Goal: Task Accomplishment & Management: Complete application form

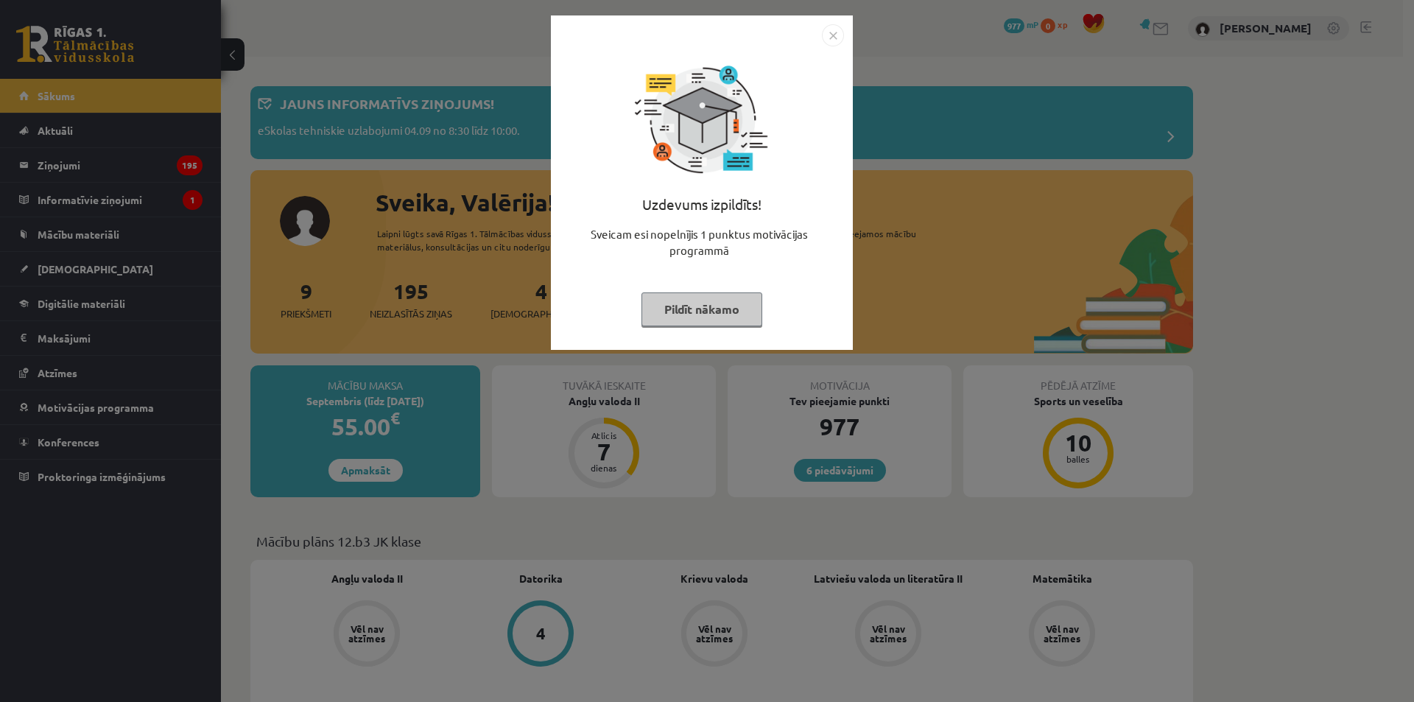
drag, startPoint x: 830, startPoint y: 35, endPoint x: 833, endPoint y: 46, distance: 11.4
click at [830, 38] on img "Close" at bounding box center [833, 35] width 22 height 22
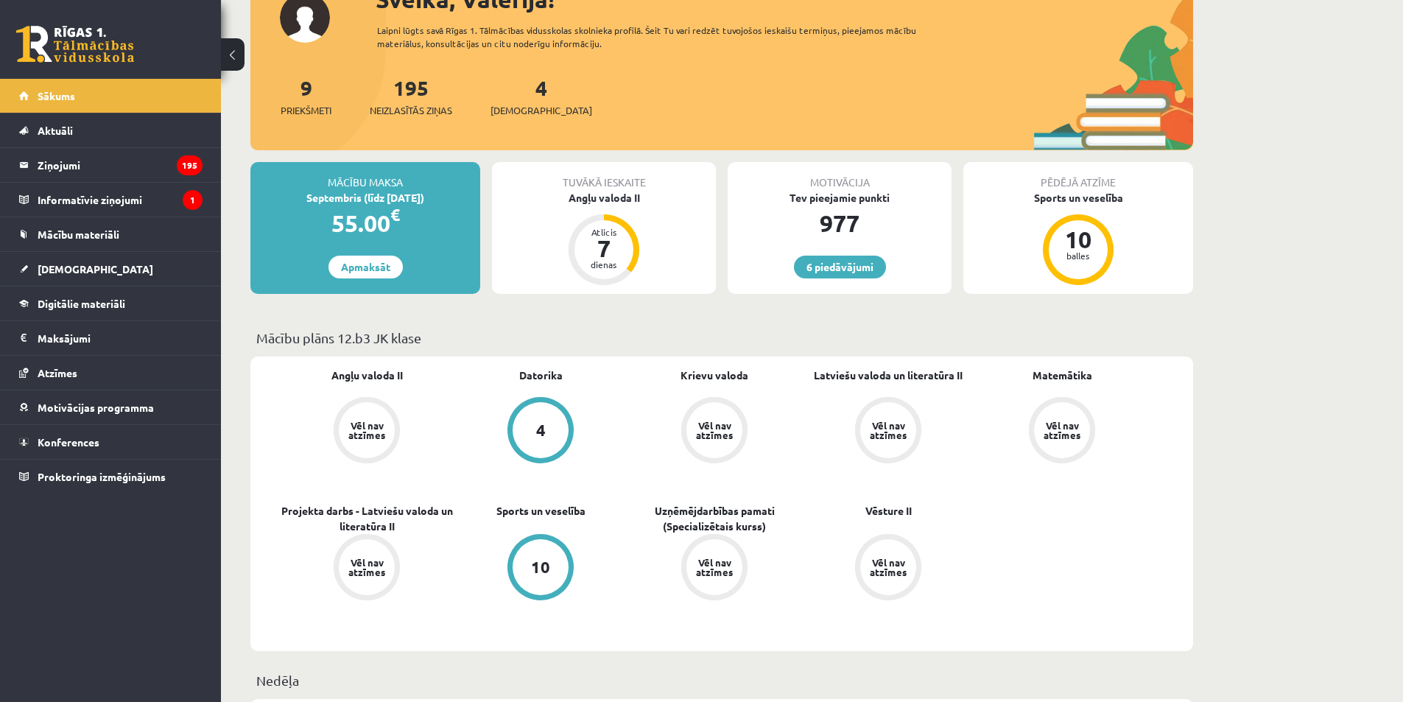
scroll to position [221, 0]
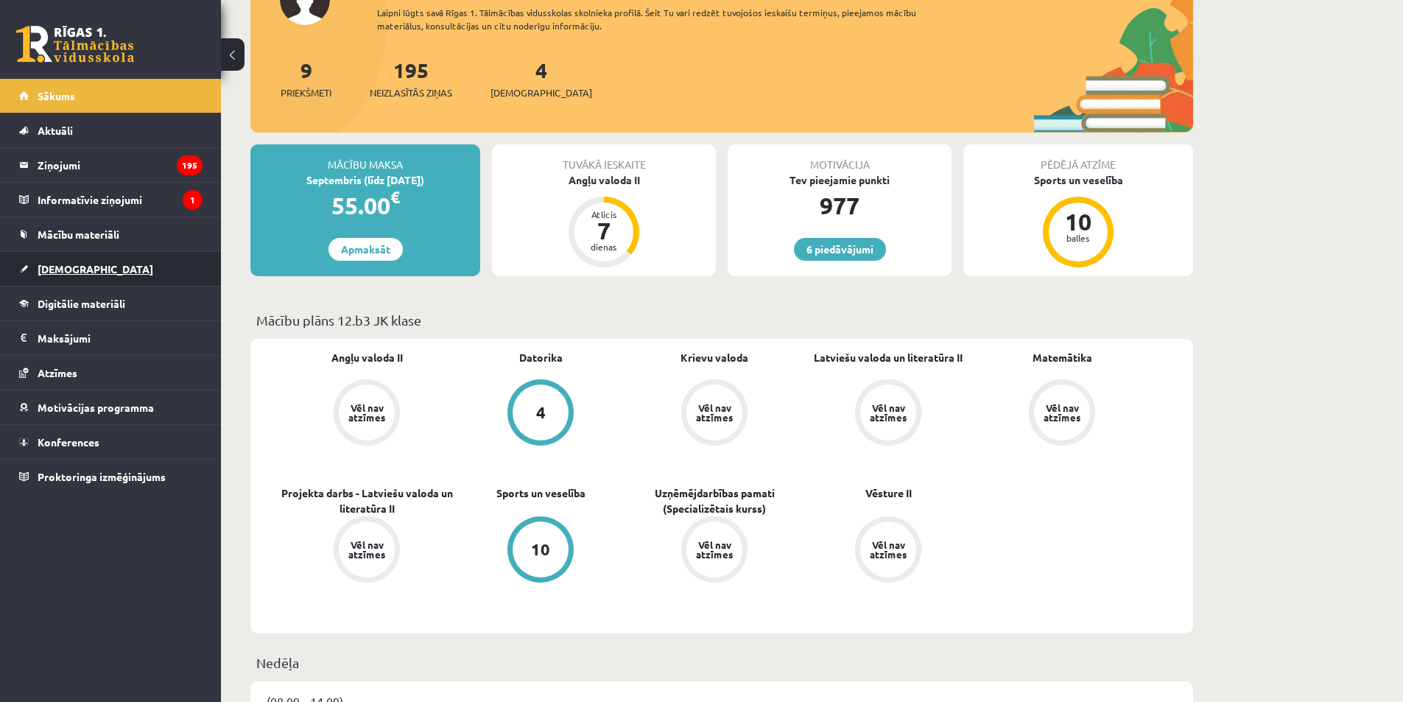
click at [71, 265] on span "[DEMOGRAPHIC_DATA]" at bounding box center [96, 268] width 116 height 13
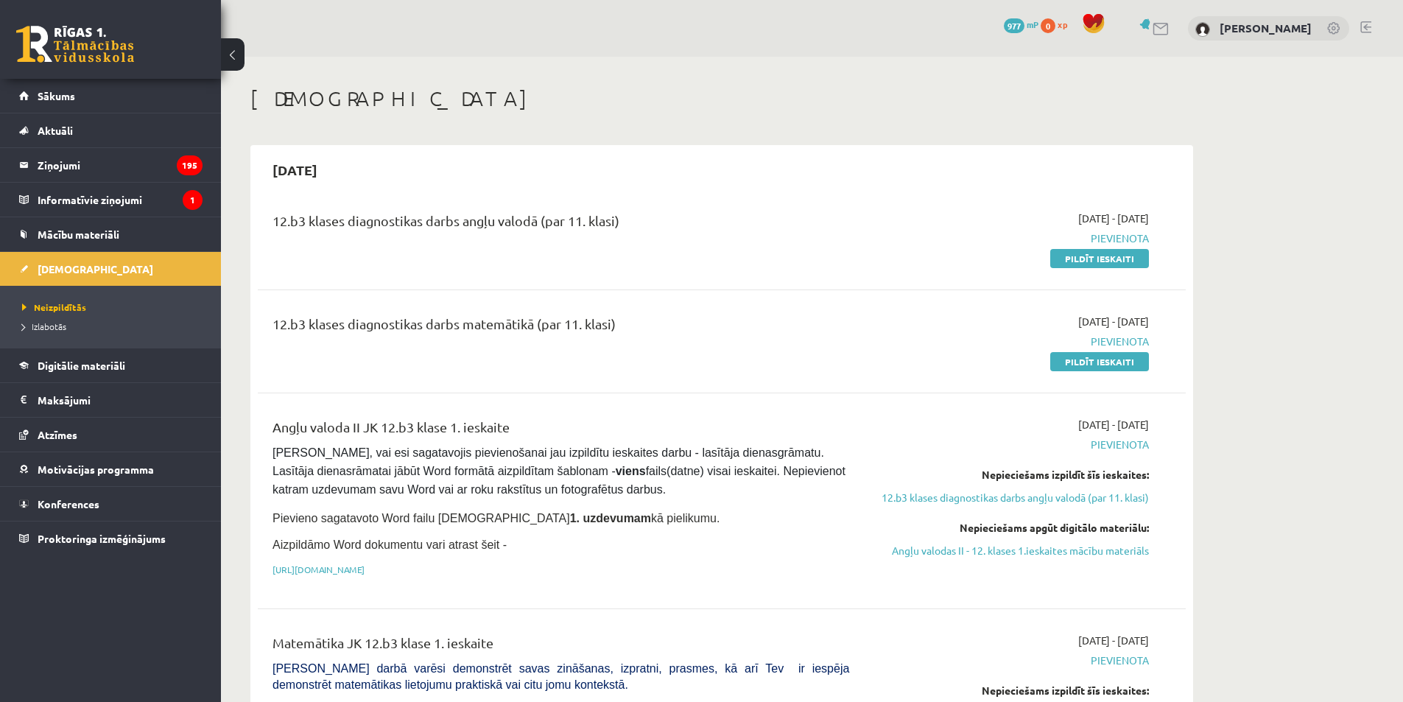
click at [721, 91] on h1 "[DEMOGRAPHIC_DATA]" at bounding box center [721, 98] width 943 height 25
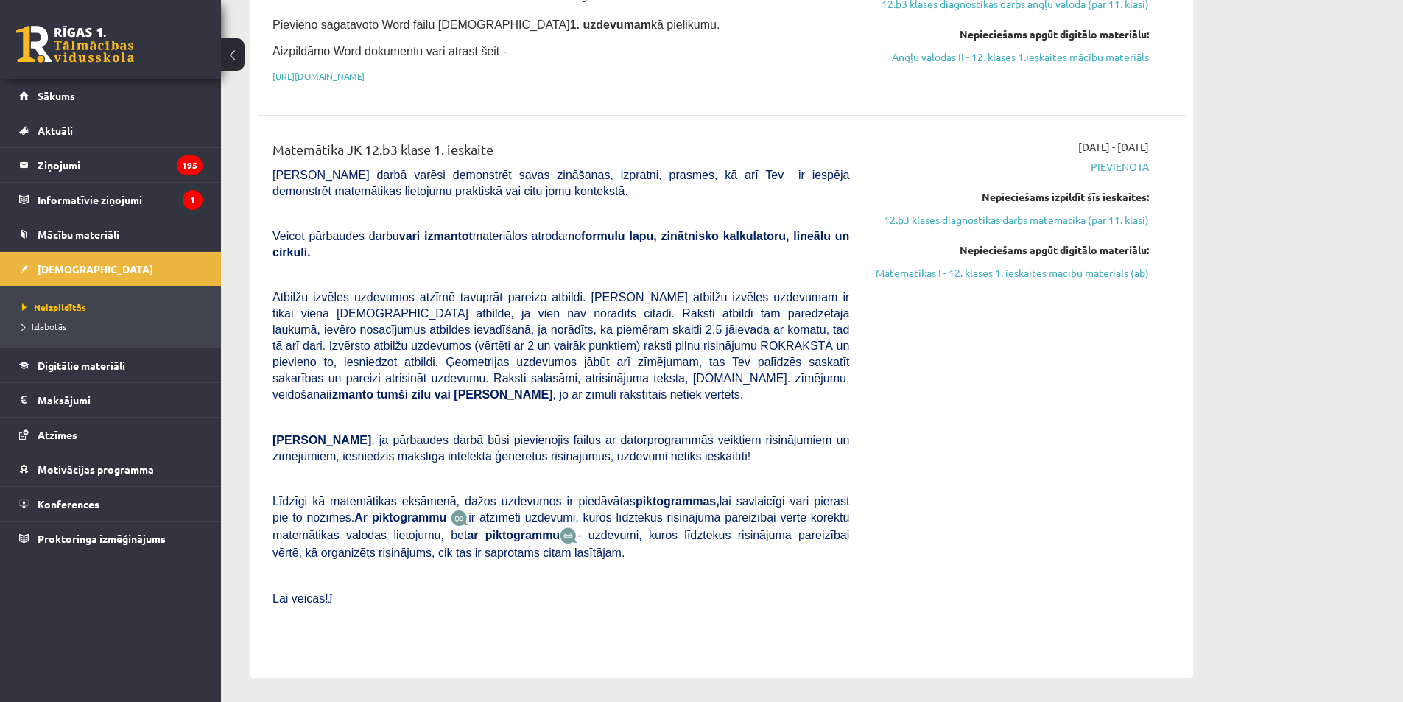
scroll to position [442, 0]
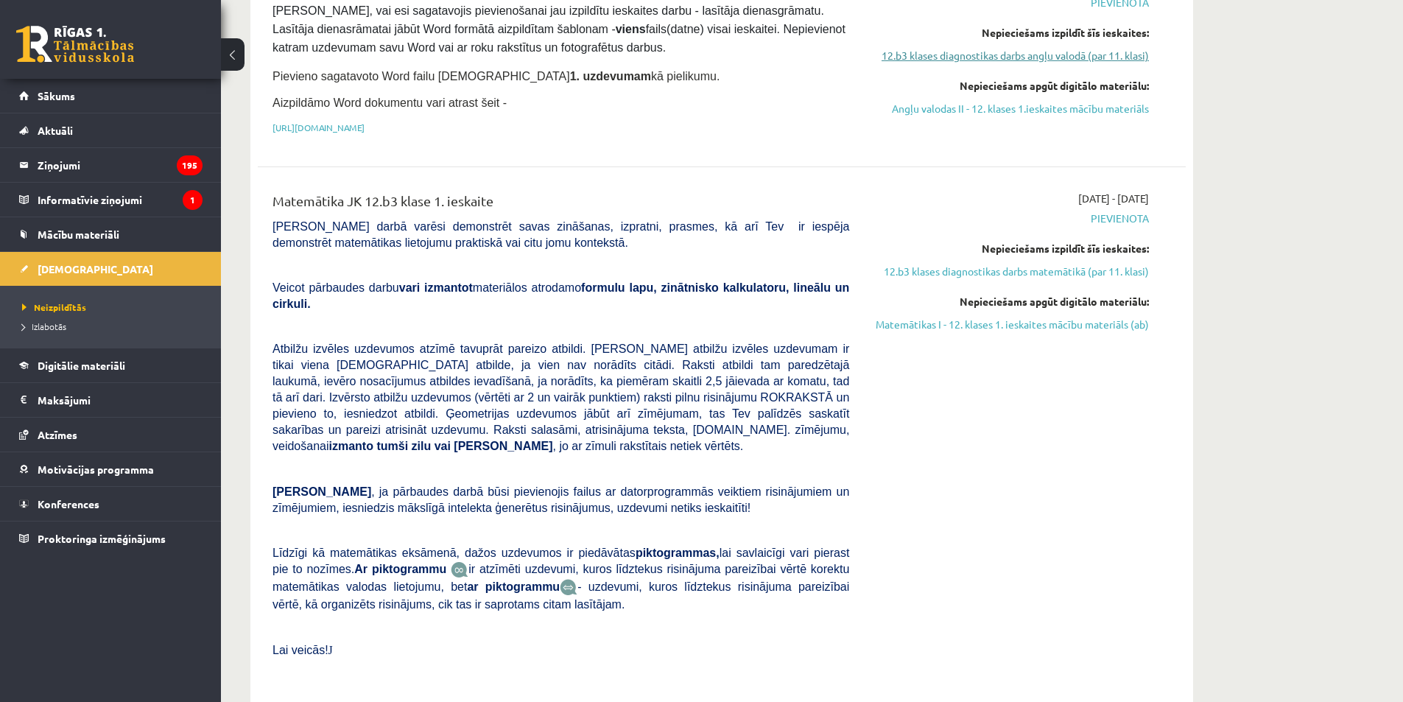
click at [916, 49] on link "12.b3 klases diagnostikas darbs angļu valodā (par 11. klasi)" at bounding box center [1010, 55] width 278 height 15
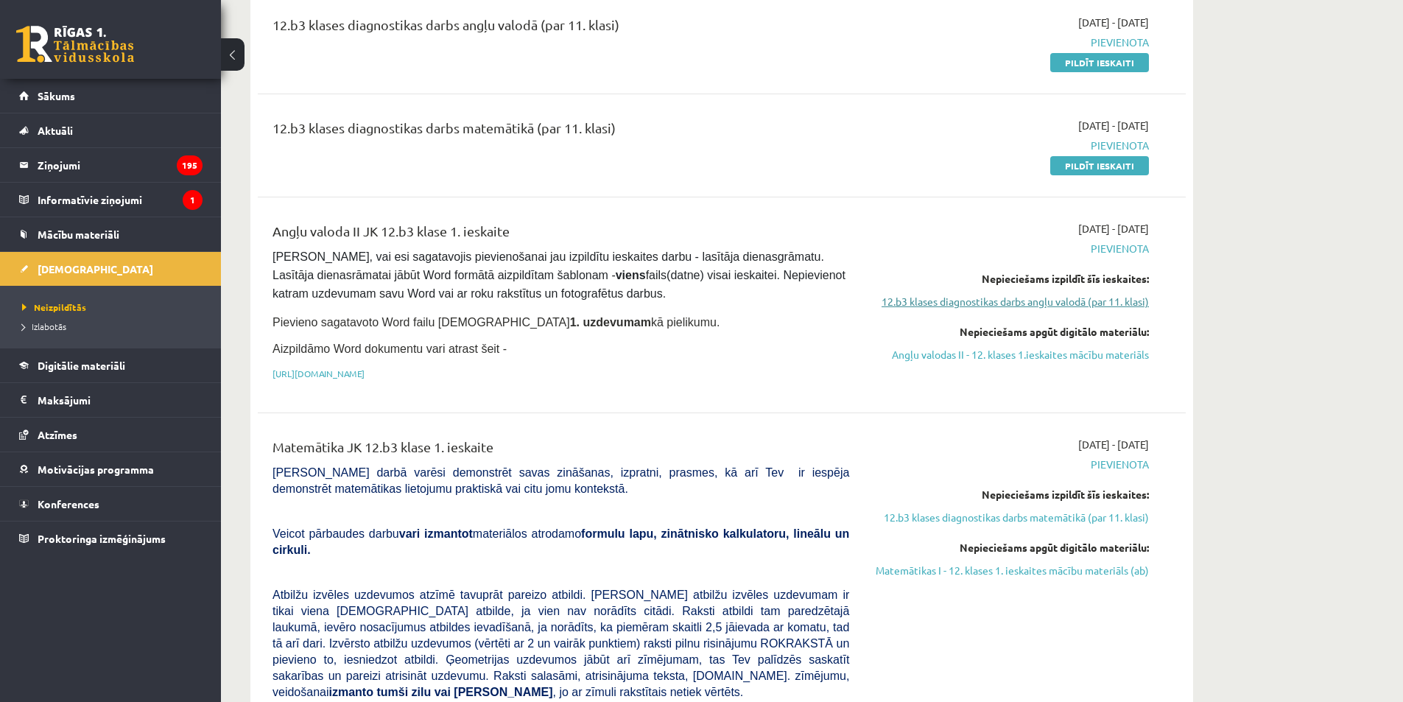
click at [911, 304] on link "12.b3 klases diagnostikas darbs angļu valodā (par 11. klasi)" at bounding box center [1010, 301] width 278 height 15
click at [891, 302] on link "12.b3 klases diagnostikas darbs angļu valodā (par 11. klasi)" at bounding box center [1010, 301] width 278 height 15
click at [902, 349] on link "Angļu valodas II - 12. klases 1.ieskaites mācību materiāls" at bounding box center [1010, 354] width 278 height 15
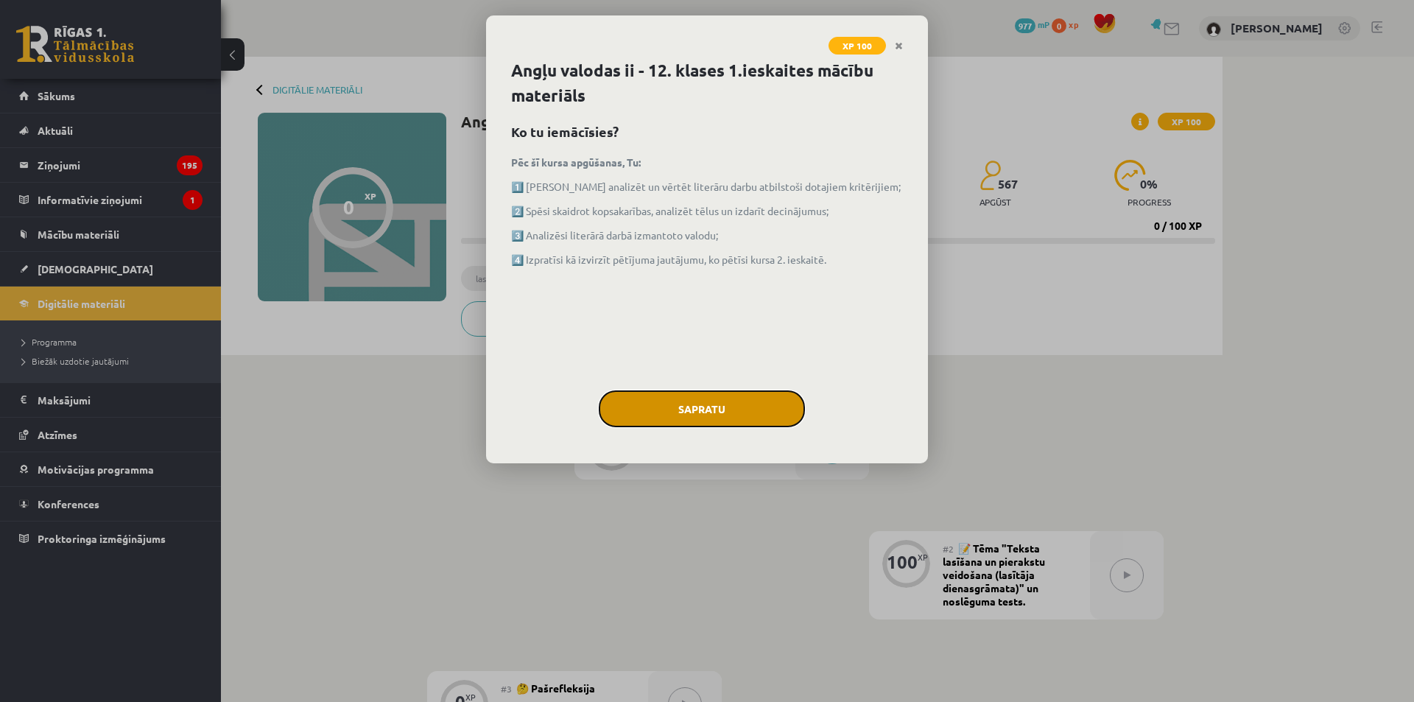
click at [692, 398] on button "Sapratu" at bounding box center [702, 408] width 206 height 37
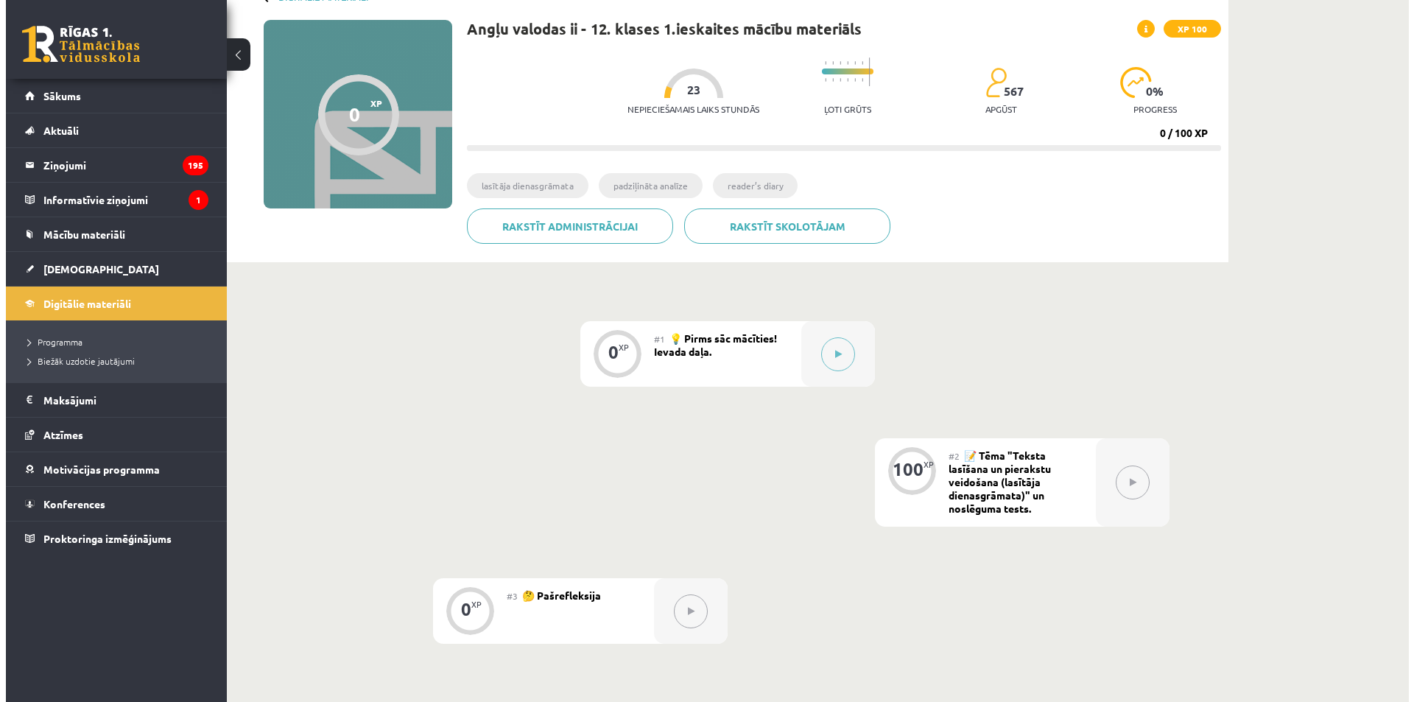
scroll to position [145, 0]
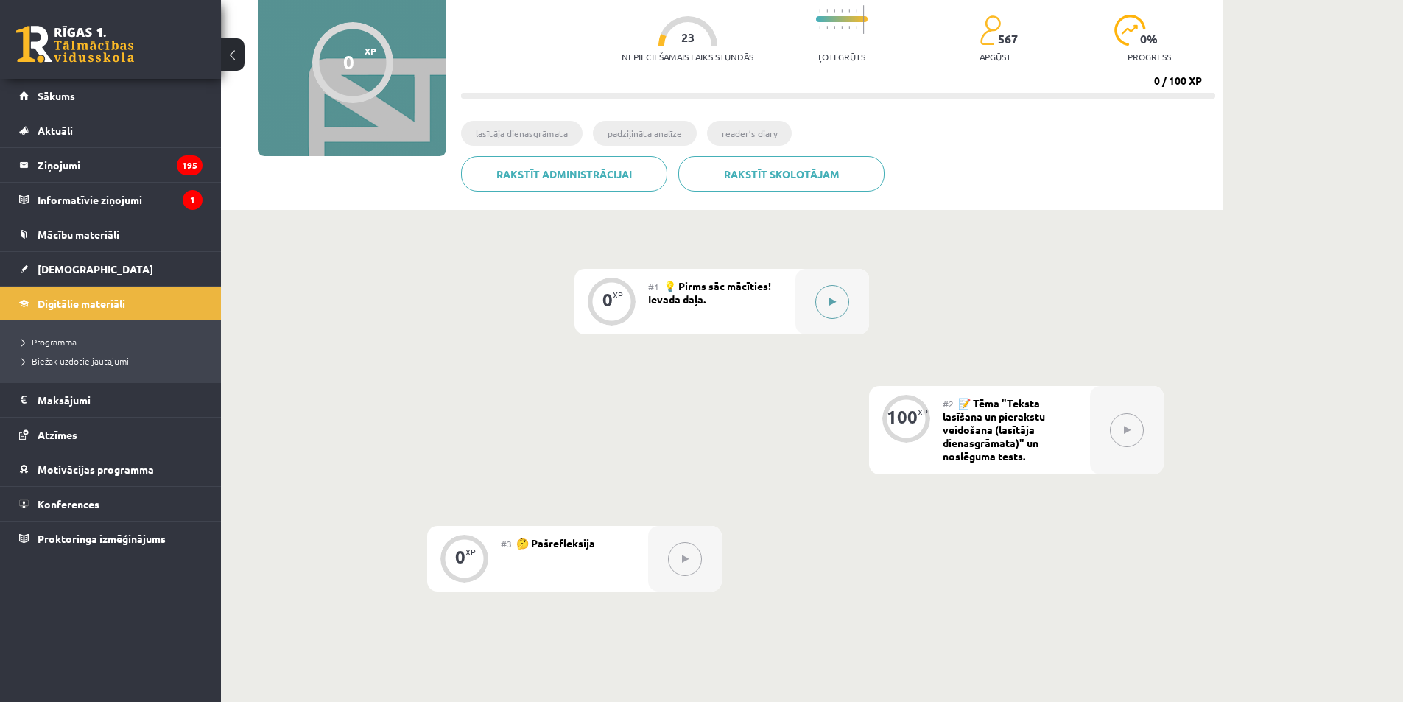
click at [838, 308] on button at bounding box center [832, 302] width 34 height 34
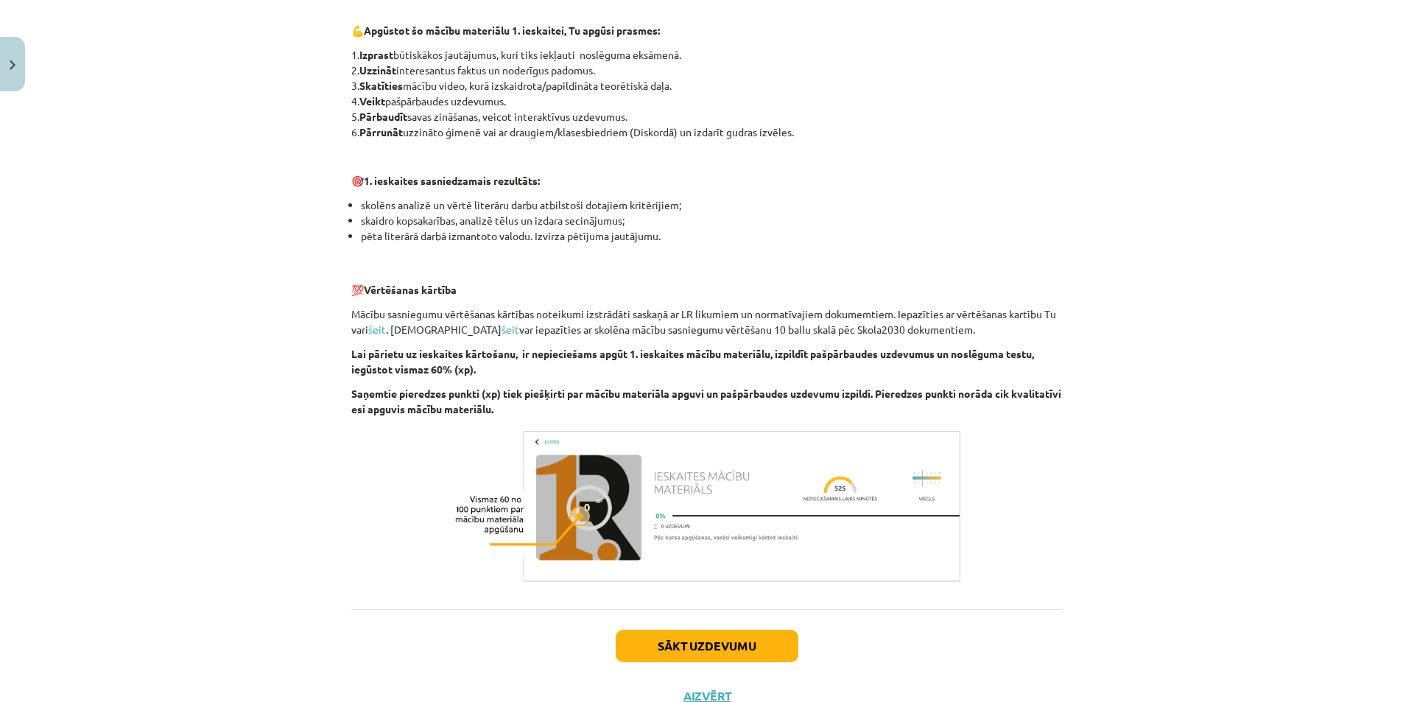
scroll to position [849, 0]
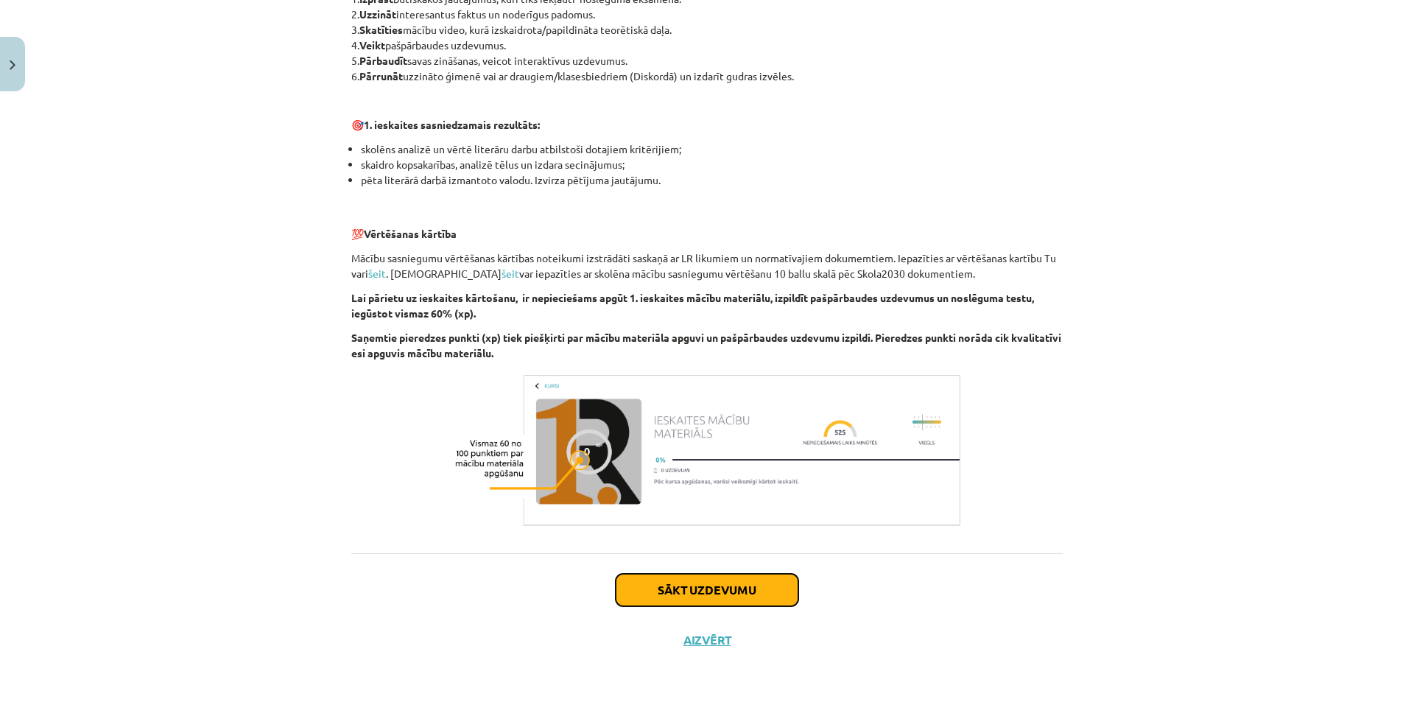
click at [753, 597] on button "Sākt uzdevumu" at bounding box center [707, 590] width 183 height 32
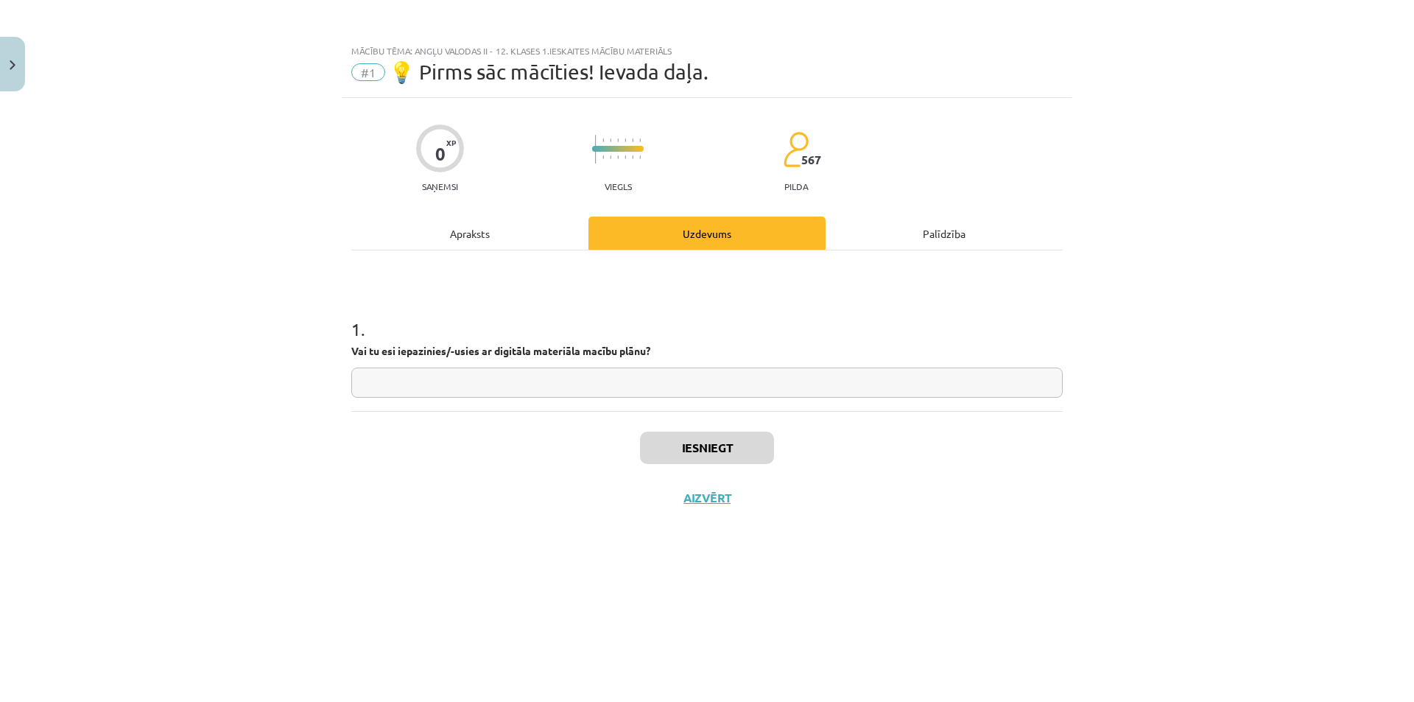
click at [401, 378] on input "text" at bounding box center [707, 383] width 712 height 30
type input "*"
type input "**"
click at [700, 466] on div "Iesniegt Aizvērt" at bounding box center [707, 462] width 712 height 103
click at [670, 446] on button "Iesniegt" at bounding box center [707, 448] width 134 height 32
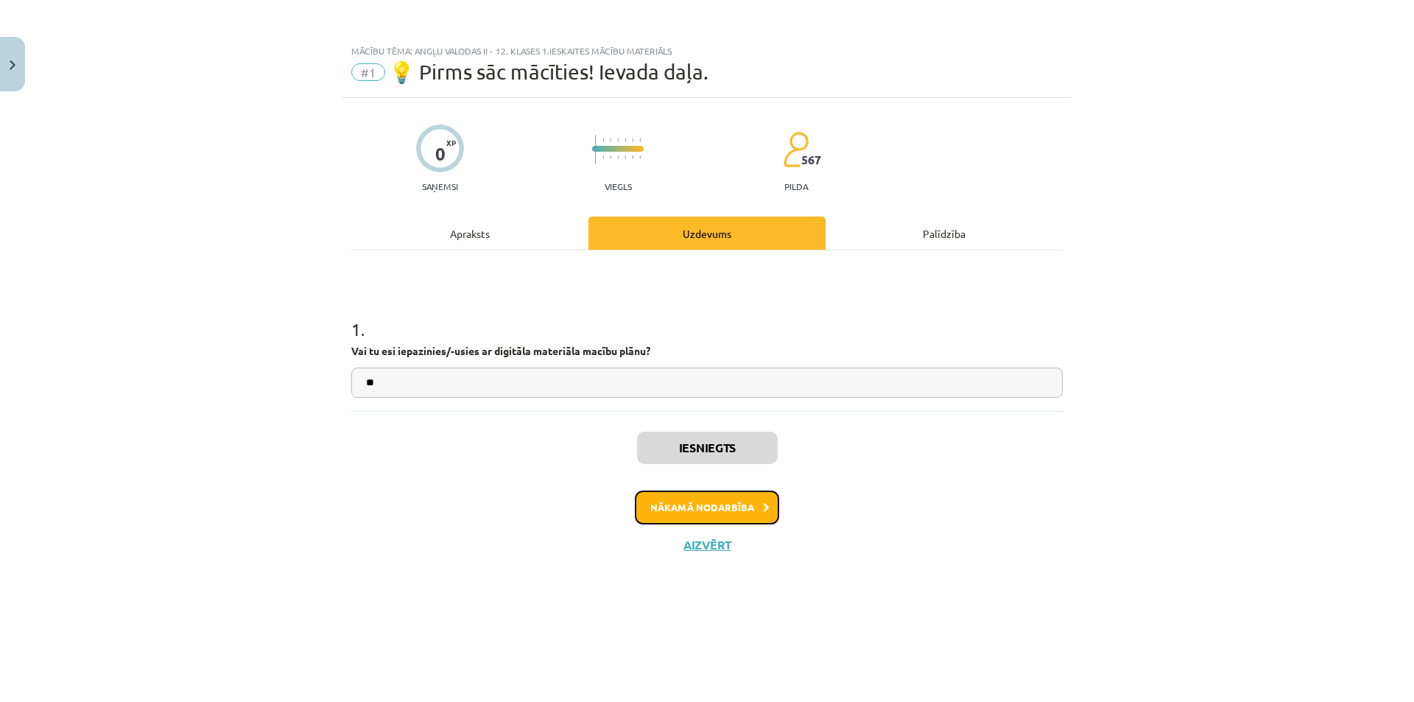
click at [748, 502] on button "Nākamā nodarbība" at bounding box center [707, 508] width 144 height 34
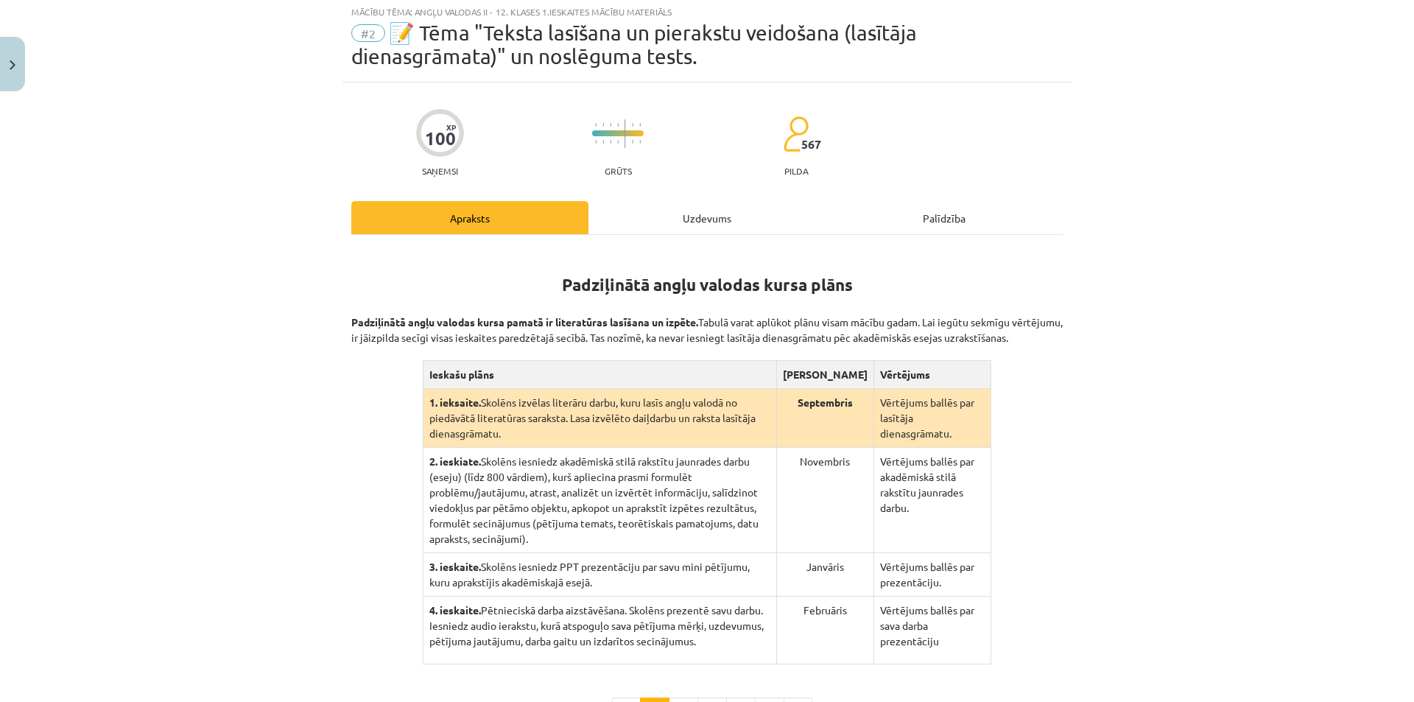
scroll to position [217, 0]
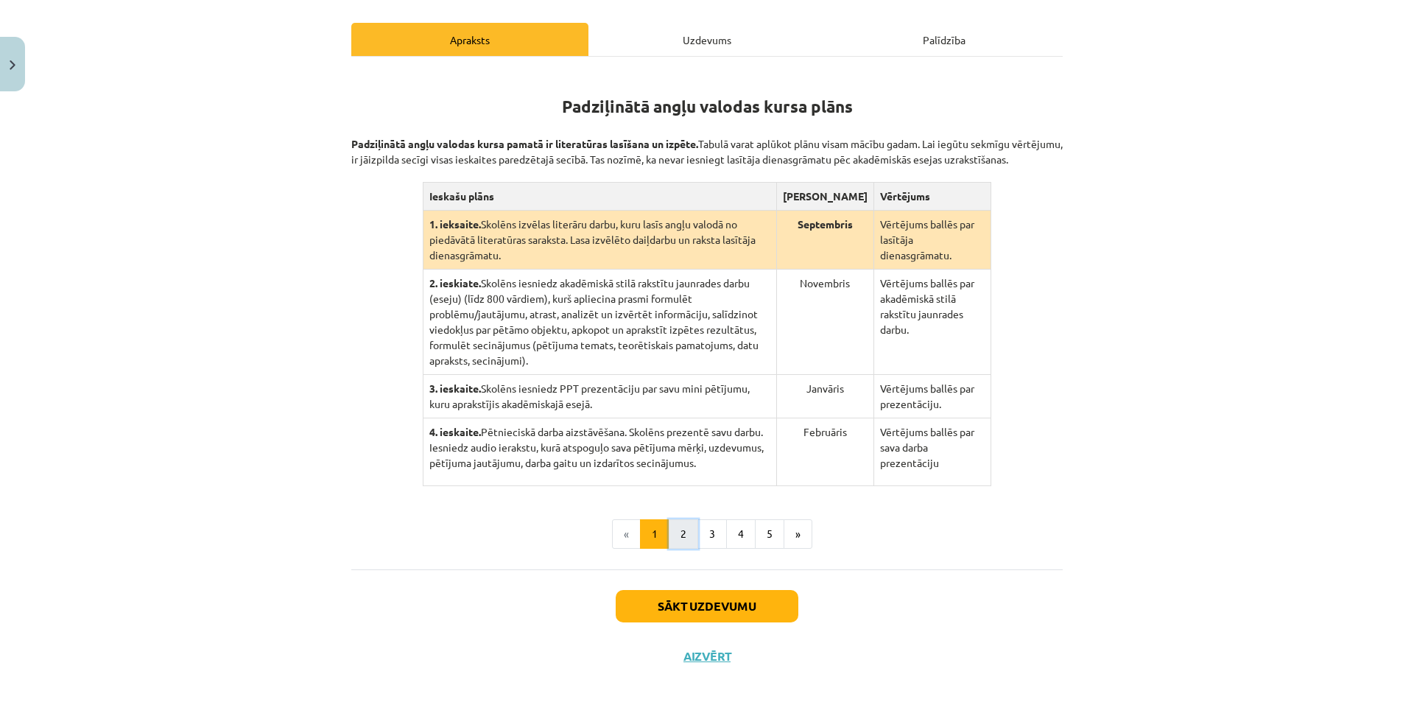
click at [675, 519] on button "2" at bounding box center [683, 533] width 29 height 29
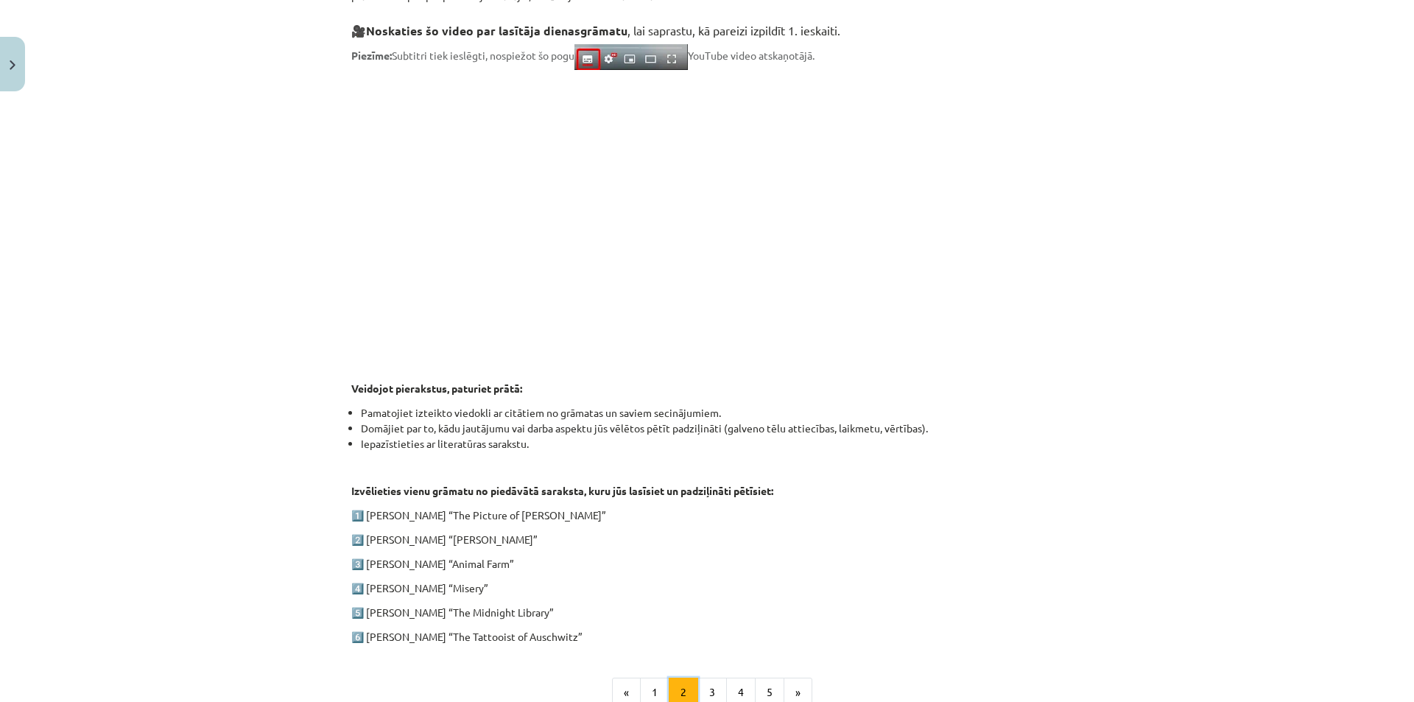
scroll to position [569, 0]
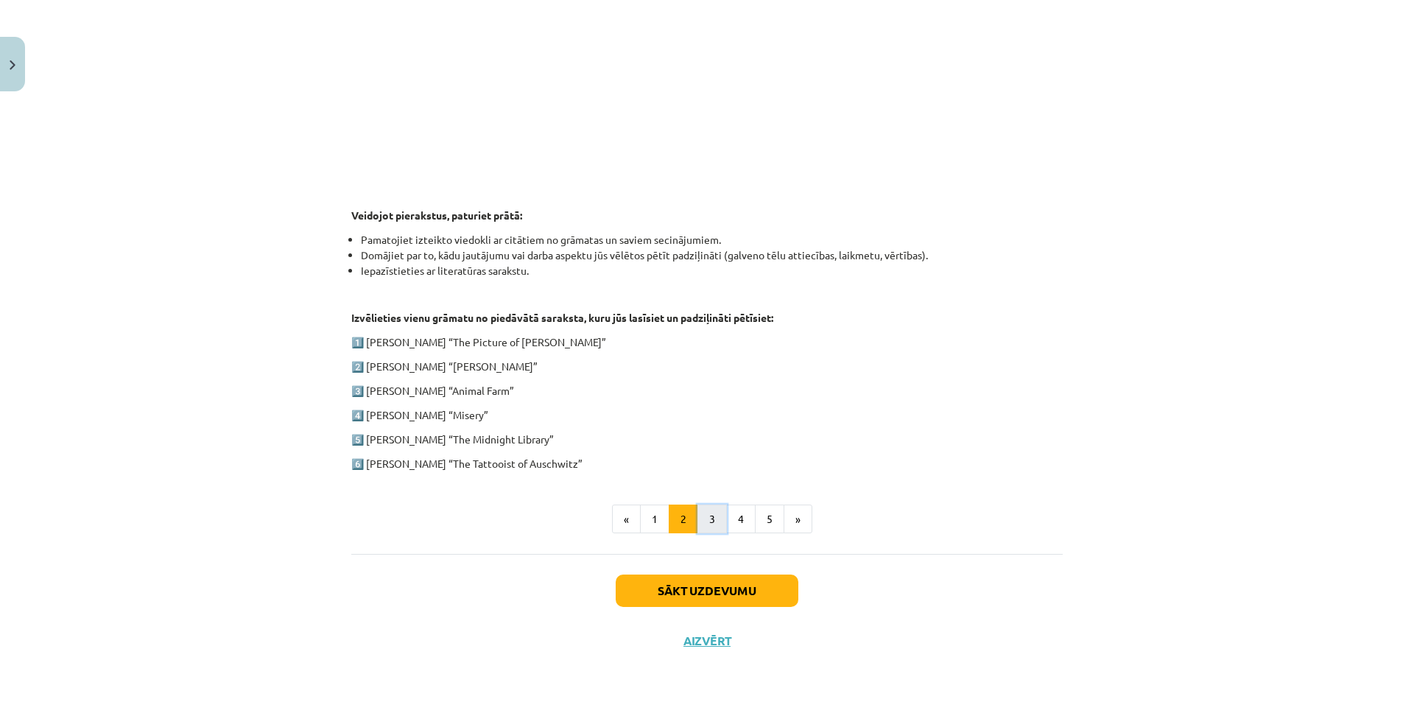
click at [712, 518] on button "3" at bounding box center [712, 519] width 29 height 29
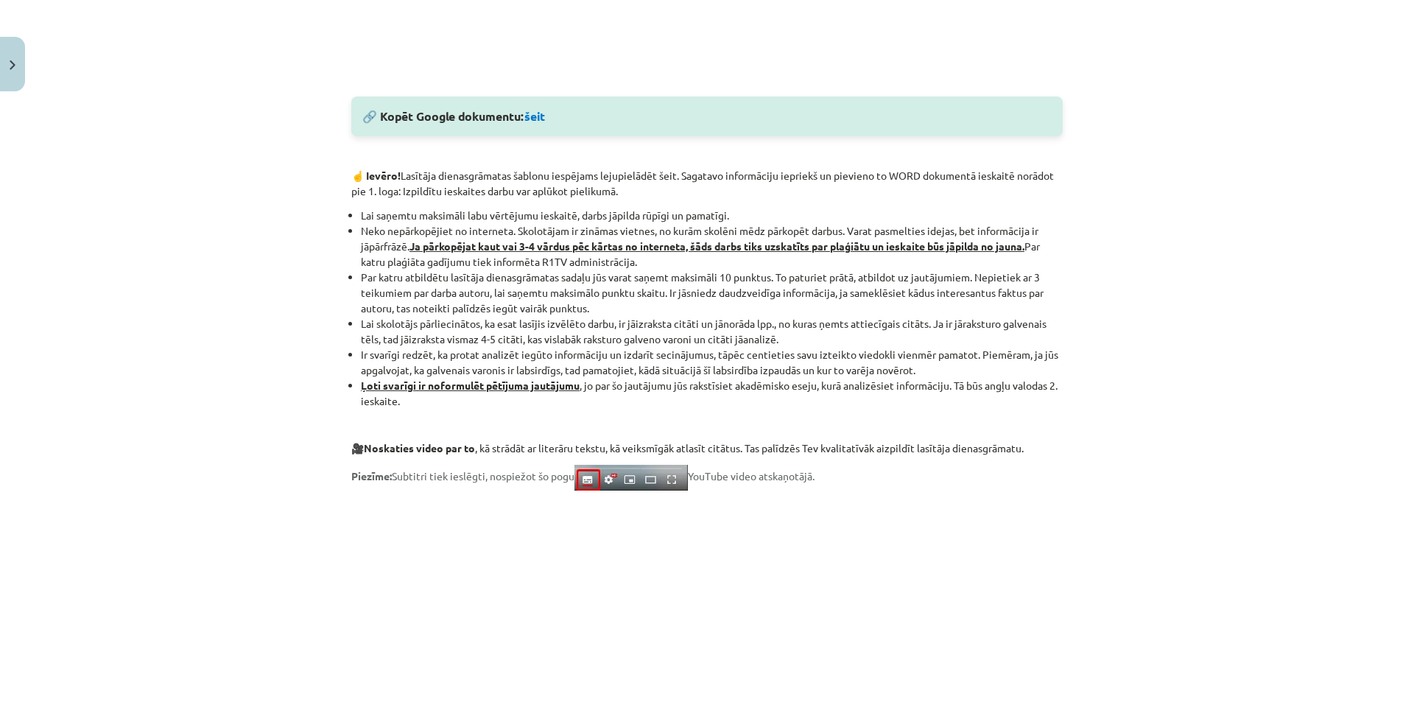
scroll to position [729, 0]
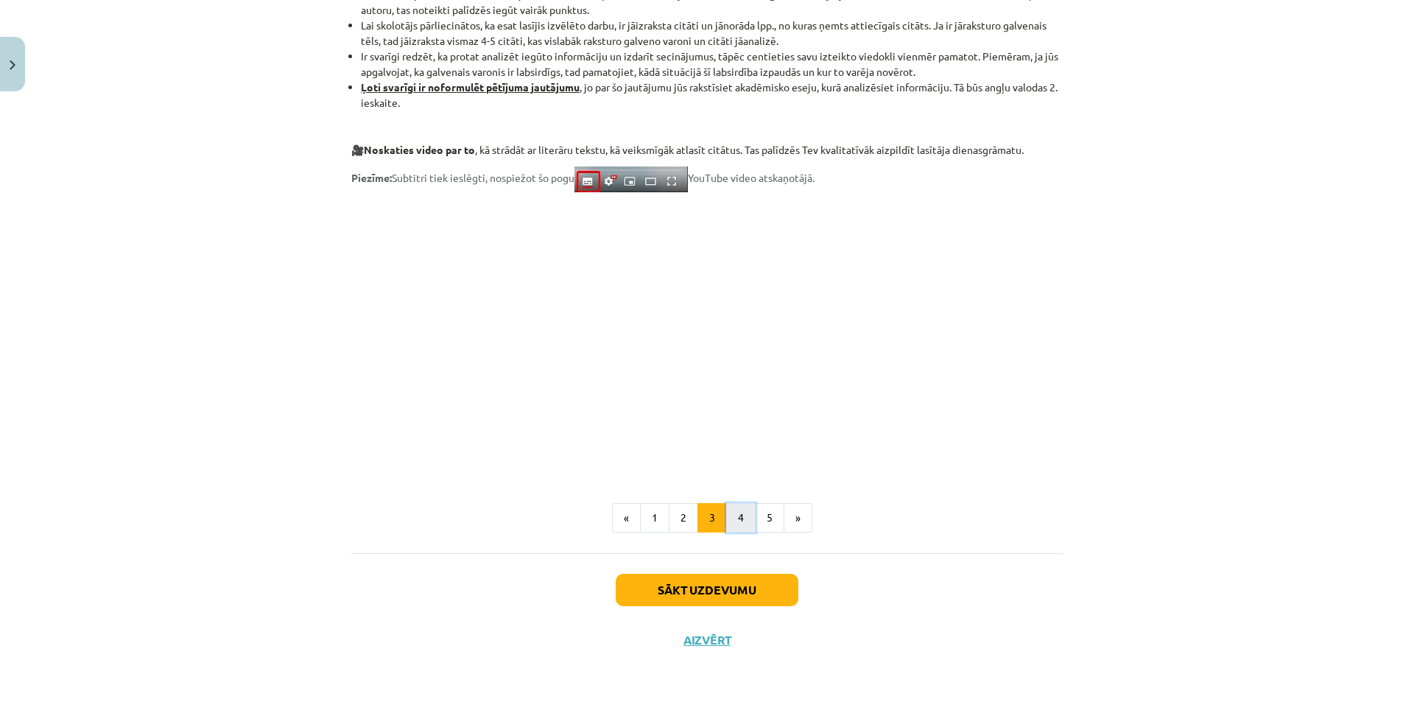
click at [726, 523] on button "4" at bounding box center [740, 517] width 29 height 29
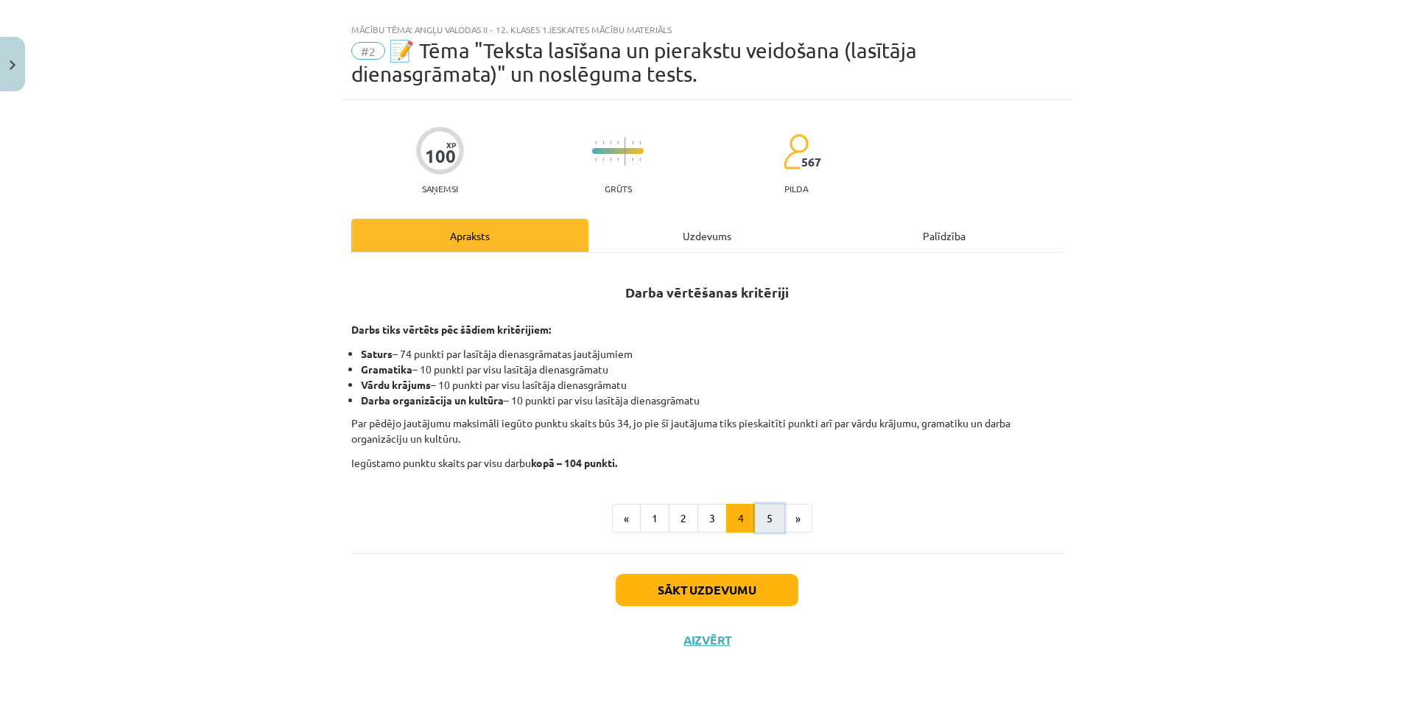
click at [755, 521] on button "5" at bounding box center [769, 518] width 29 height 29
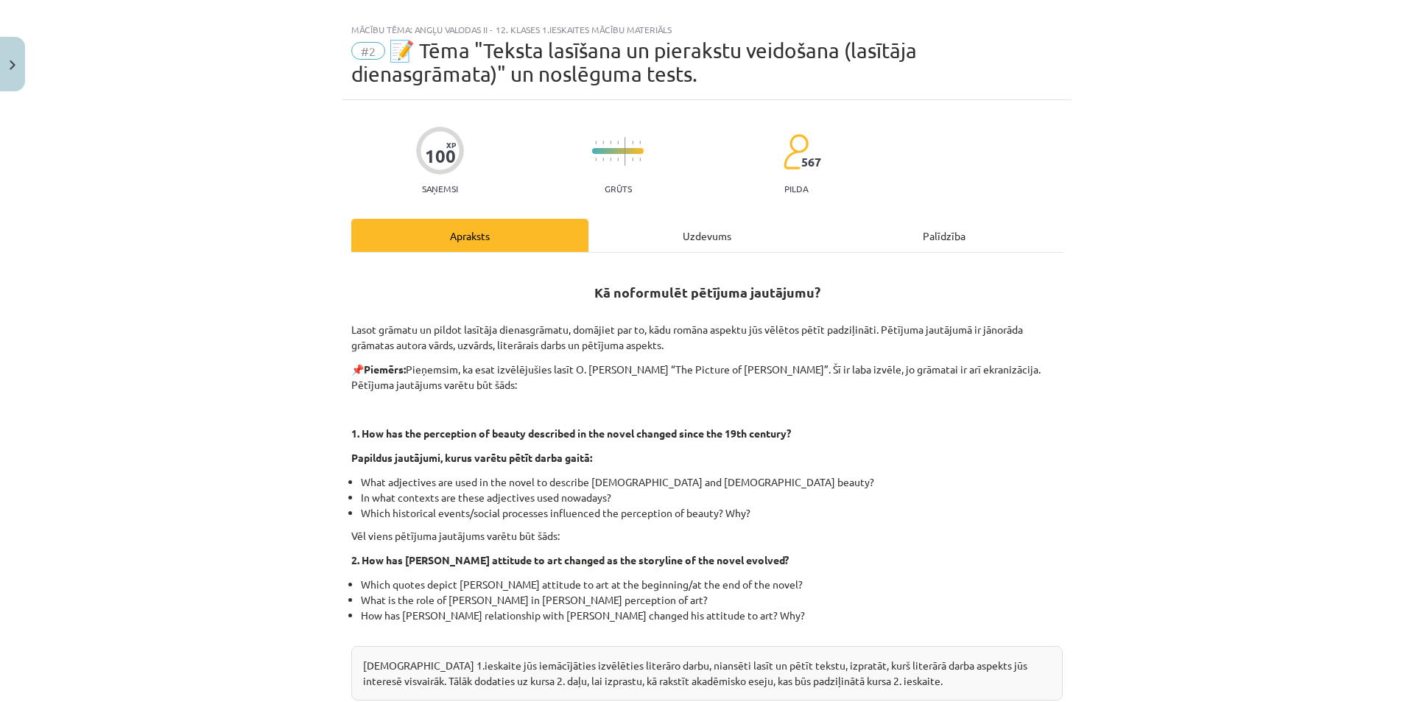
scroll to position [291, 0]
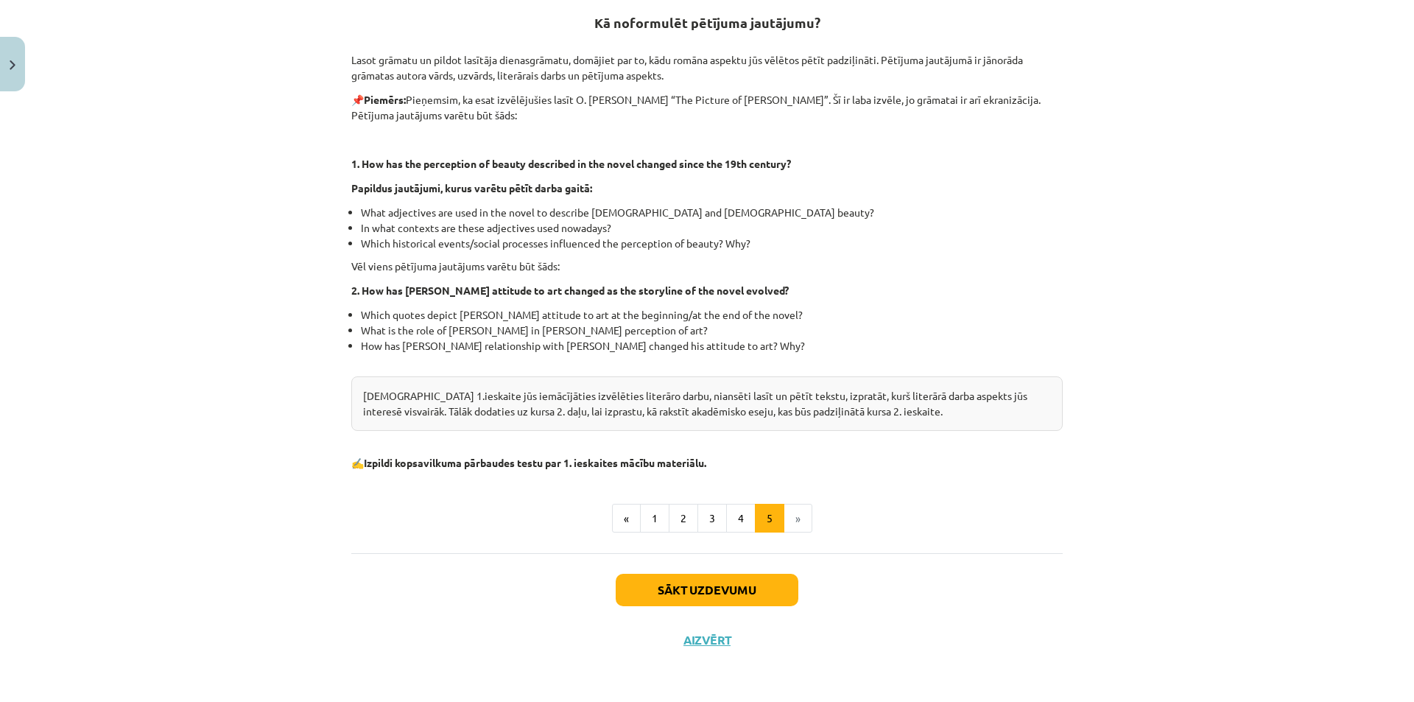
click at [789, 513] on li "»" at bounding box center [798, 518] width 28 height 29
click at [743, 596] on button "Sākt uzdevumu" at bounding box center [707, 590] width 183 height 32
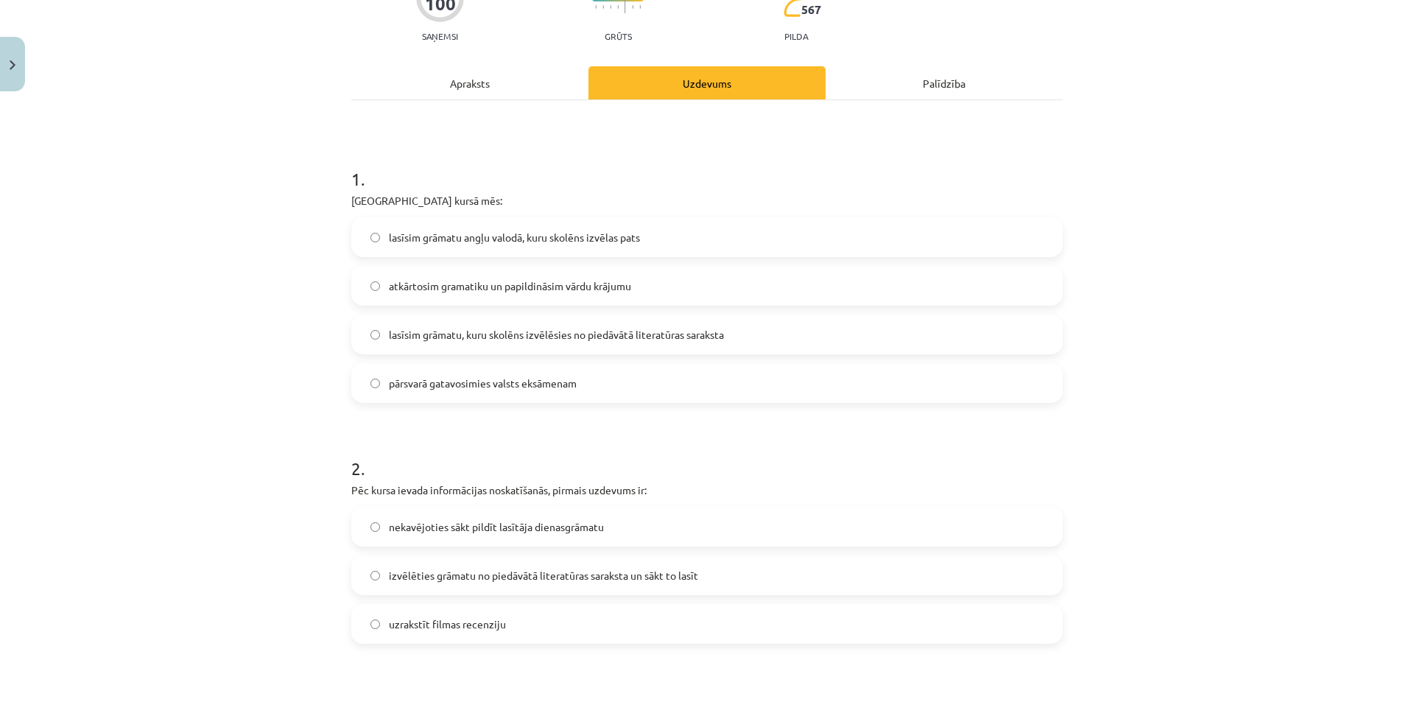
scroll to position [258, 0]
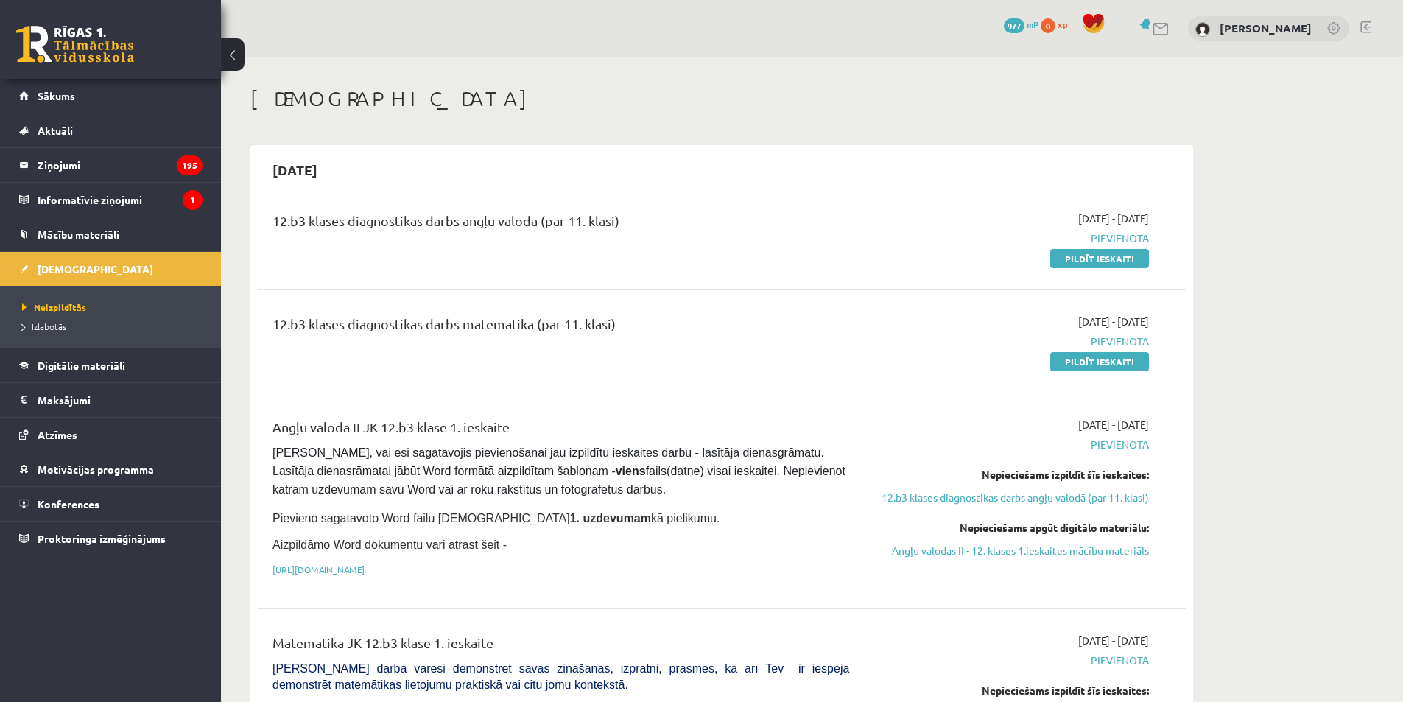
scroll to position [196, 0]
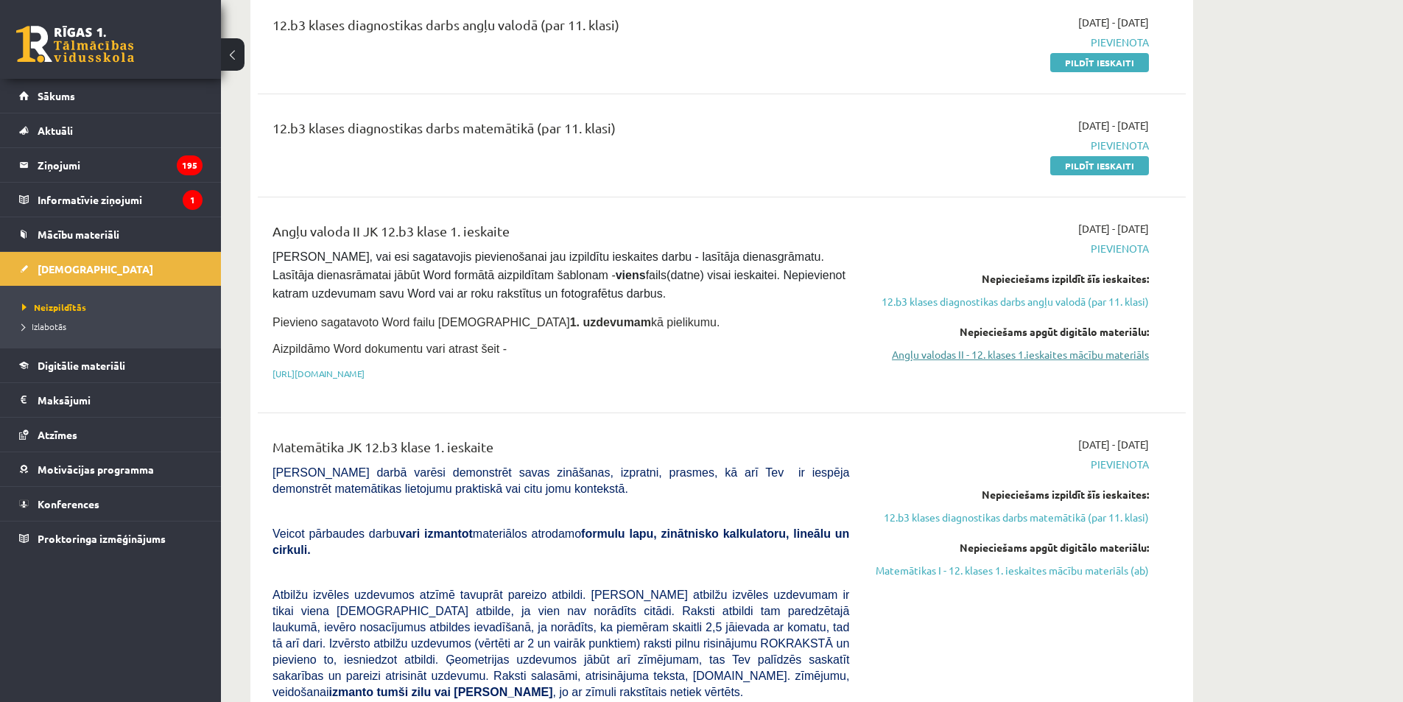
click at [944, 355] on link "Angļu valodas II - 12. klases 1.ieskaites mācību materiāls" at bounding box center [1010, 354] width 278 height 15
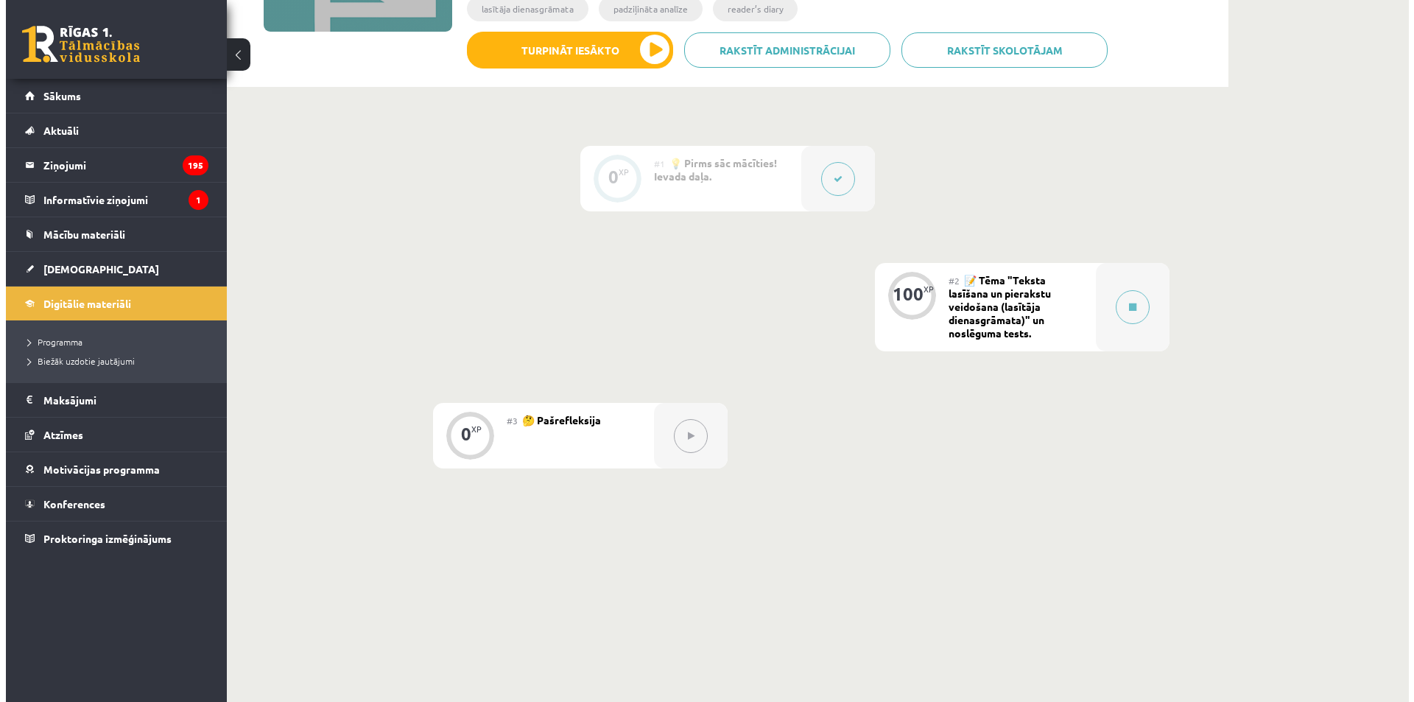
scroll to position [147, 0]
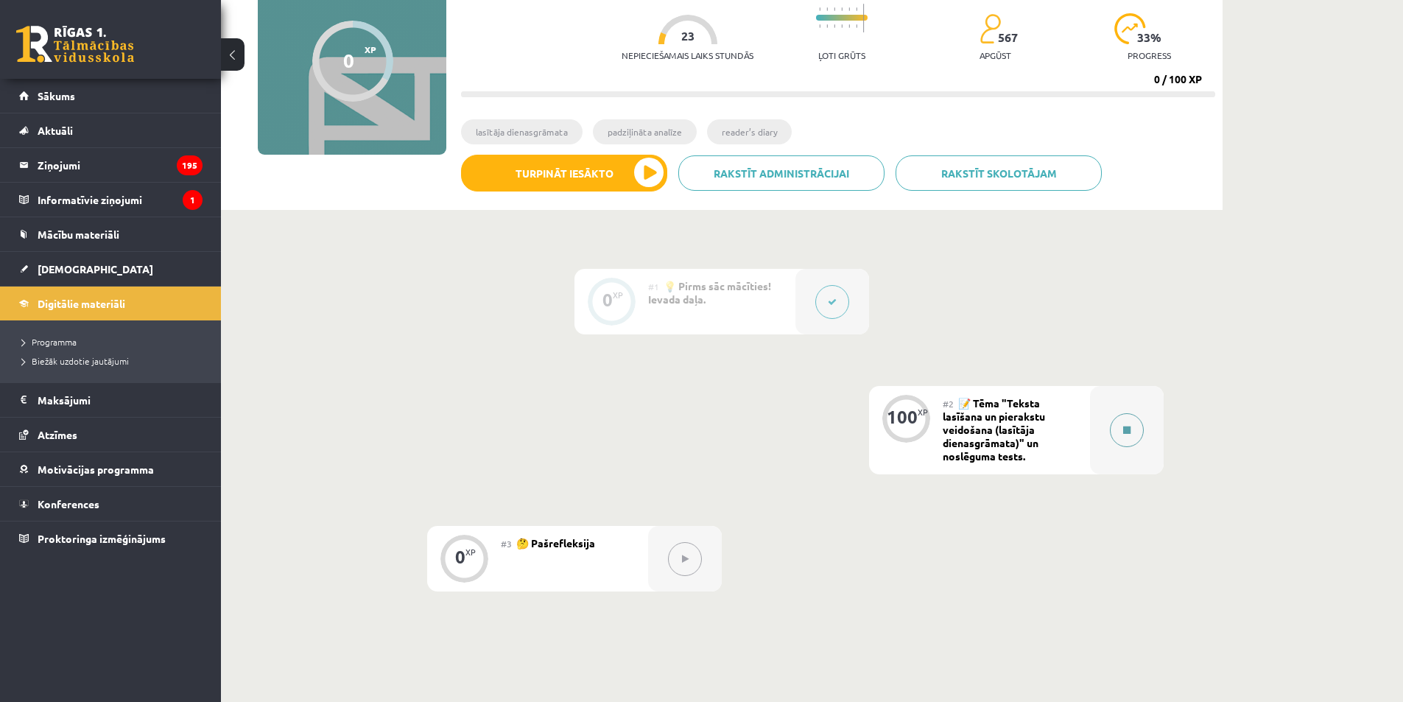
click at [1120, 413] on div at bounding box center [1127, 430] width 74 height 88
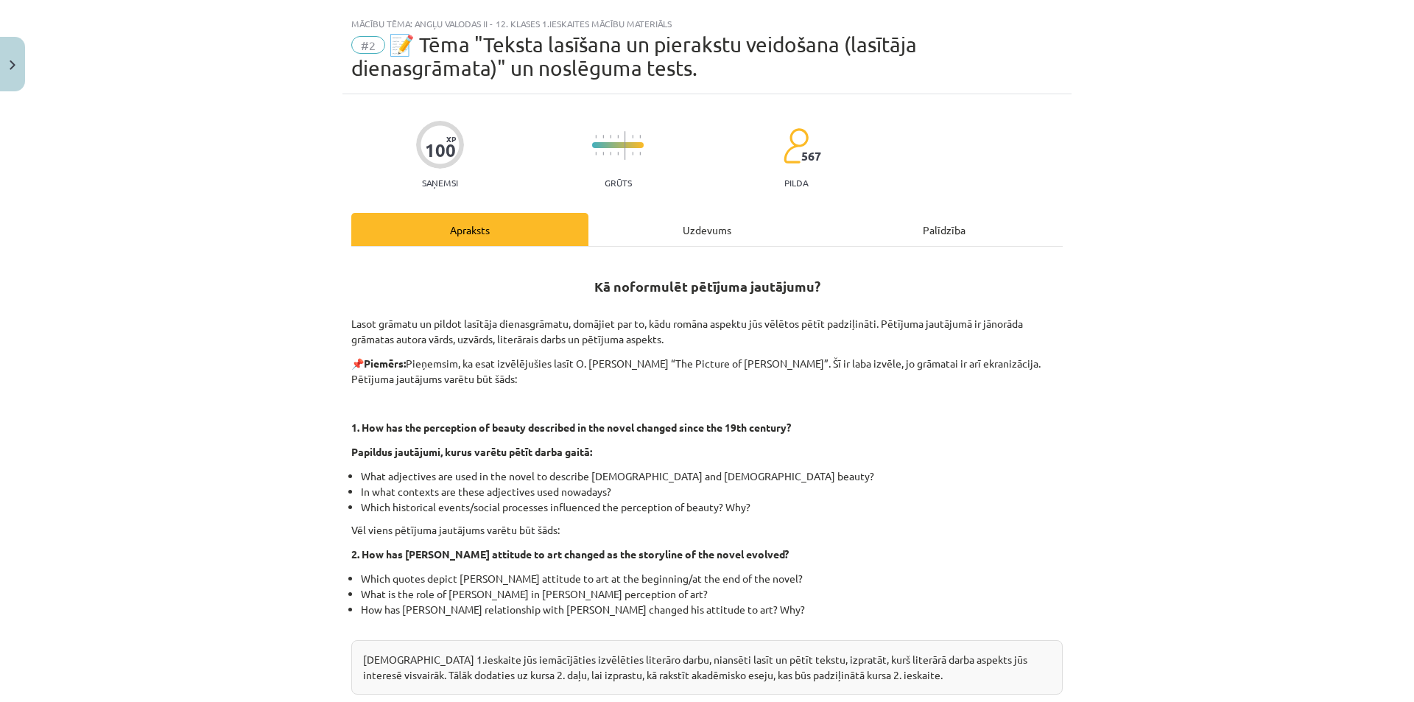
scroll to position [221, 0]
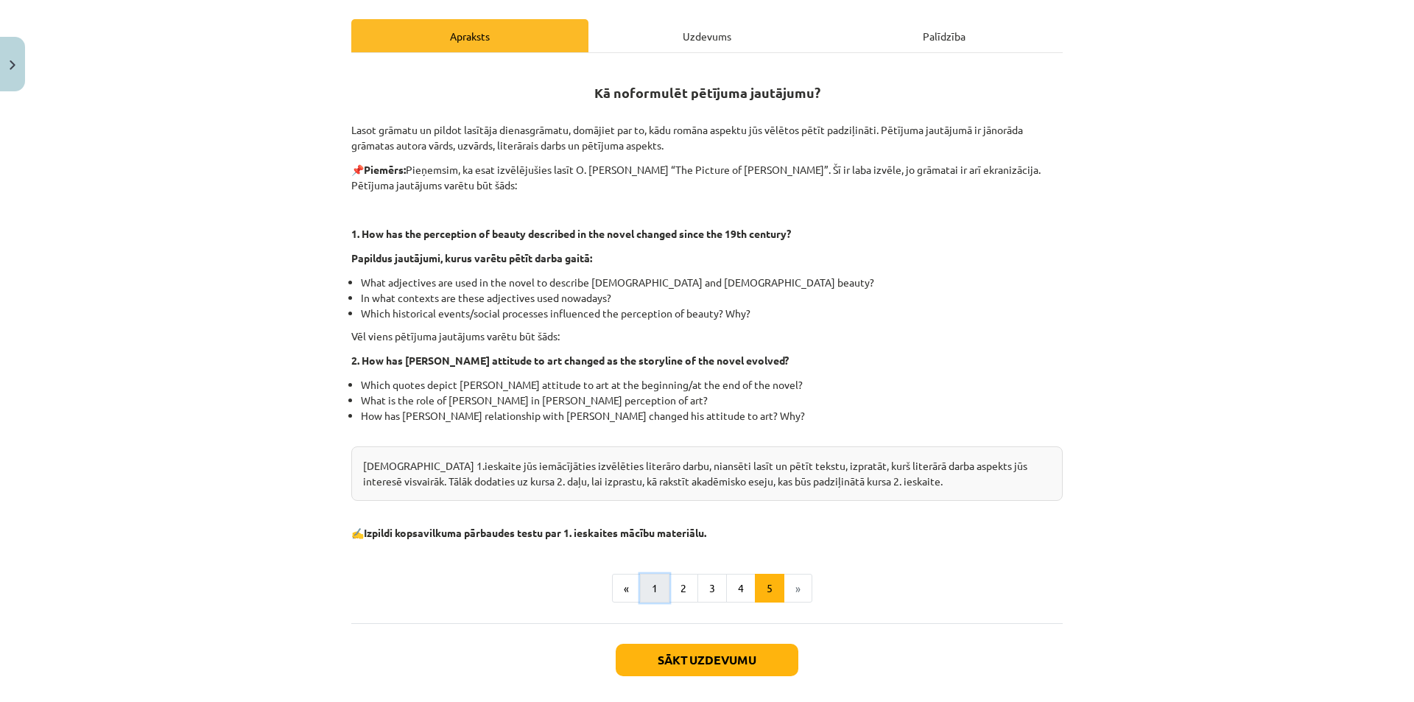
click at [640, 584] on button "1" at bounding box center [654, 588] width 29 height 29
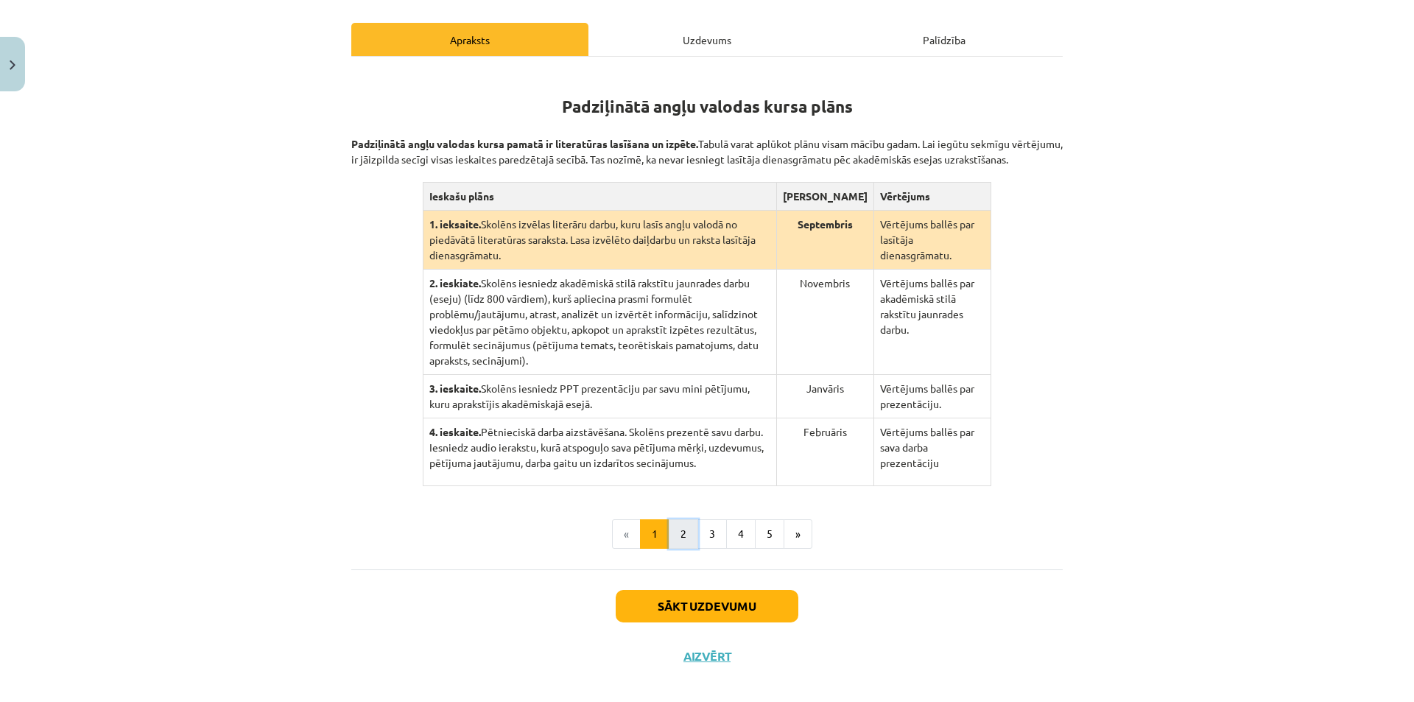
click at [677, 522] on button "2" at bounding box center [683, 533] width 29 height 29
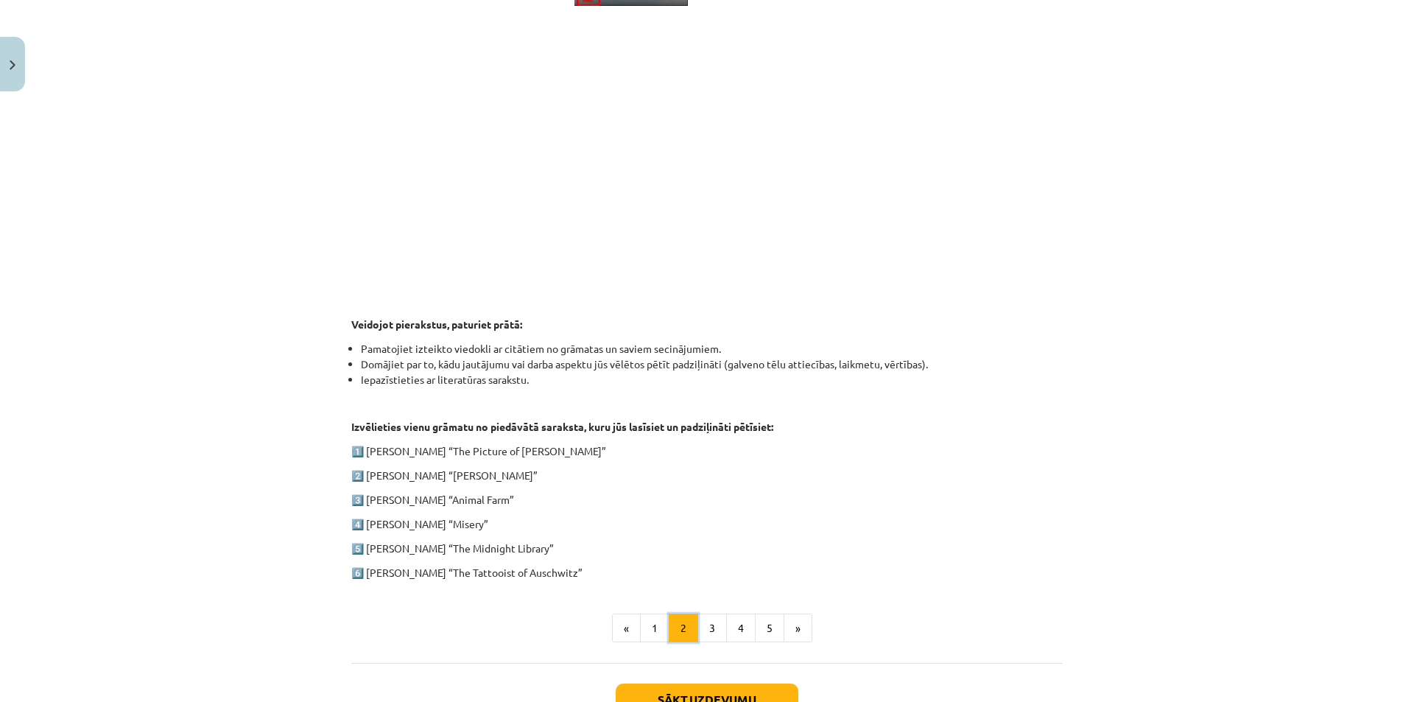
scroll to position [512, 0]
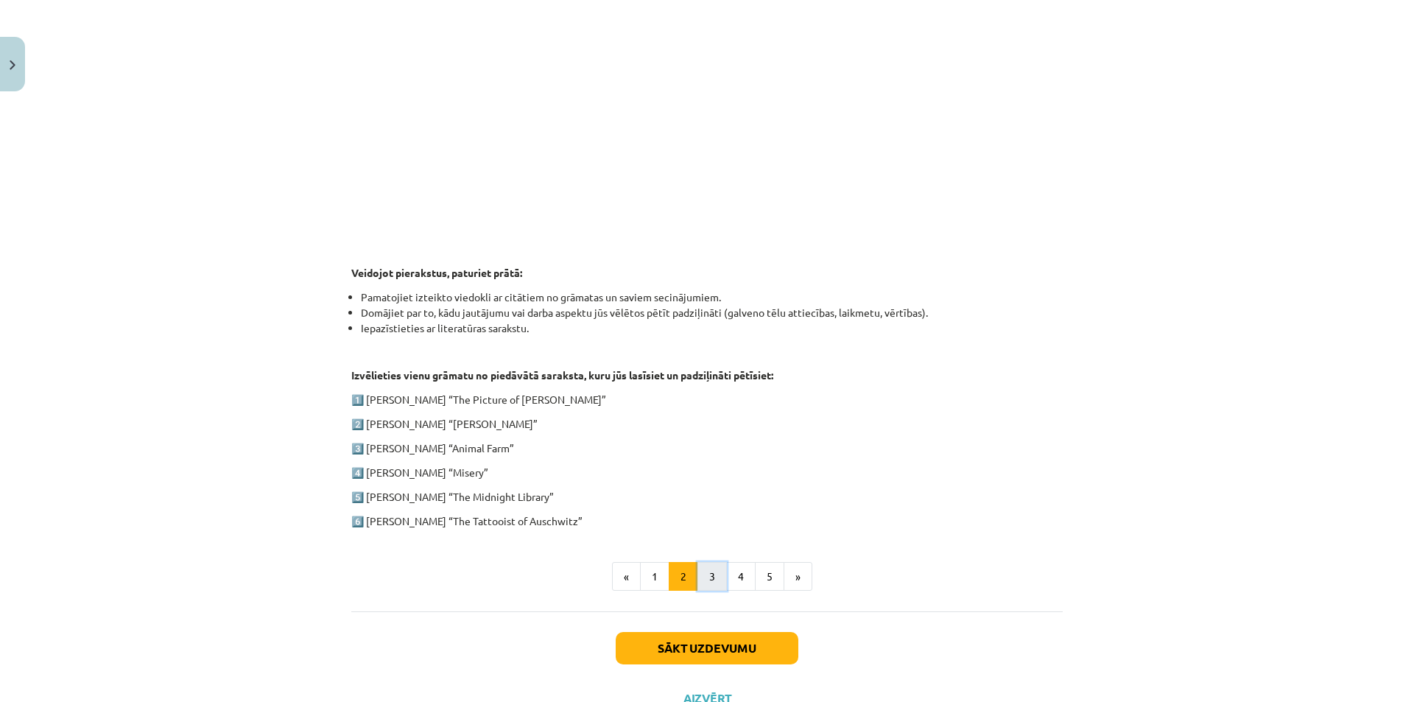
click at [702, 573] on button "3" at bounding box center [712, 576] width 29 height 29
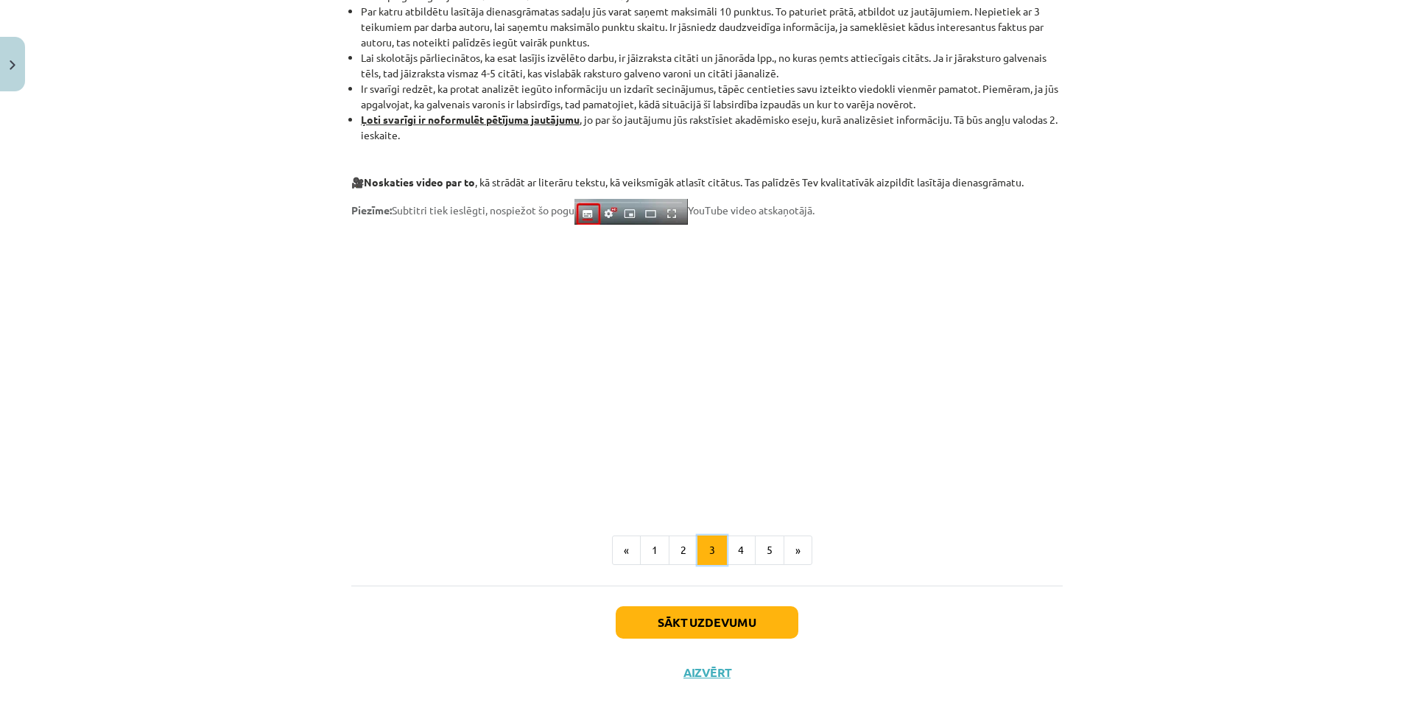
scroll to position [1070, 0]
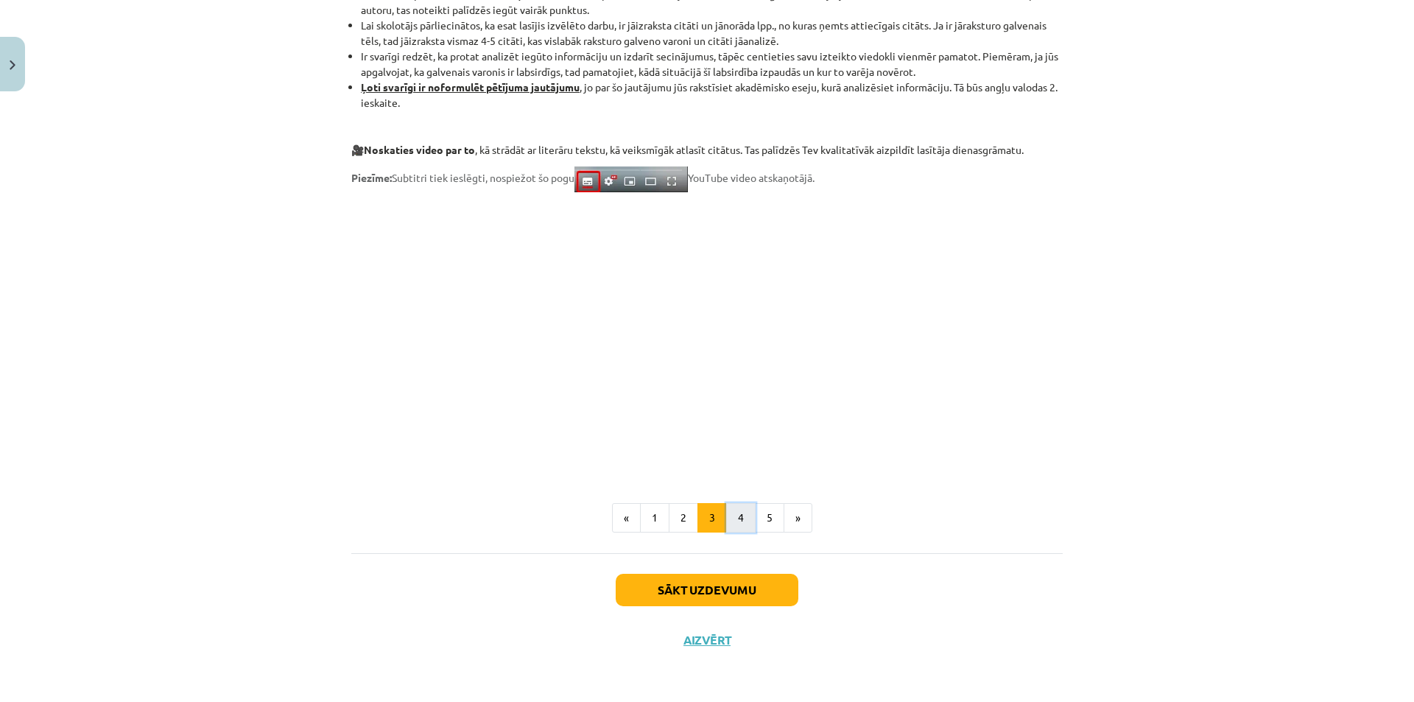
click at [726, 520] on button "4" at bounding box center [740, 517] width 29 height 29
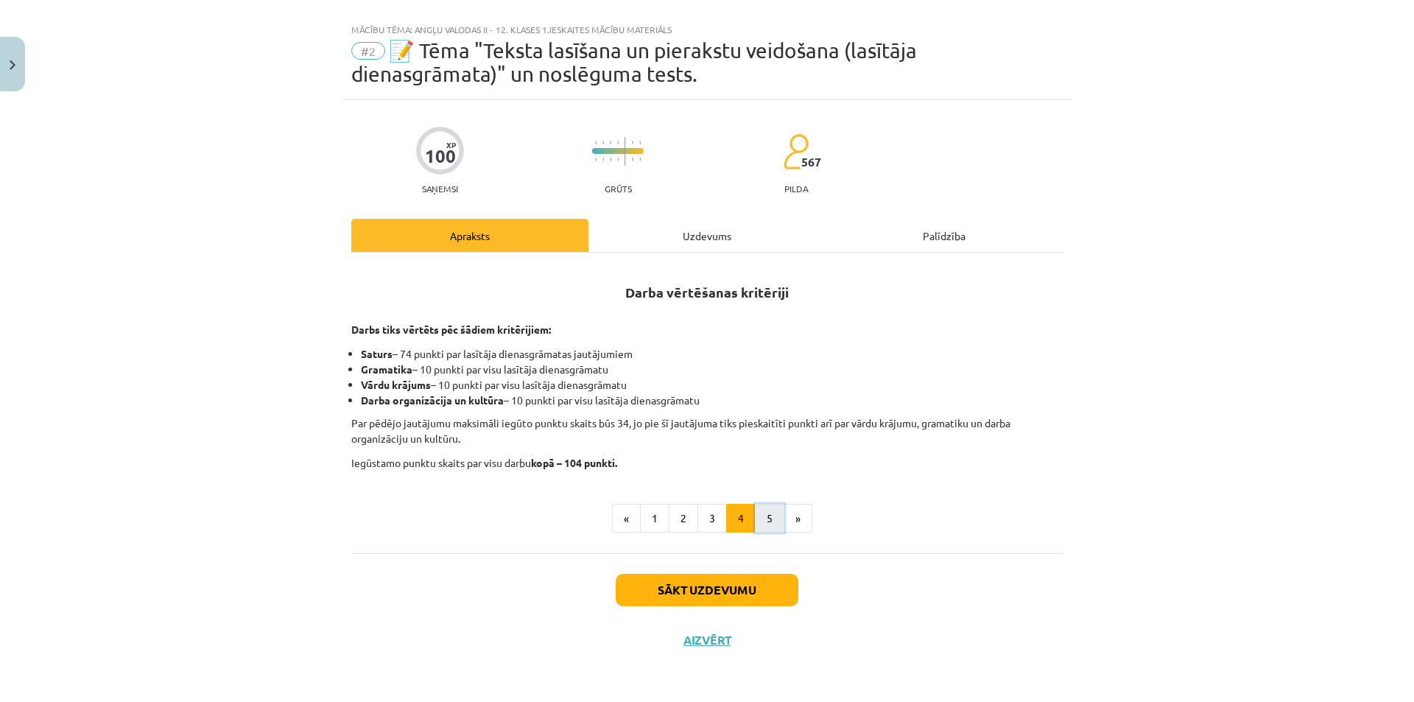
click at [773, 516] on button "5" at bounding box center [769, 518] width 29 height 29
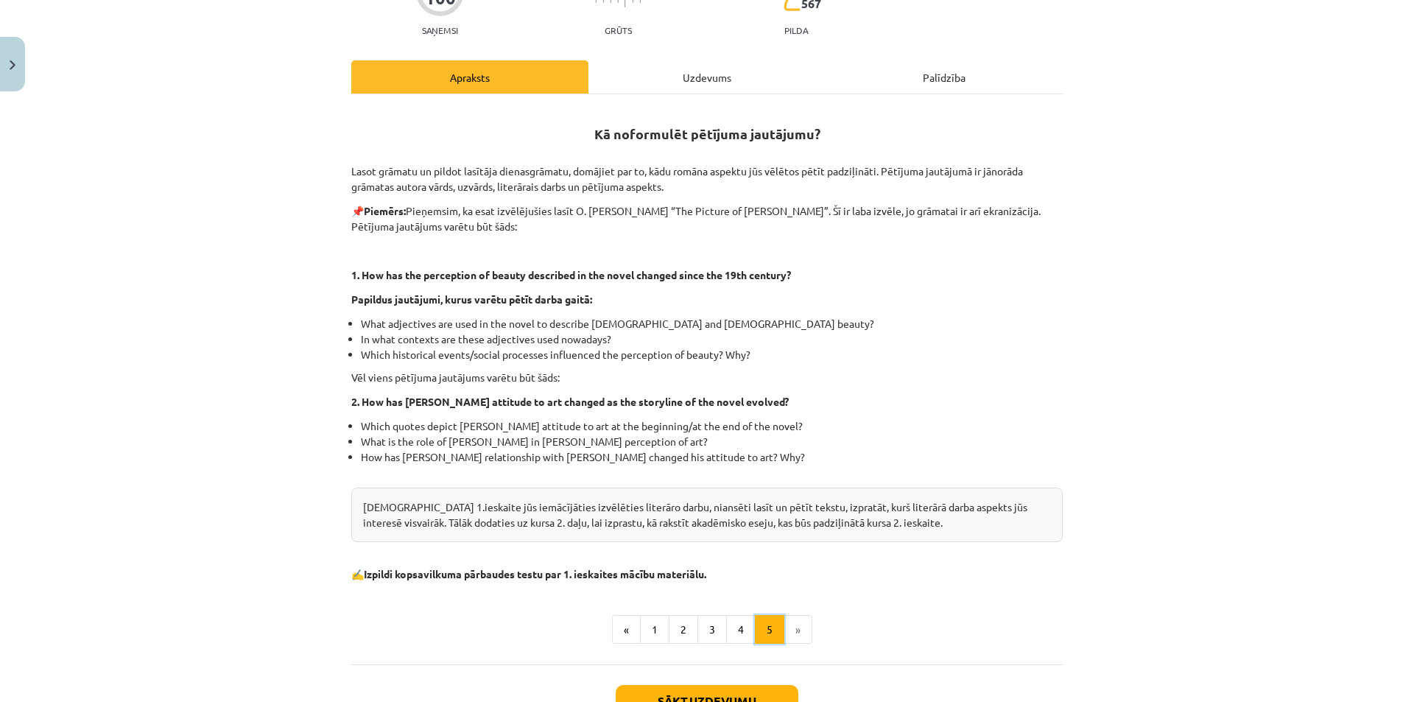
scroll to position [169, 0]
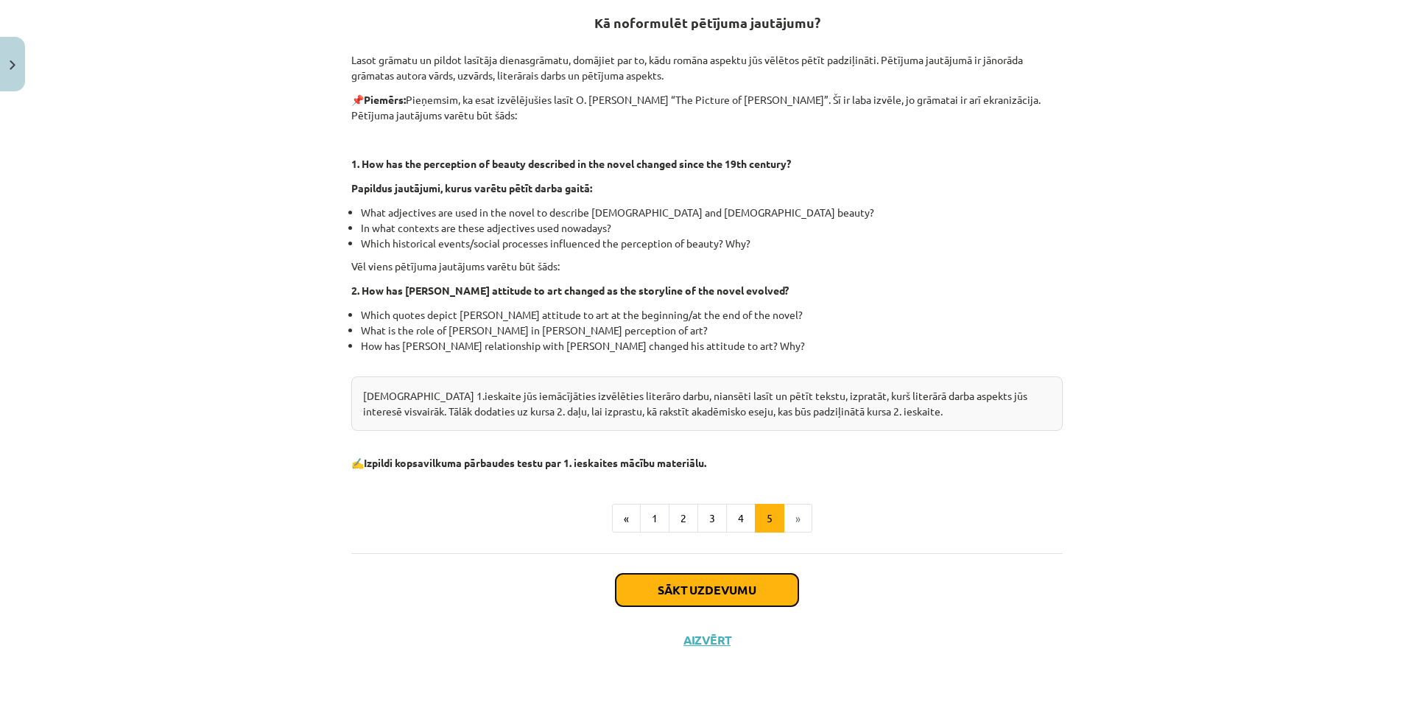
click at [672, 598] on button "Sākt uzdevumu" at bounding box center [707, 590] width 183 height 32
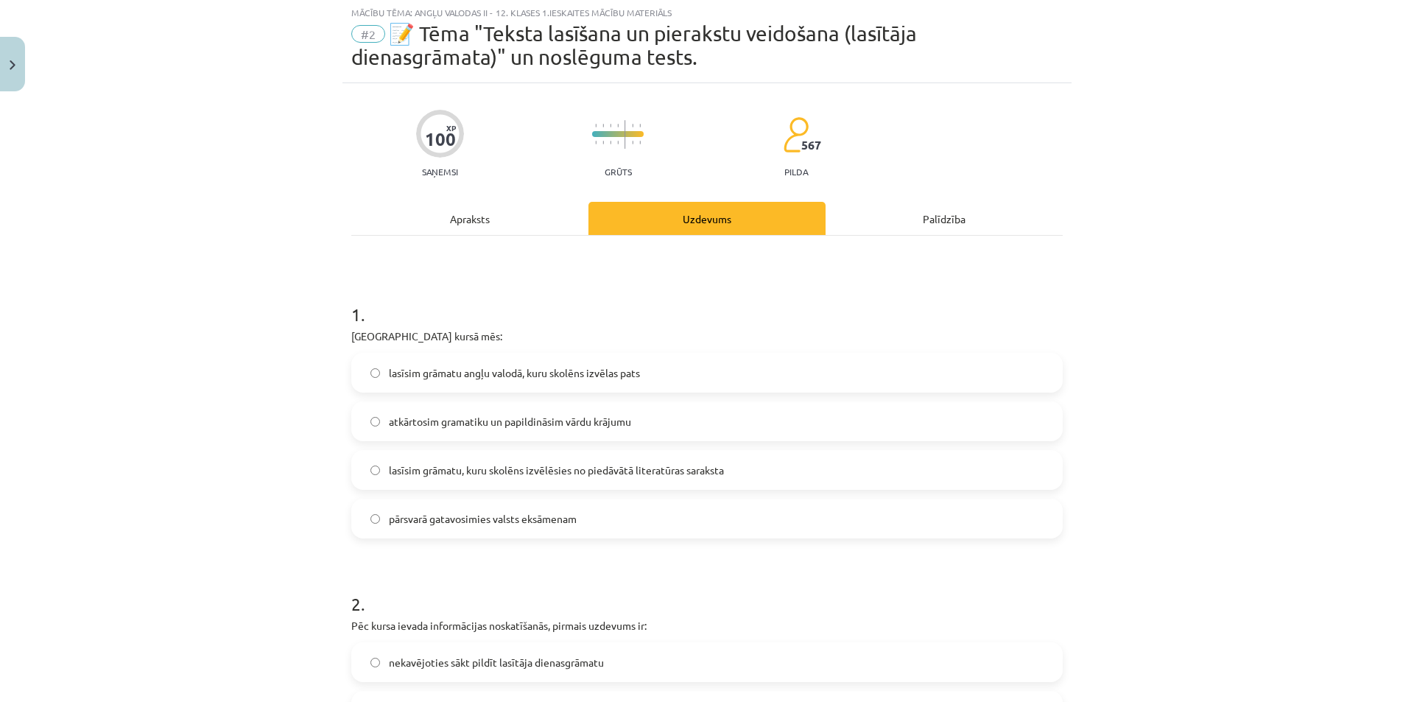
scroll to position [37, 0]
click at [372, 385] on label "lasīsim grāmatu angļu valodā, kuru skolēns izvēlas pats" at bounding box center [707, 374] width 709 height 37
click at [898, 393] on div "lasīsim grāmatu angļu valodā, kuru skolēns izvēlas pats" at bounding box center [707, 374] width 712 height 40
click at [575, 473] on span "lasīsim grāmatu, kuru skolēns izvēlēsies no piedāvātā literatūras saraksta" at bounding box center [556, 471] width 335 height 15
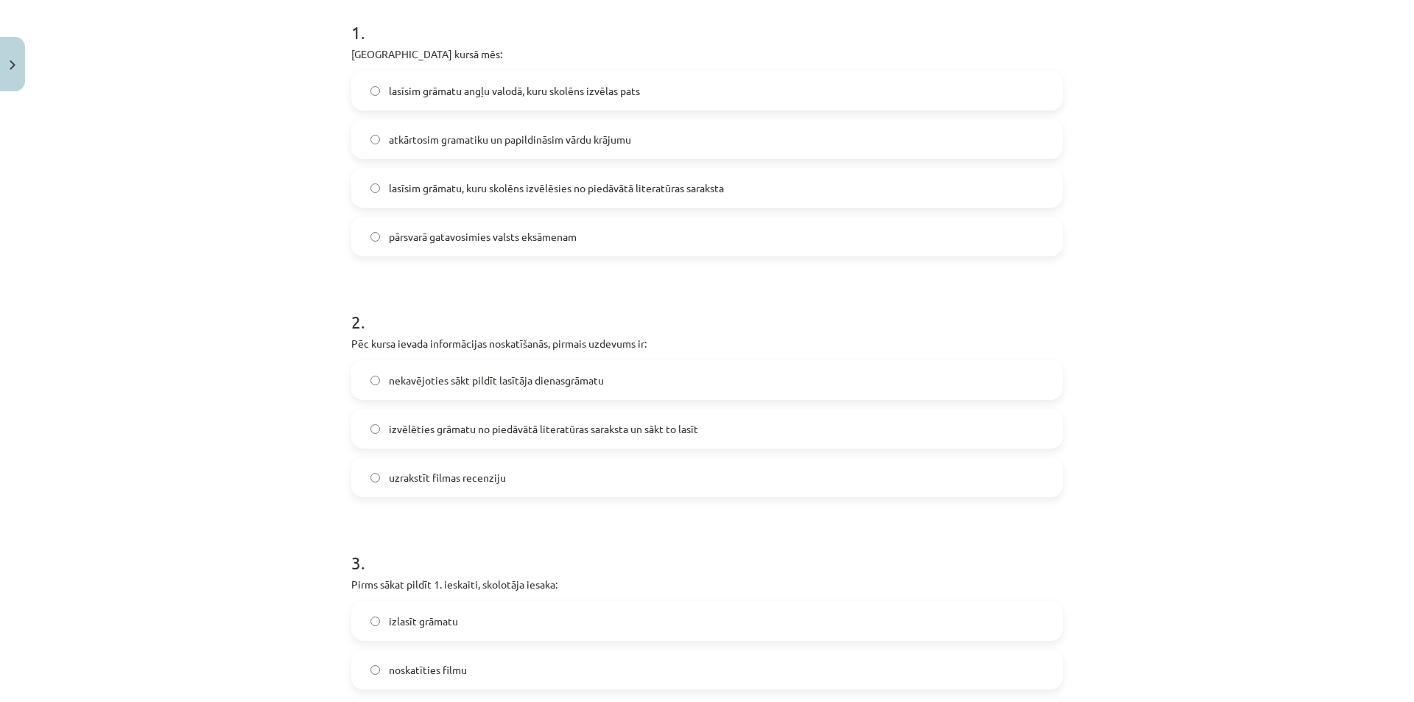
scroll to position [331, 0]
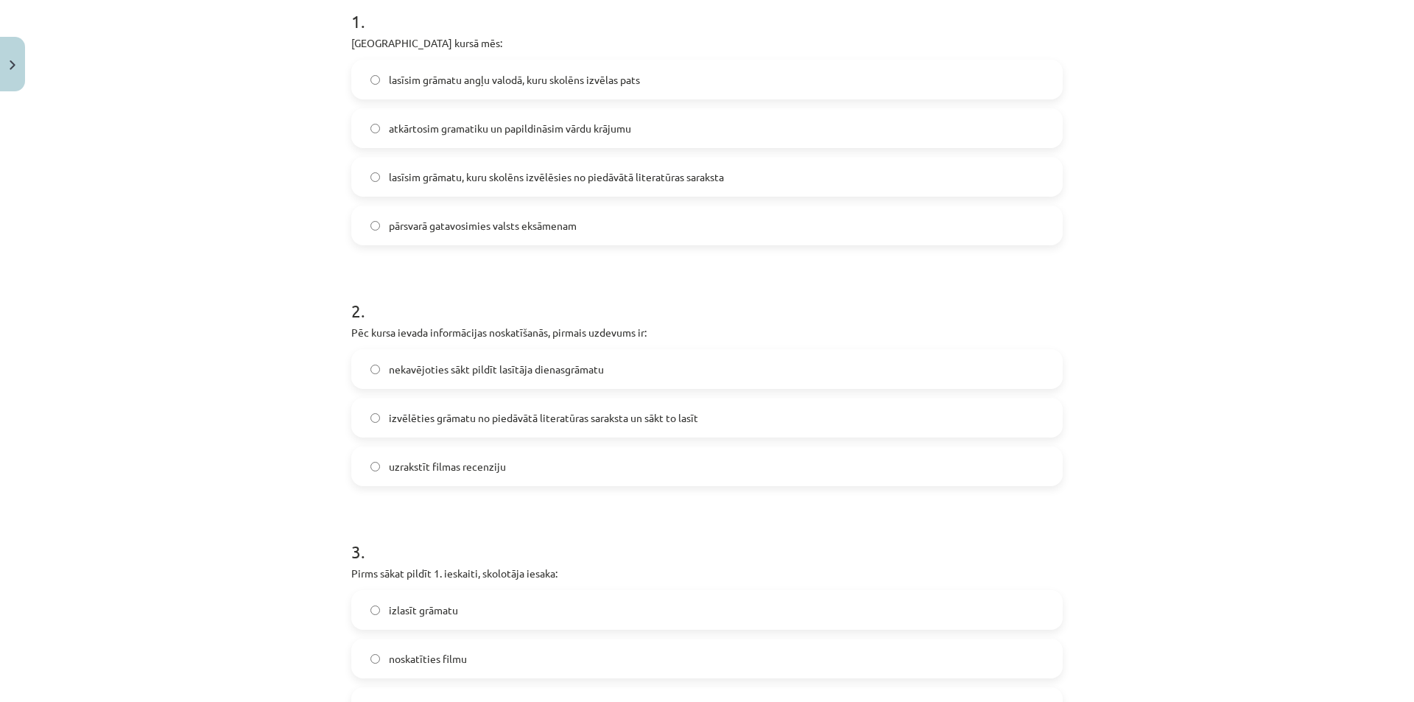
click at [370, 410] on label "izvēlēties grāmatu no piedāvātā literatūras saraksta un sākt to lasīt" at bounding box center [707, 417] width 709 height 37
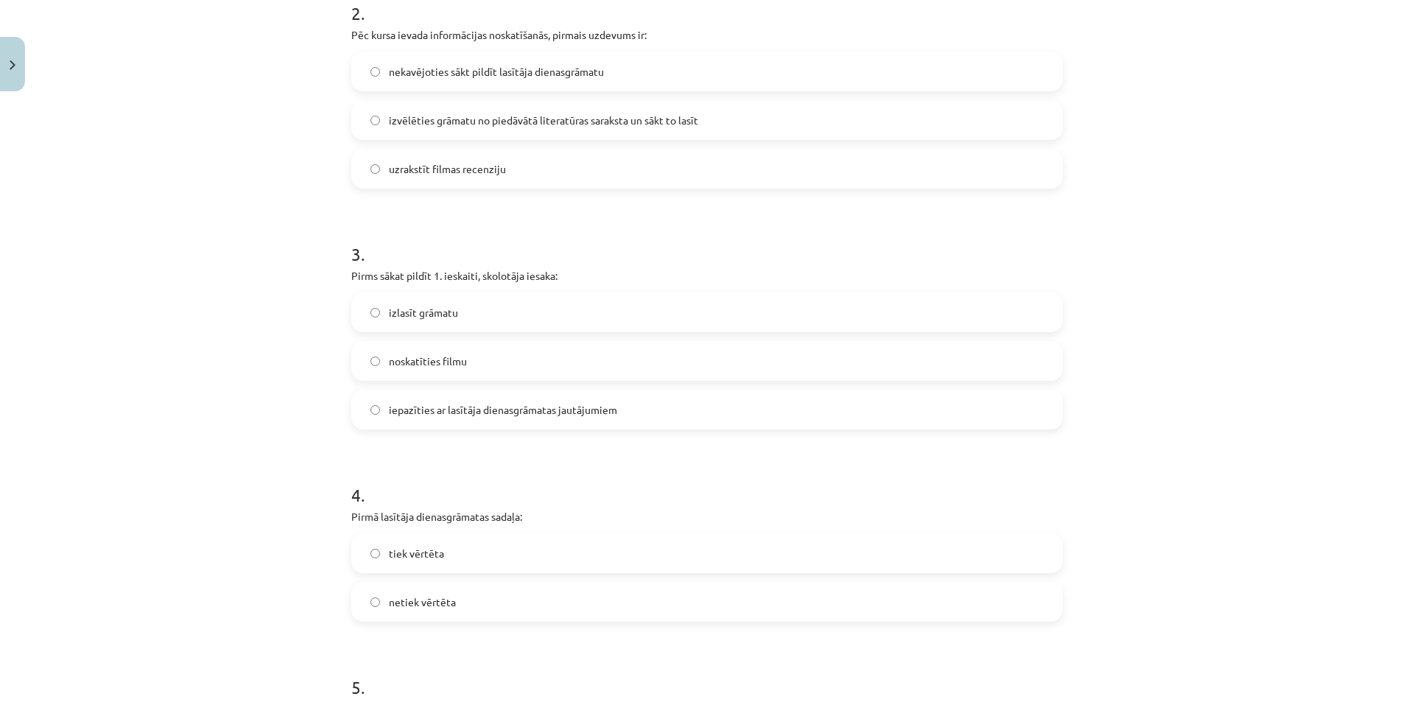
scroll to position [700, 0]
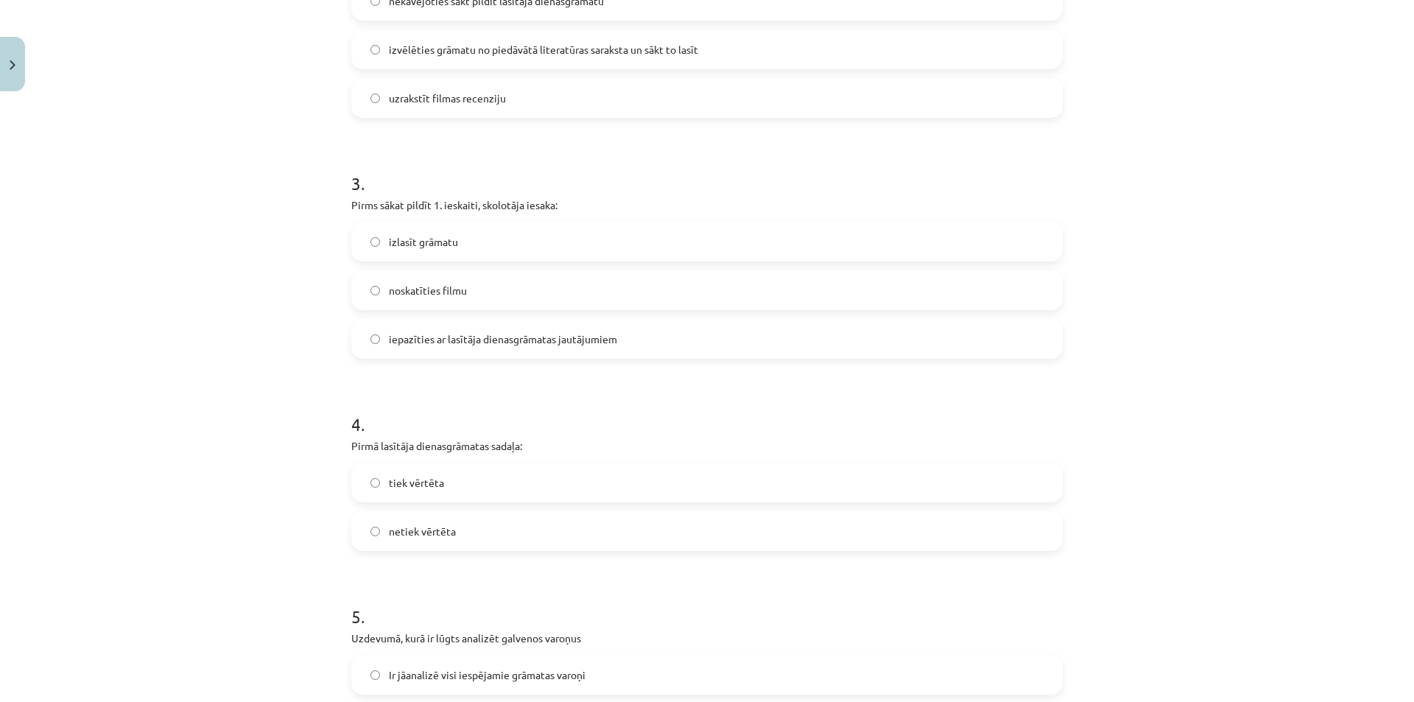
click at [376, 343] on label "iepazīties ar lasītāja dienasgrāmatas jautājumiem" at bounding box center [707, 338] width 709 height 37
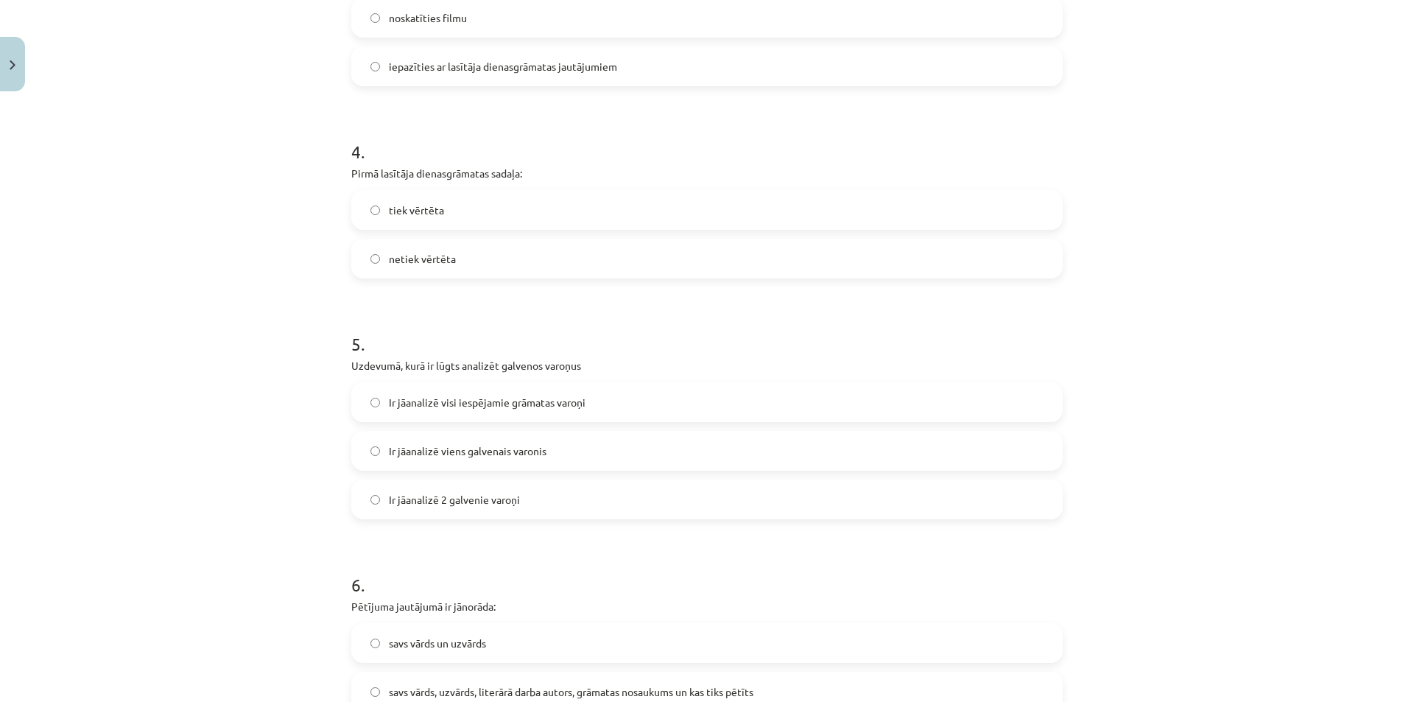
scroll to position [994, 0]
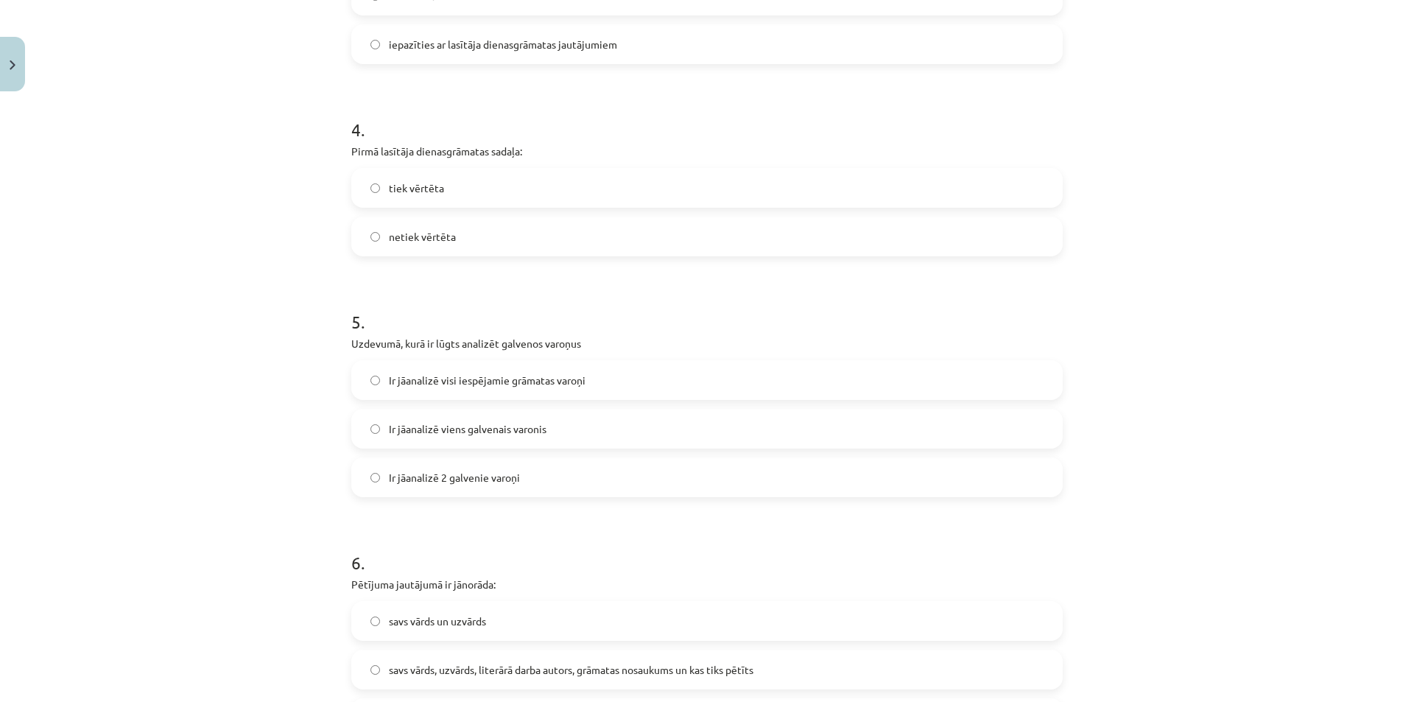
click at [378, 187] on label "tiek vērtēta" at bounding box center [707, 187] width 709 height 37
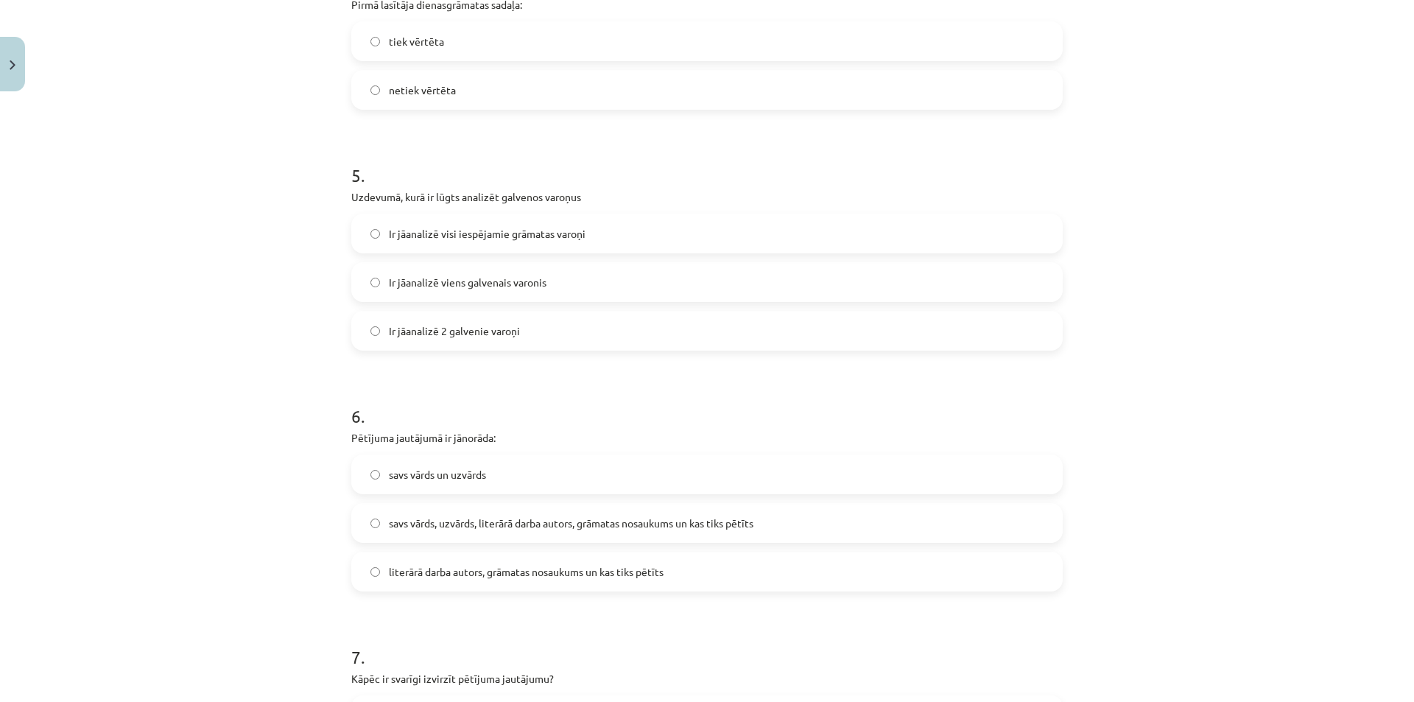
scroll to position [1142, 0]
click at [389, 226] on span "Ir jāanalizē visi iespējamie grāmatas varoņi" at bounding box center [487, 232] width 197 height 15
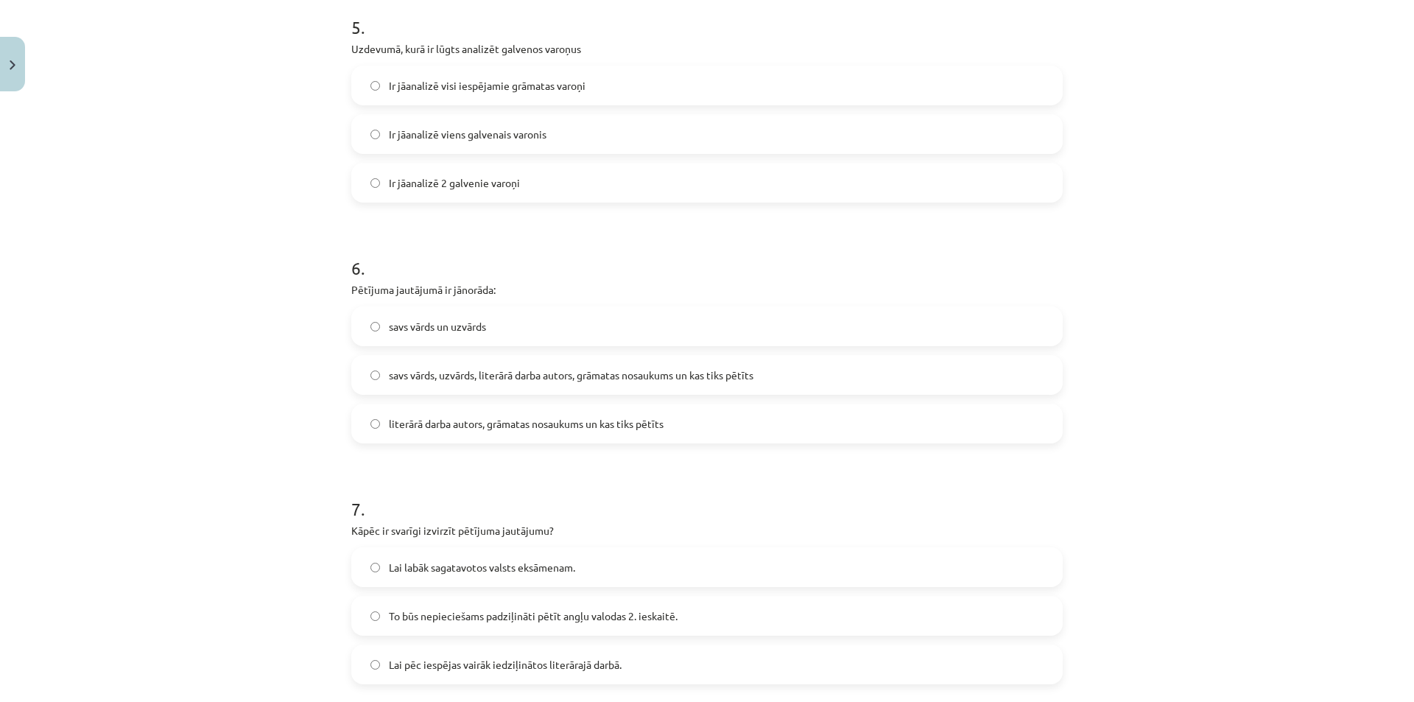
scroll to position [1363, 0]
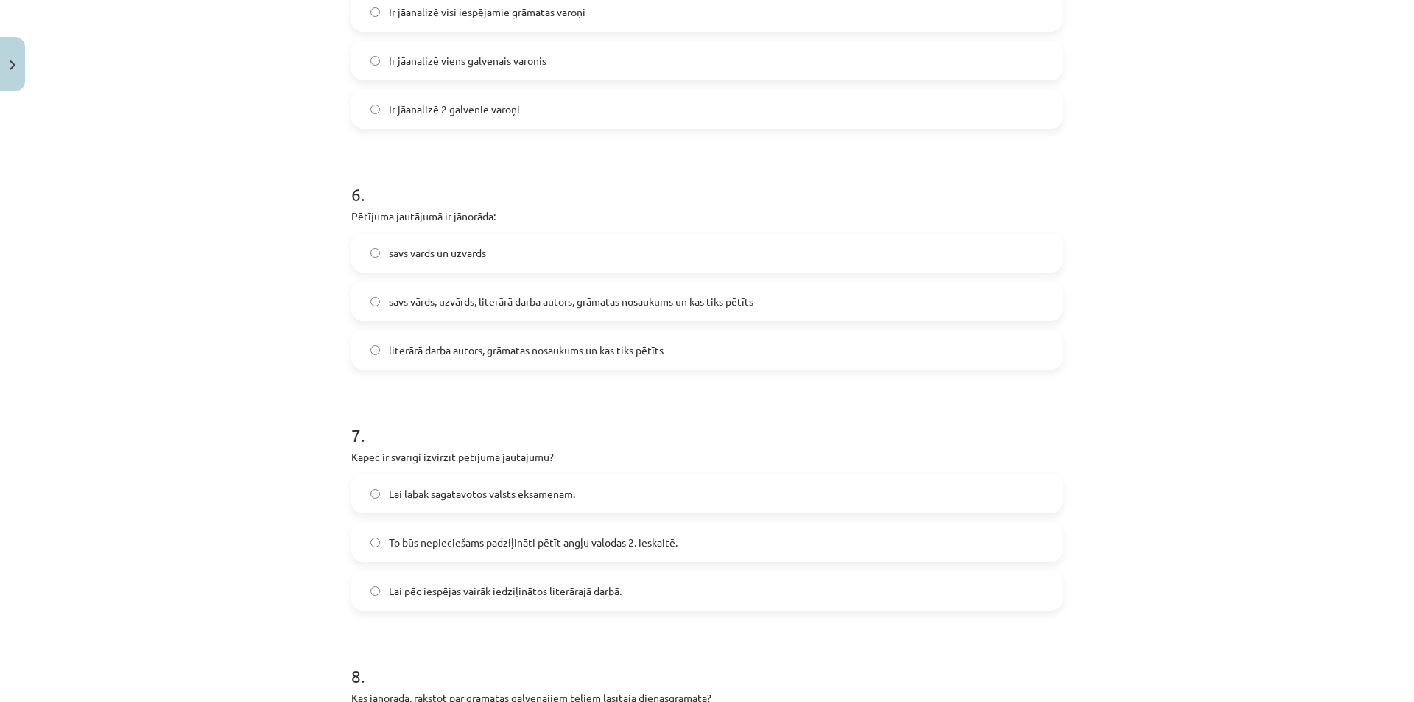
click at [421, 299] on span "savs vārds, uzvārds, literārā darba autors, grāmatas nosaukums un kas tiks pētī…" at bounding box center [571, 301] width 365 height 15
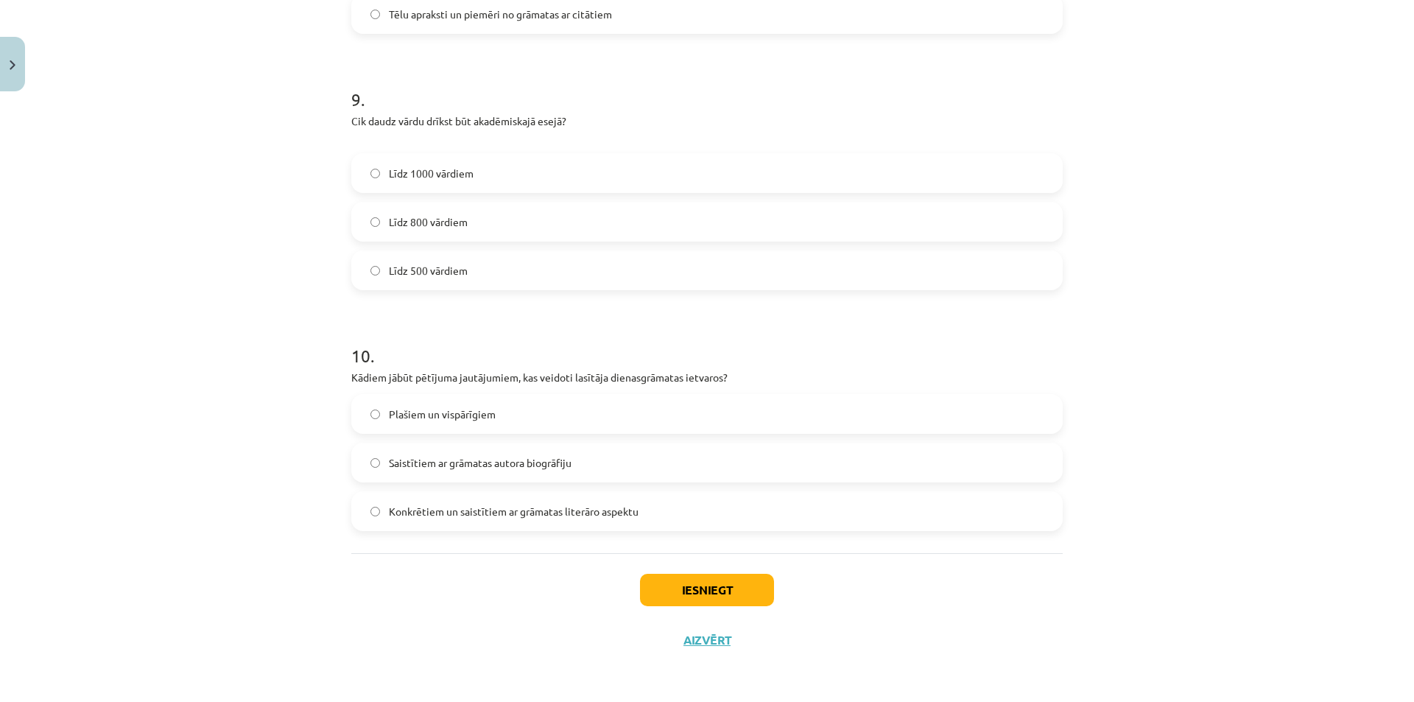
scroll to position [1959, 0]
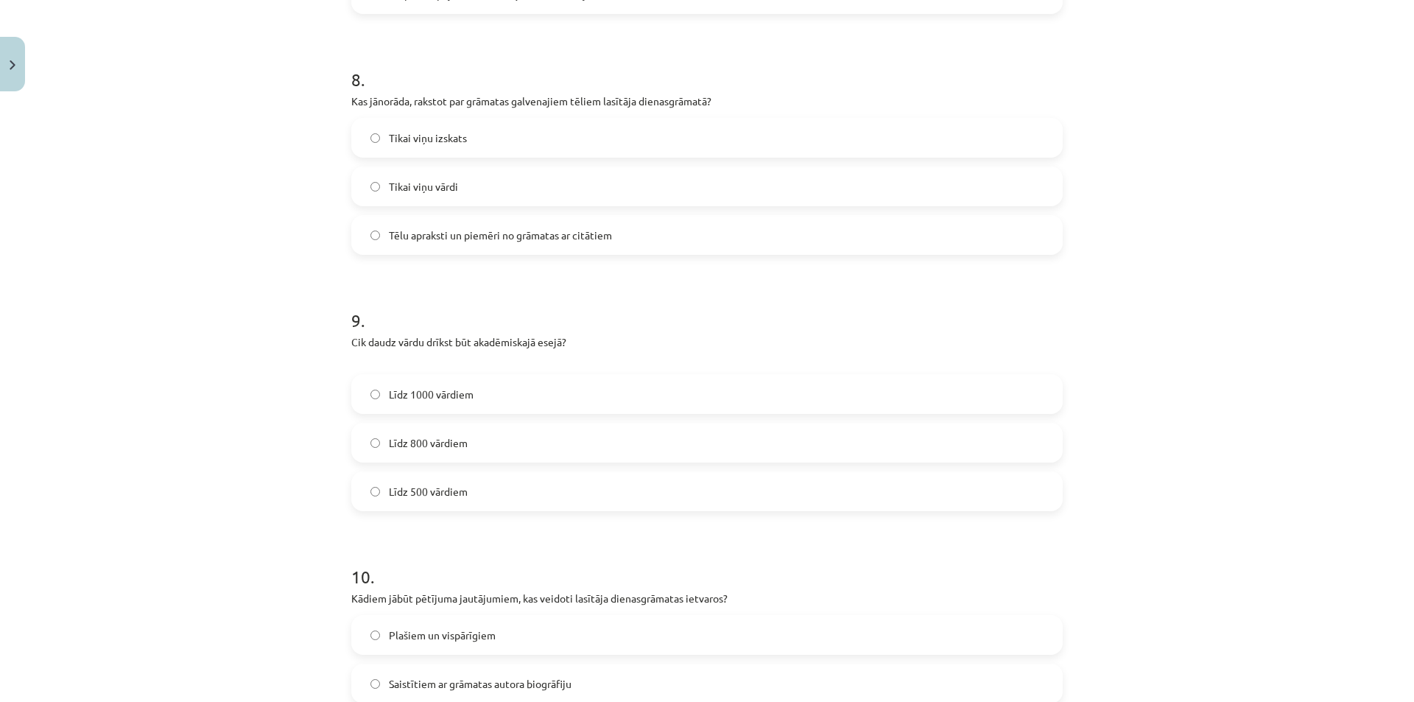
click at [371, 454] on label "Līdz 800 vārdiem" at bounding box center [707, 442] width 709 height 37
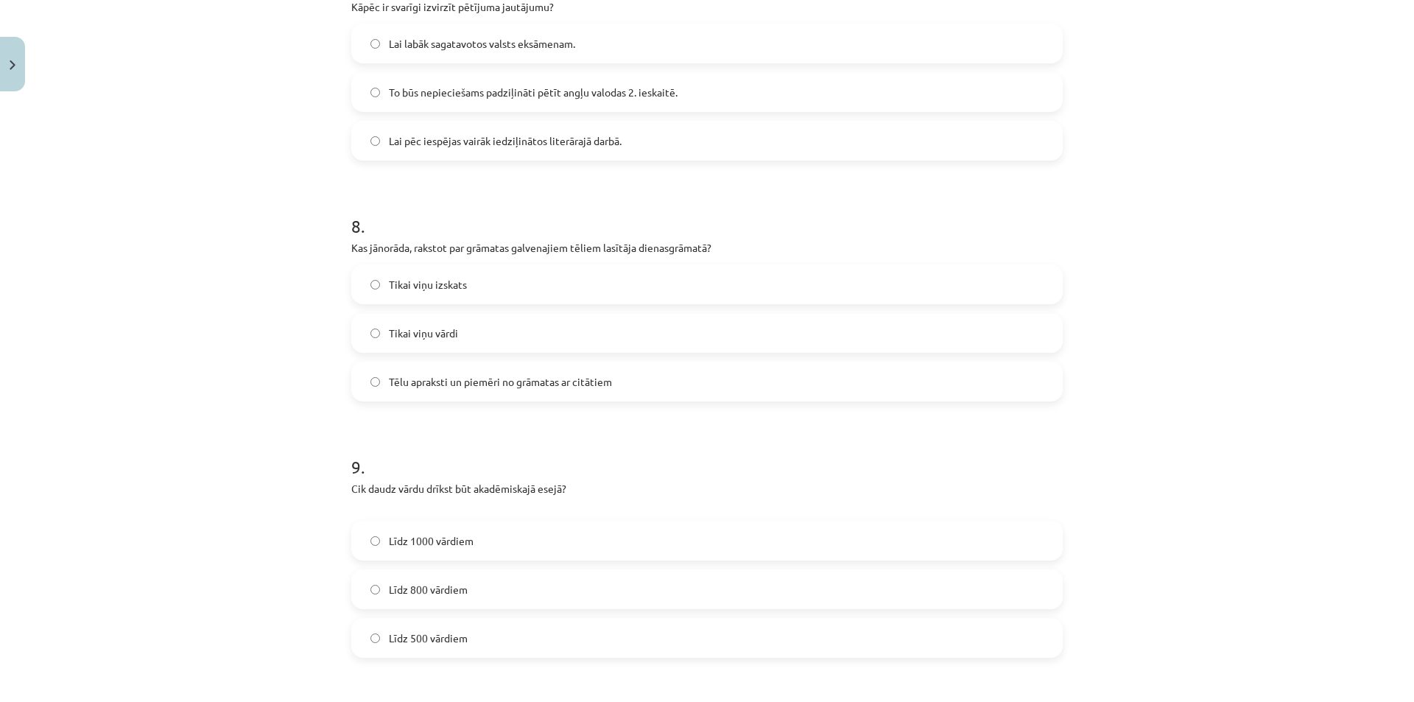
scroll to position [1812, 0]
click at [428, 386] on span "Tēlu apraksti un piemēri no grāmatas ar citātiem" at bounding box center [500, 382] width 223 height 15
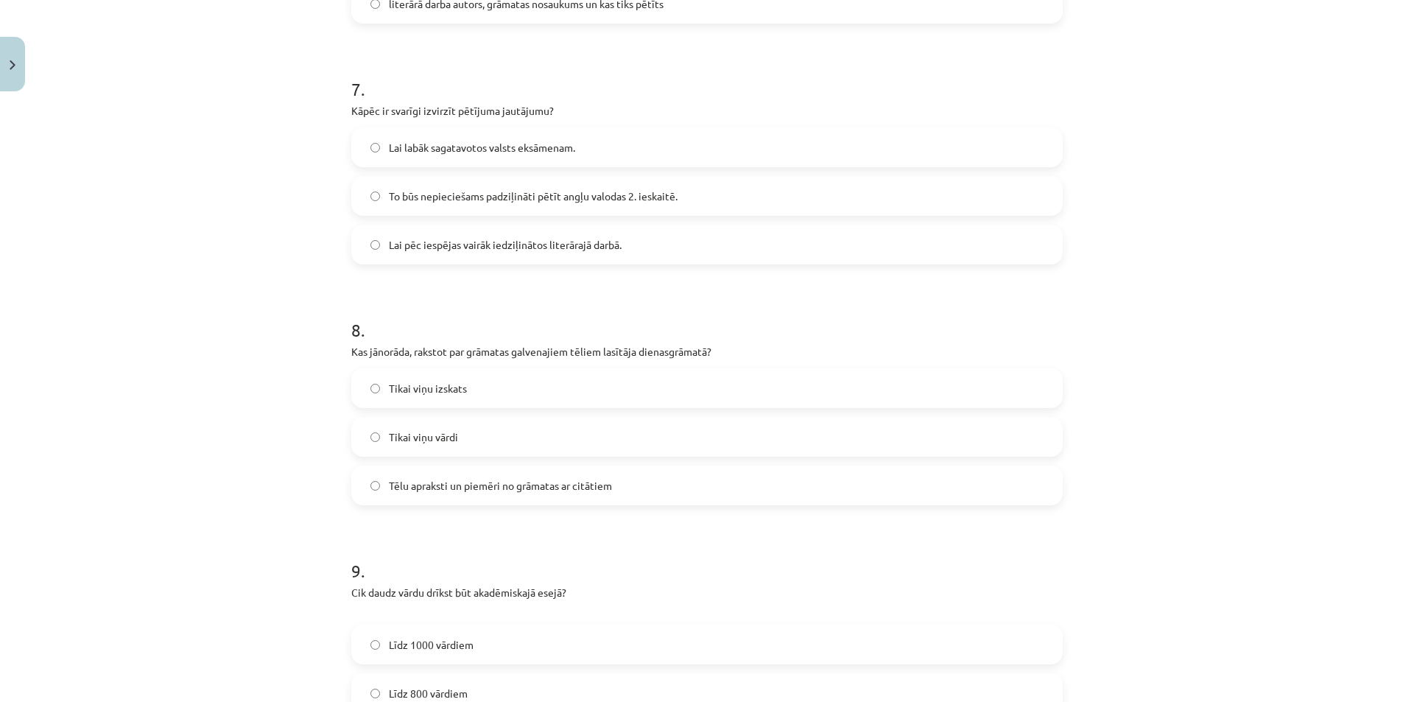
scroll to position [1665, 0]
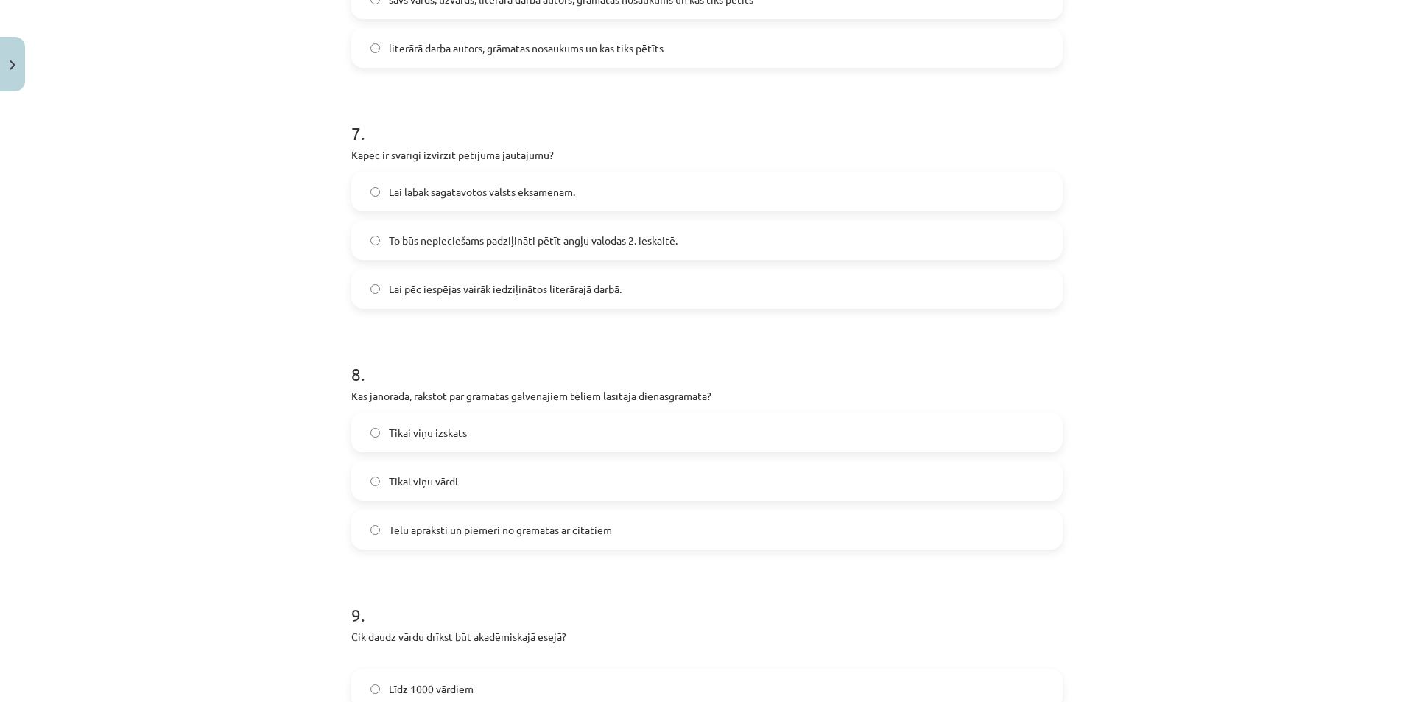
drag, startPoint x: 501, startPoint y: 226, endPoint x: 245, endPoint y: 192, distance: 257.9
click at [245, 192] on div "Mācību tēma: Angļu valodas ii - 12. klases 1.ieskaites mācību materiāls #2 📝 Tē…" at bounding box center [707, 351] width 1414 height 702
click at [457, 242] on span "To būs nepieciešams padziļināti pētīt angļu valodas 2. ieskaitē." at bounding box center [533, 240] width 289 height 15
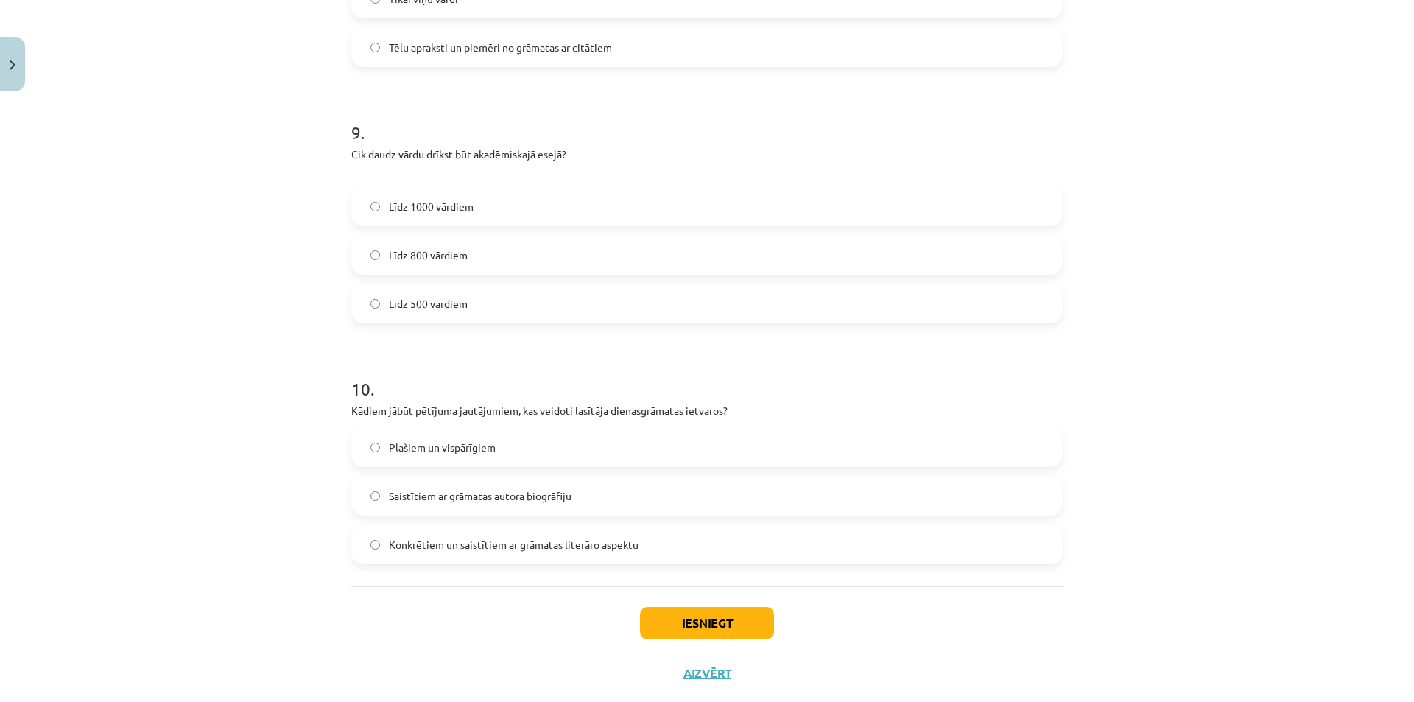
scroll to position [2180, 0]
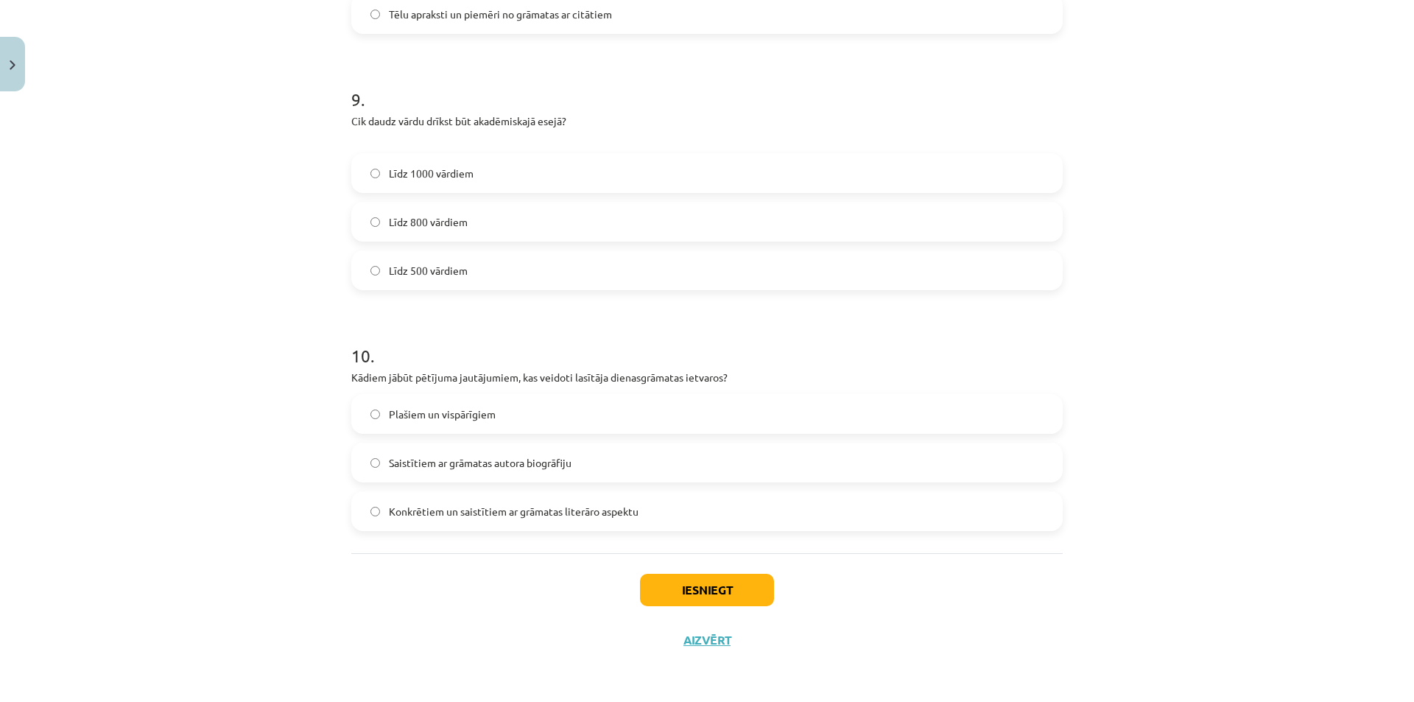
click at [443, 516] on span "Konkrētiem un saistītiem ar grāmatas literāro aspektu" at bounding box center [514, 511] width 250 height 15
click at [670, 605] on button "Iesniegt" at bounding box center [707, 590] width 134 height 32
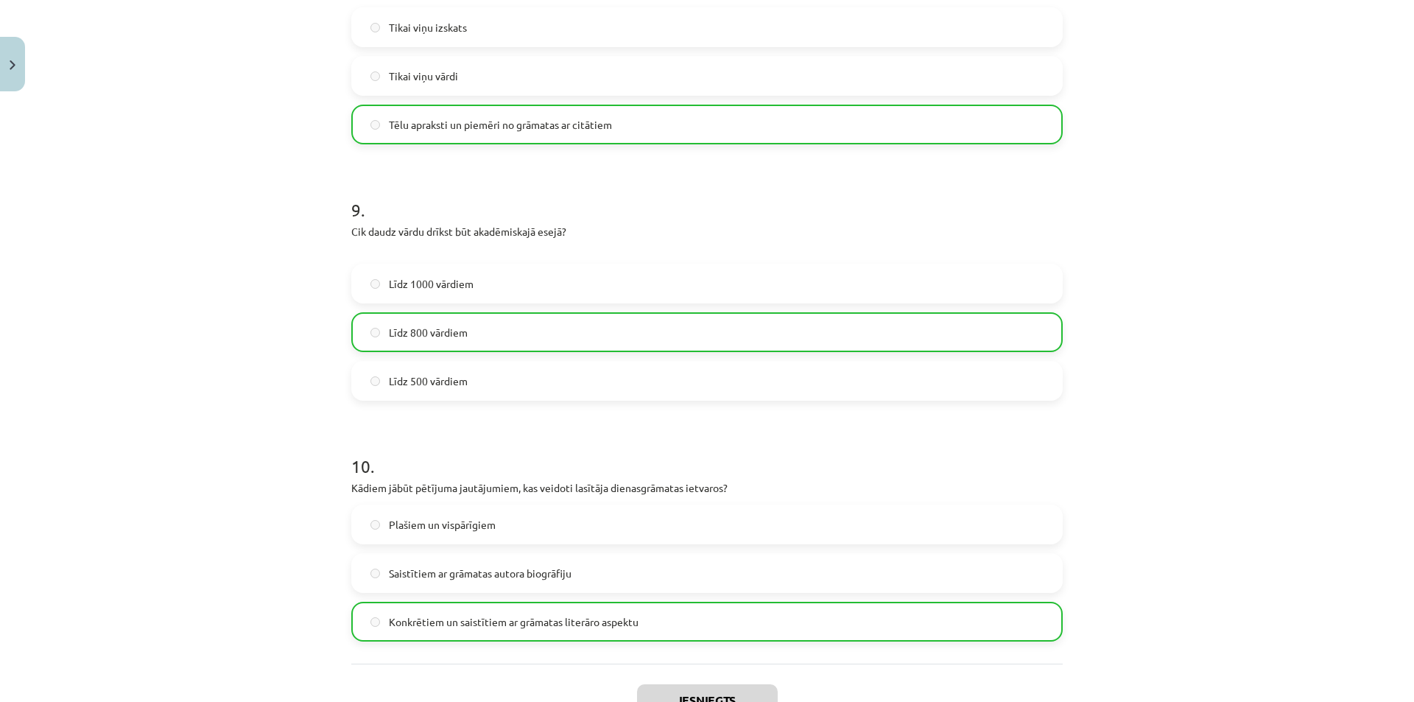
scroll to position [2227, 0]
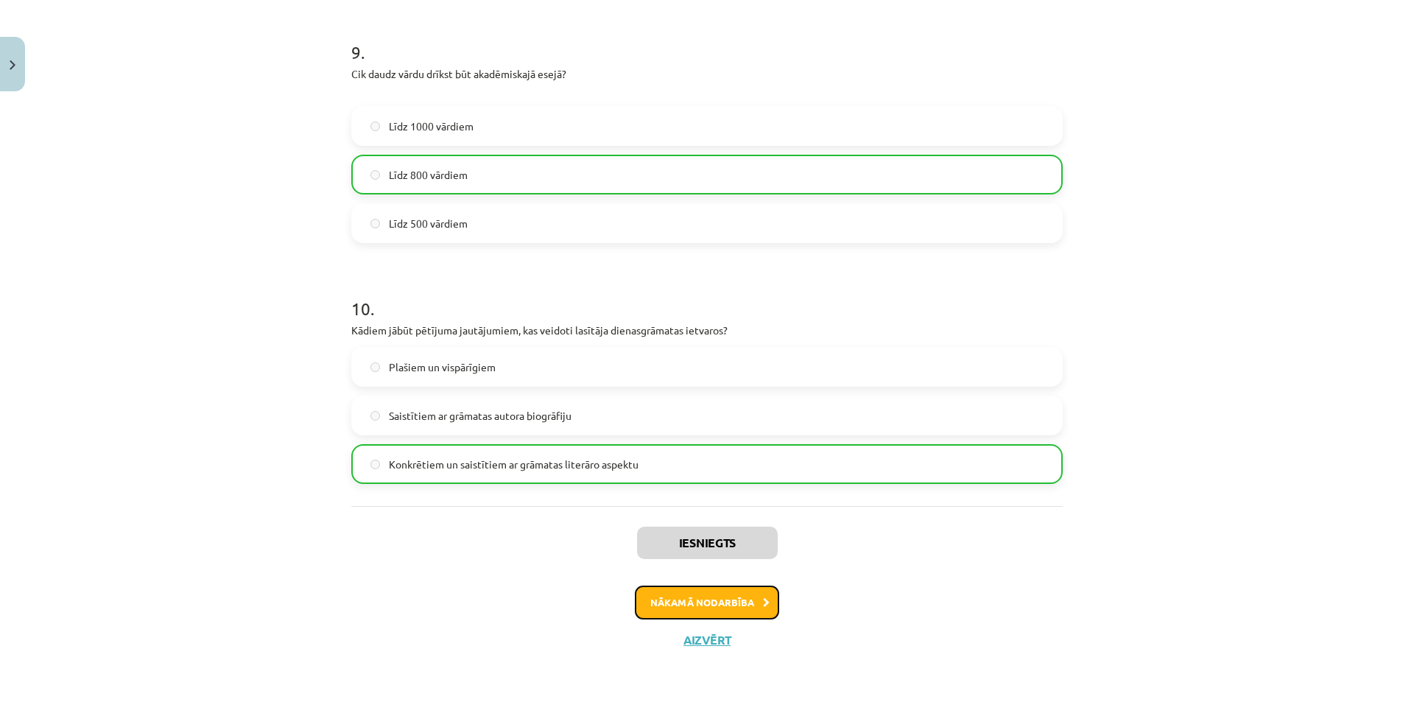
click at [674, 596] on button "Nākamā nodarbība" at bounding box center [707, 603] width 144 height 34
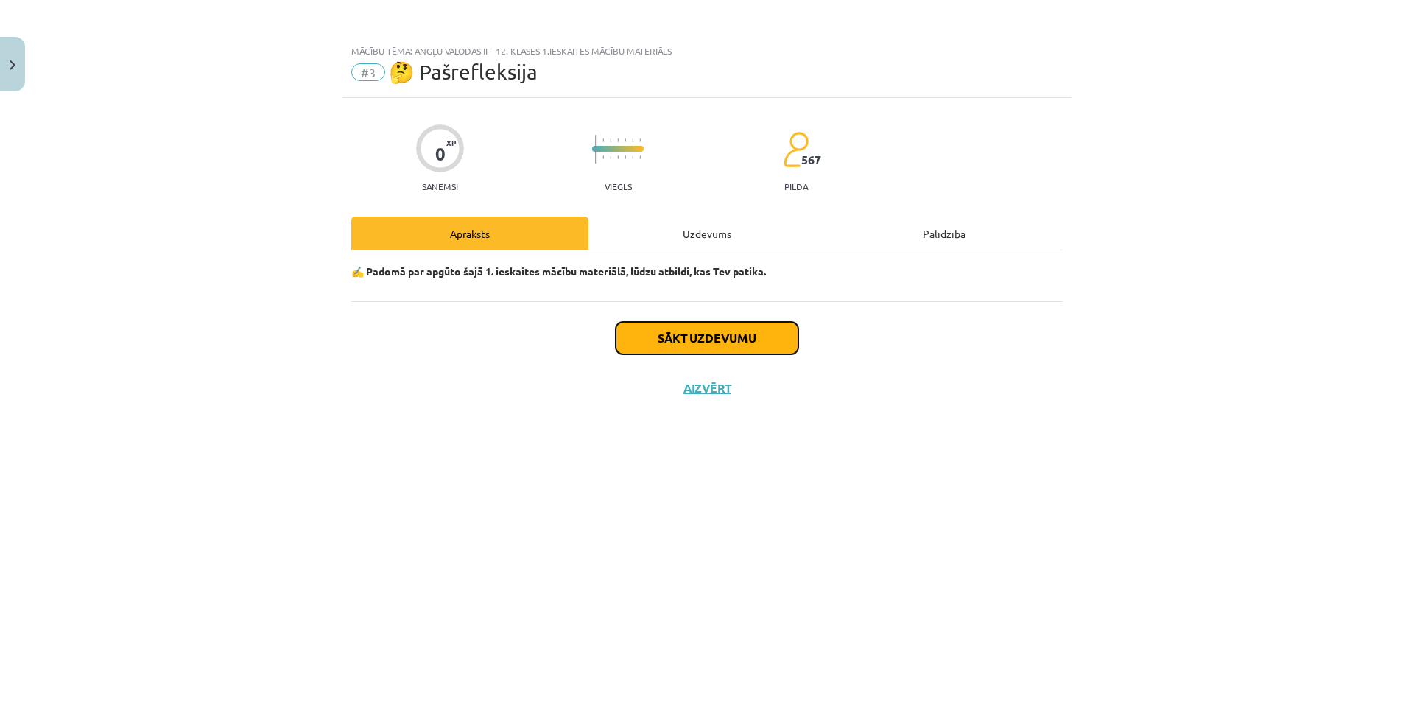
click at [645, 342] on button "Sākt uzdevumu" at bounding box center [707, 338] width 183 height 32
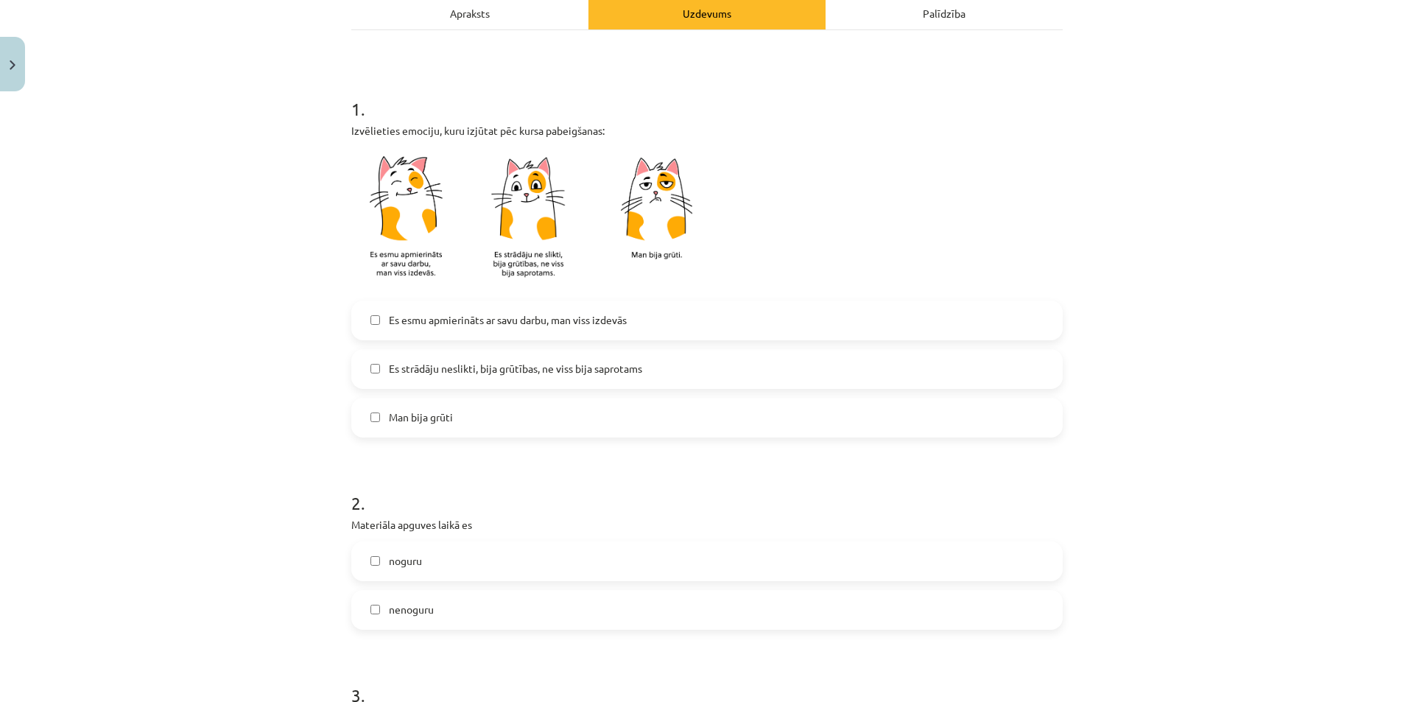
scroll to position [221, 0]
click at [433, 330] on label "Es esmu apmierināts ar savu darbu, man viss izdevās" at bounding box center [707, 319] width 709 height 37
click at [450, 362] on span "Es strādāju neslikti, bija grūtības, ne viss bija saprotams" at bounding box center [515, 367] width 253 height 15
drag, startPoint x: 446, startPoint y: 408, endPoint x: 436, endPoint y: 394, distance: 17.4
click at [446, 407] on label "Man bija grūti" at bounding box center [707, 416] width 709 height 37
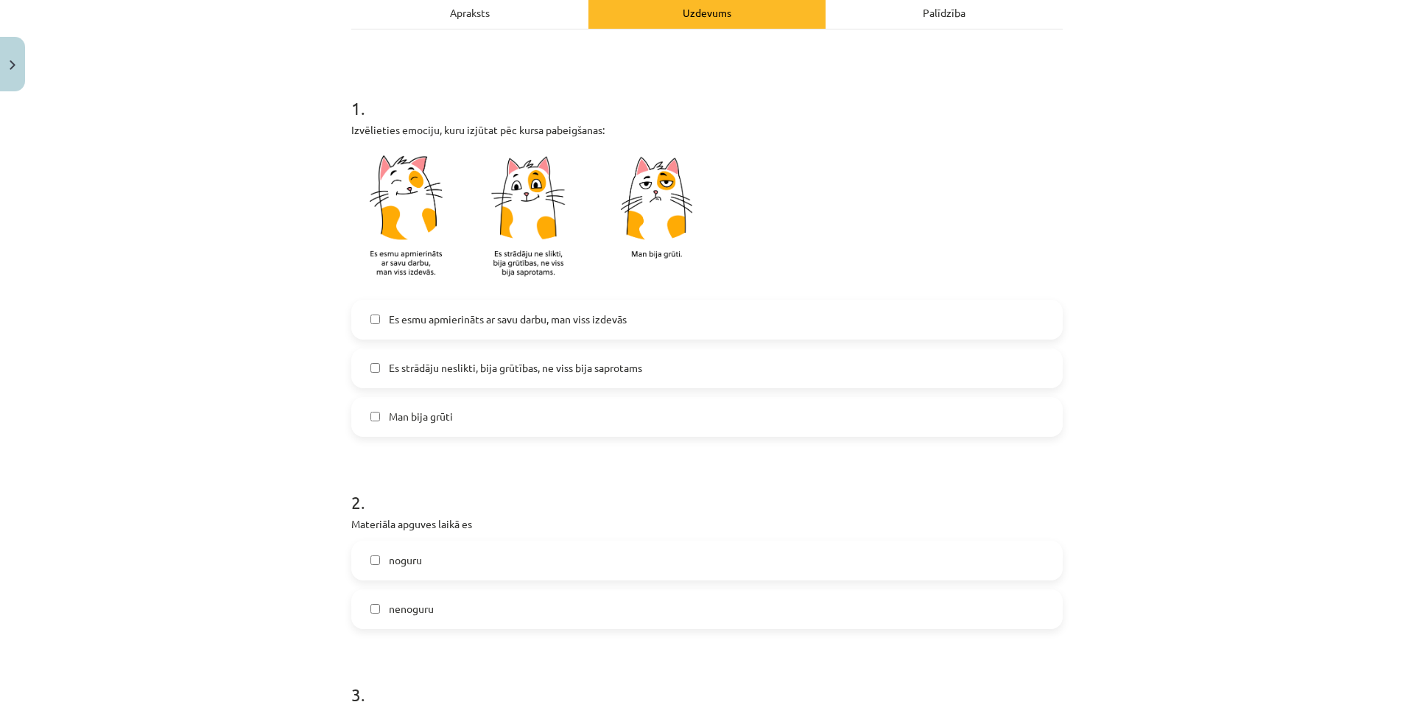
drag, startPoint x: 420, startPoint y: 362, endPoint x: 418, endPoint y: 354, distance: 8.2
click at [420, 362] on span "Es strādāju neslikti, bija grūtības, ne viss bija saprotams" at bounding box center [515, 367] width 253 height 15
click at [404, 302] on label "Es esmu apmierināts ar savu darbu, man viss izdevās" at bounding box center [707, 319] width 709 height 37
click at [416, 317] on span "Es esmu apmierināts ar savu darbu, man viss izdevās" at bounding box center [508, 319] width 238 height 15
click at [435, 394] on div "Es esmu apmierināts ar savu darbu, man viss izdevās Es strādāju neslikti, bija …" at bounding box center [707, 368] width 712 height 137
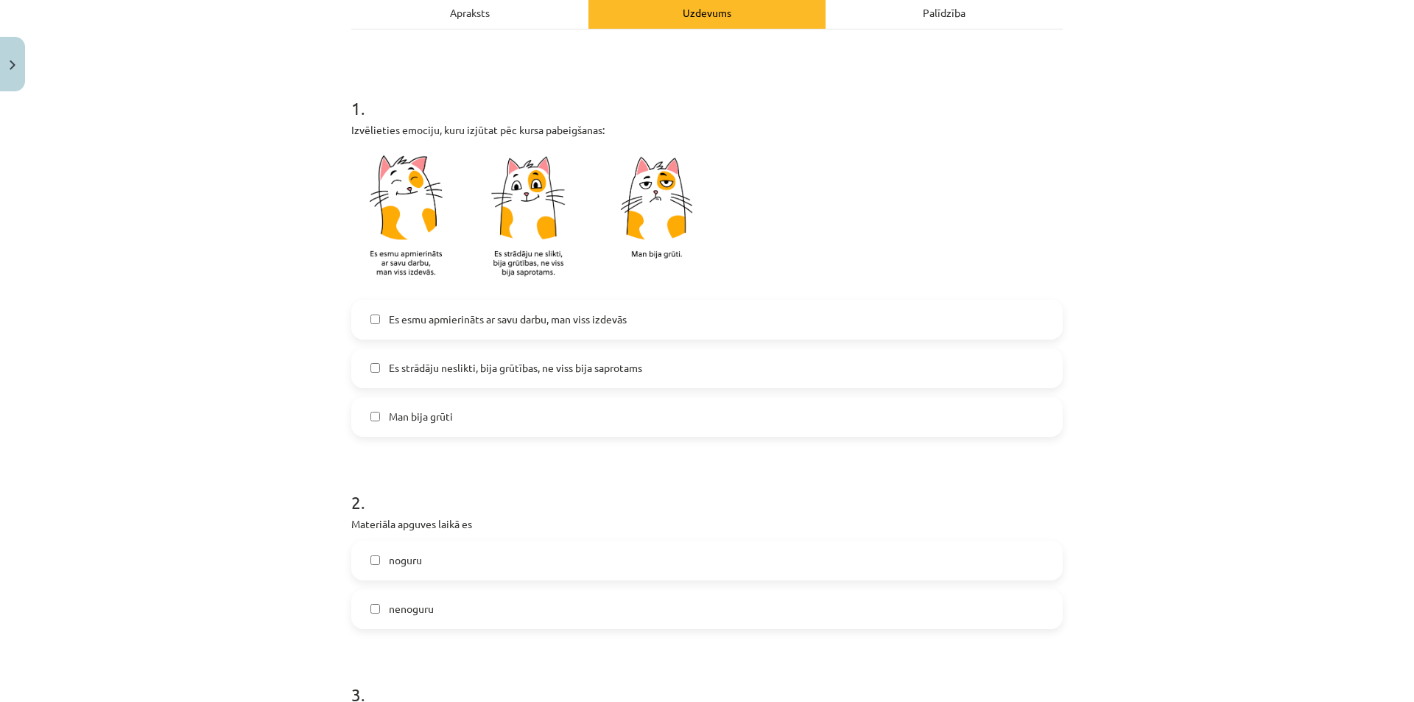
click at [435, 424] on span "Man bija grūti" at bounding box center [421, 416] width 64 height 15
click at [421, 376] on label "Es strādāju neslikti, bija grūtības, ne viss bija saprotams" at bounding box center [707, 368] width 709 height 37
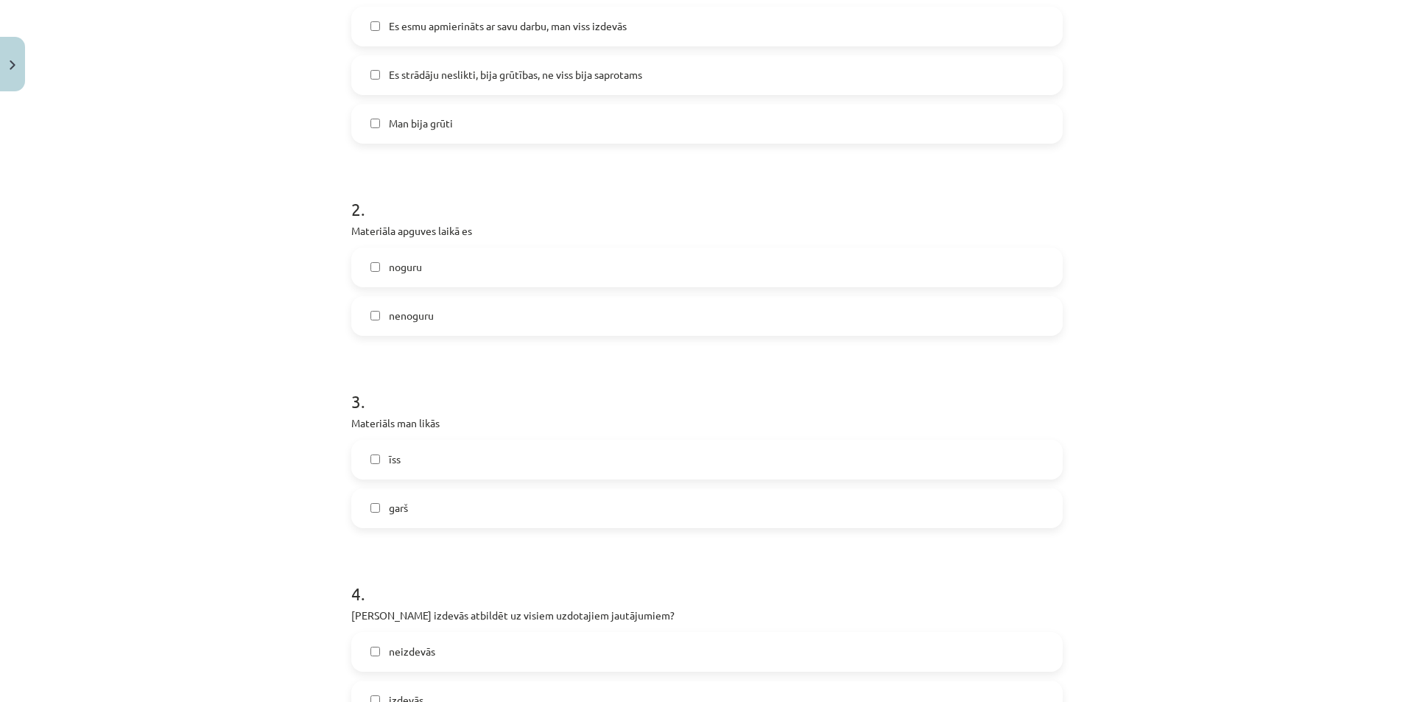
scroll to position [516, 0]
click at [380, 301] on label "nenoguru" at bounding box center [707, 314] width 709 height 37
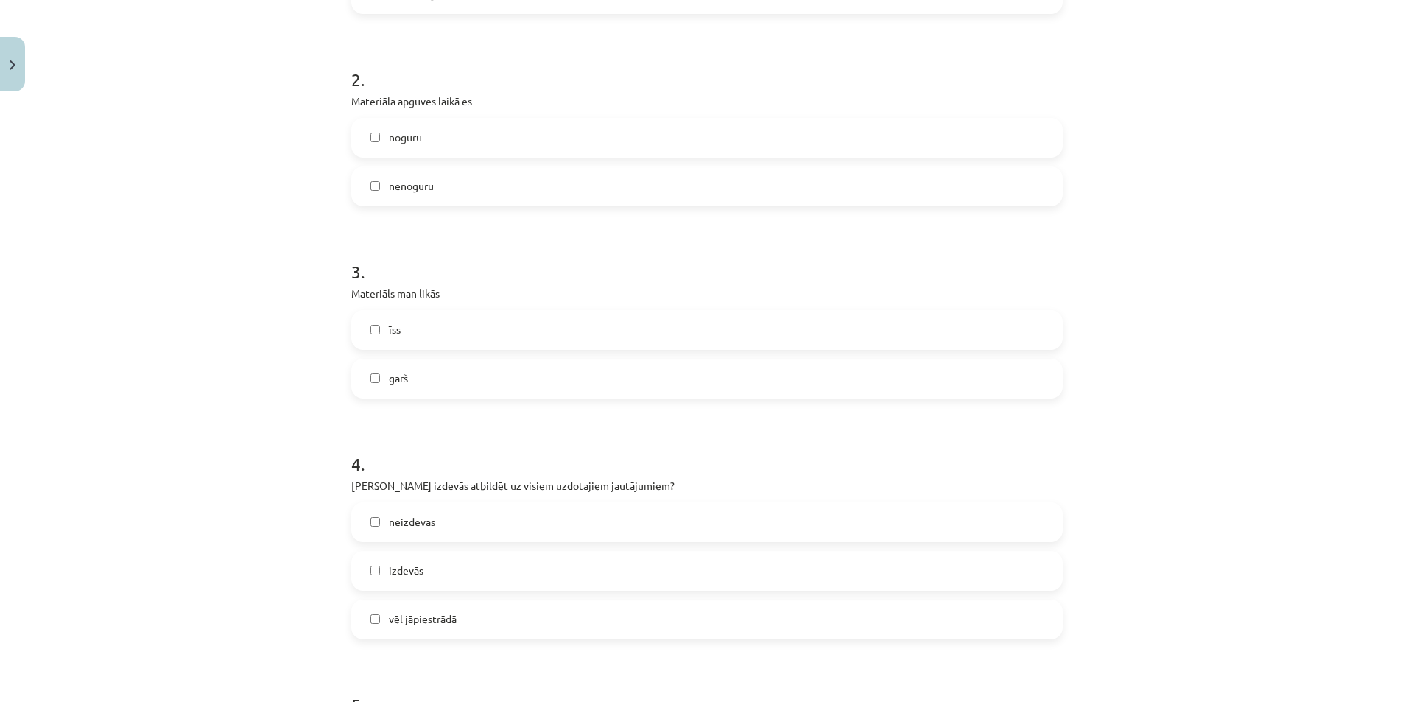
scroll to position [737, 0]
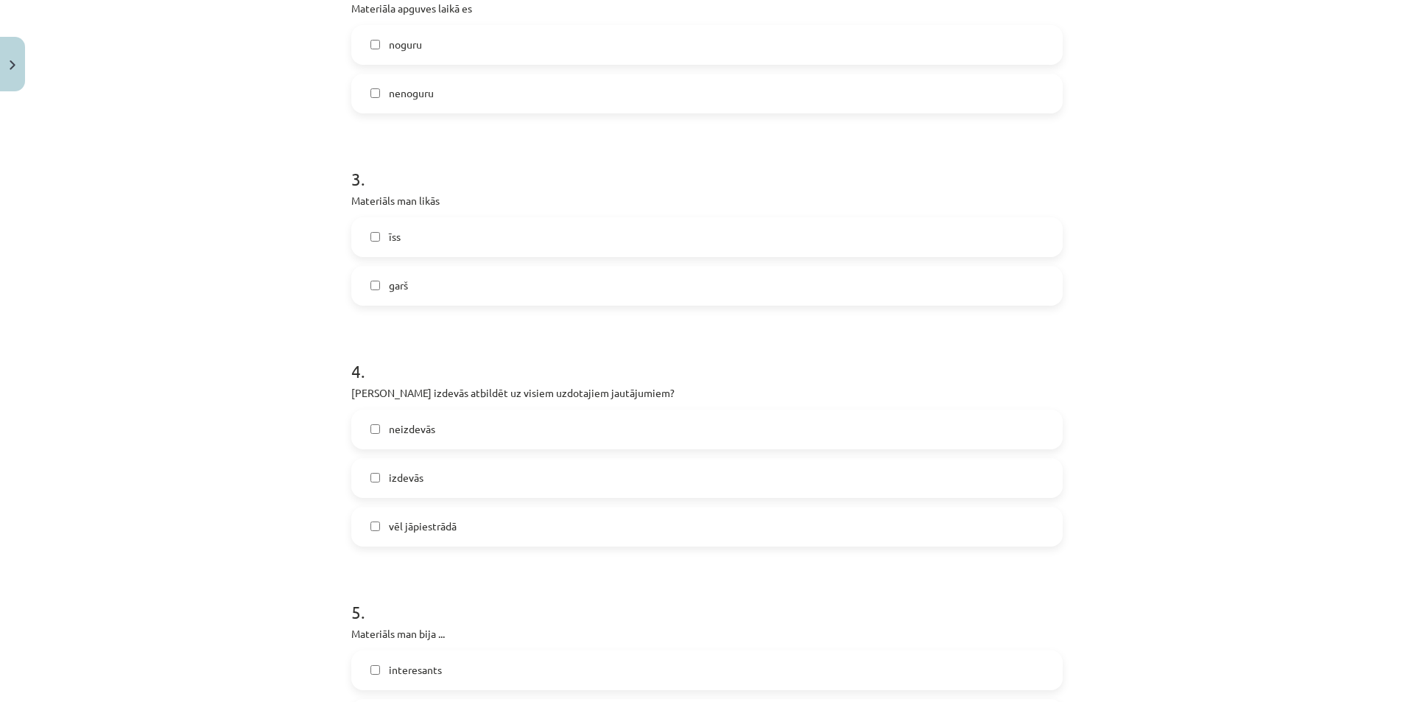
click at [378, 242] on label "īss" at bounding box center [707, 237] width 709 height 37
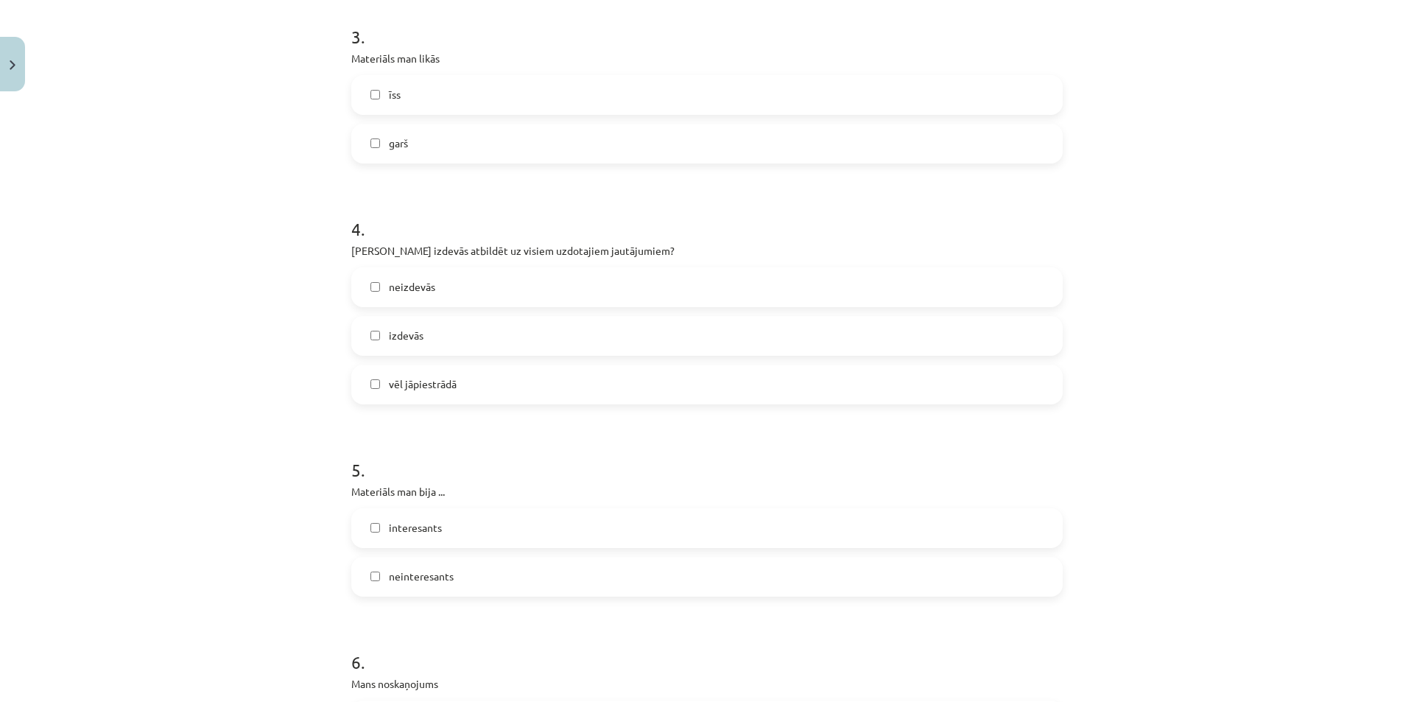
scroll to position [884, 0]
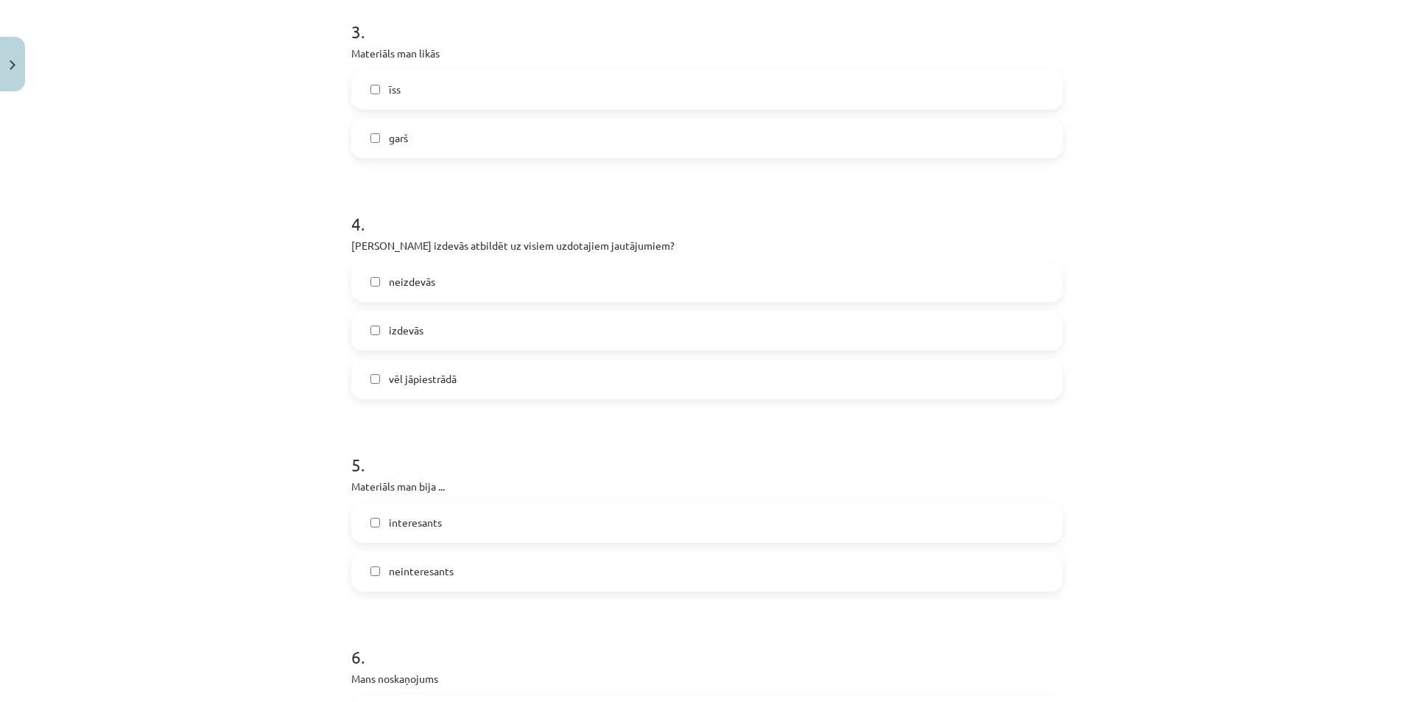
click at [378, 376] on label "vēl jāpiestrādā" at bounding box center [707, 379] width 709 height 37
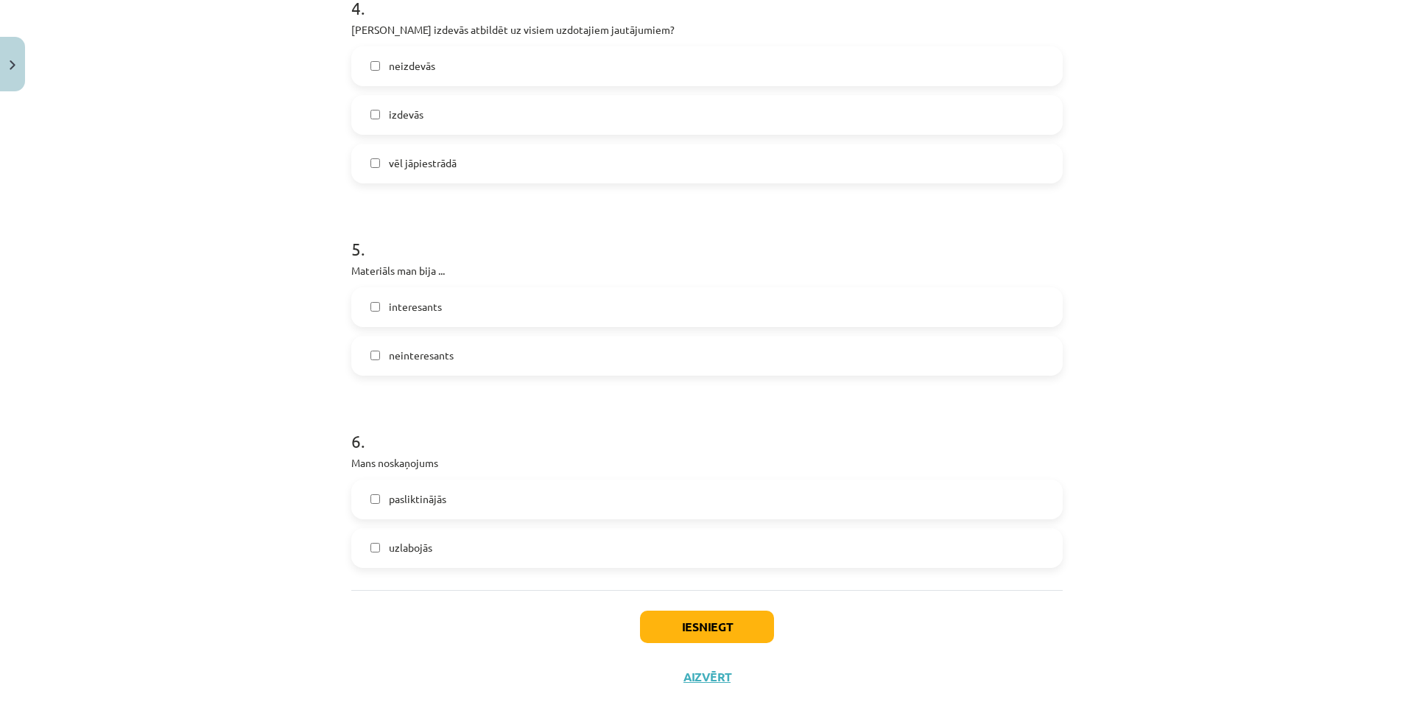
scroll to position [1137, 0]
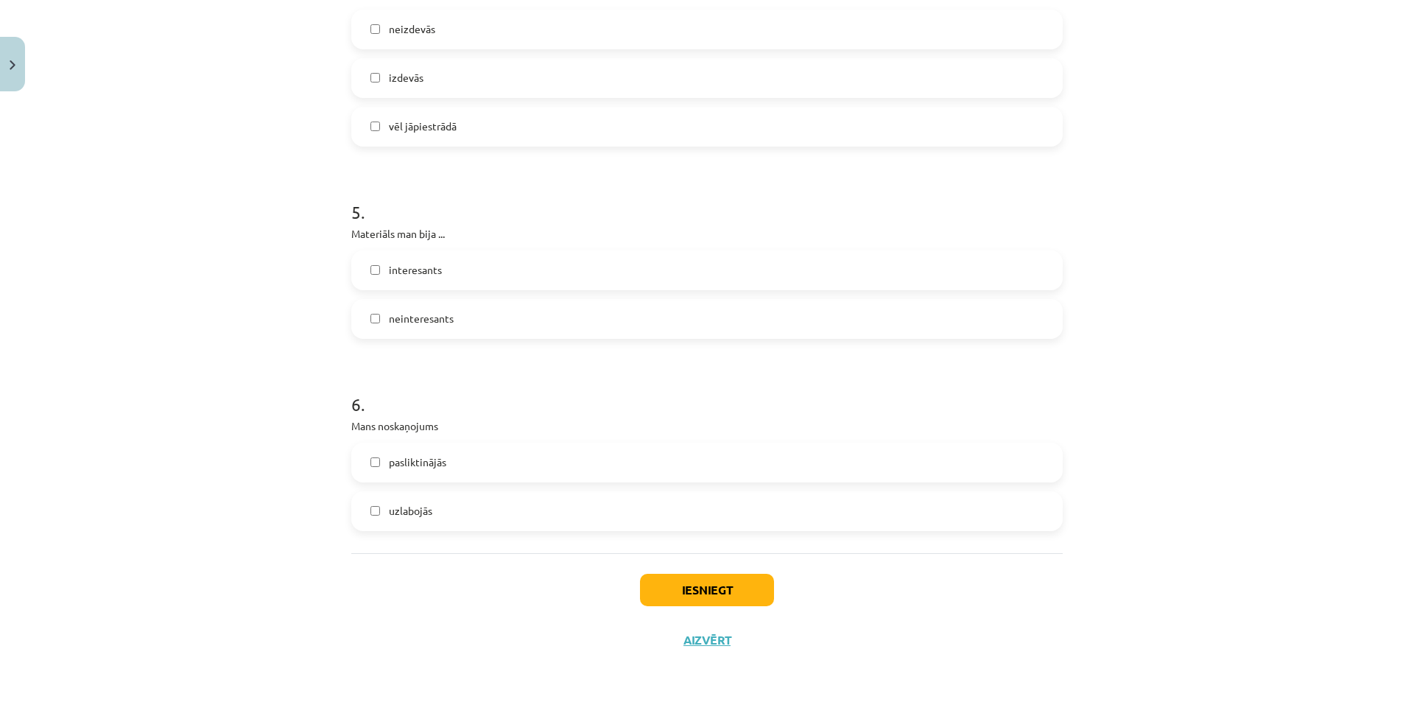
click at [372, 281] on label "interesants" at bounding box center [707, 270] width 709 height 37
click at [394, 510] on span "uzlabojās" at bounding box center [410, 510] width 43 height 15
click at [650, 587] on button "Iesniegt" at bounding box center [707, 590] width 134 height 32
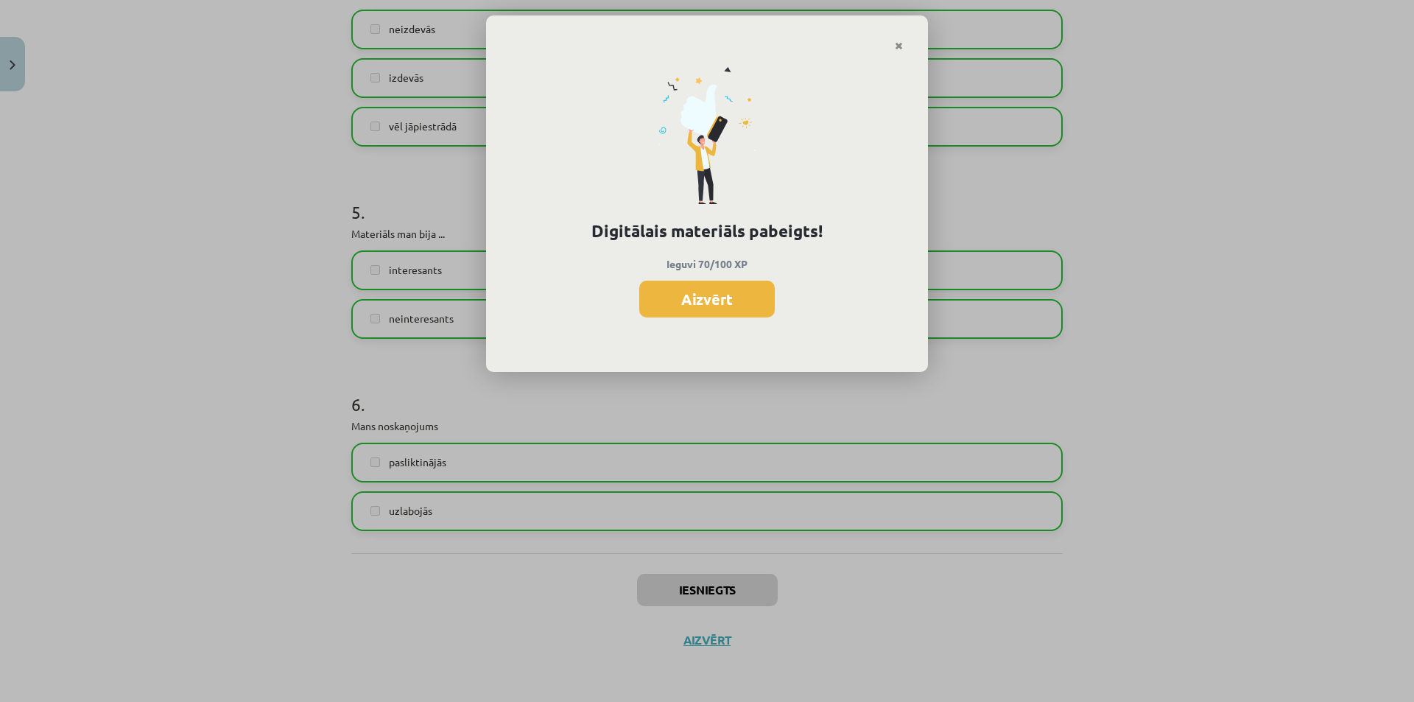
click at [740, 298] on button "Aizvērt" at bounding box center [707, 299] width 136 height 37
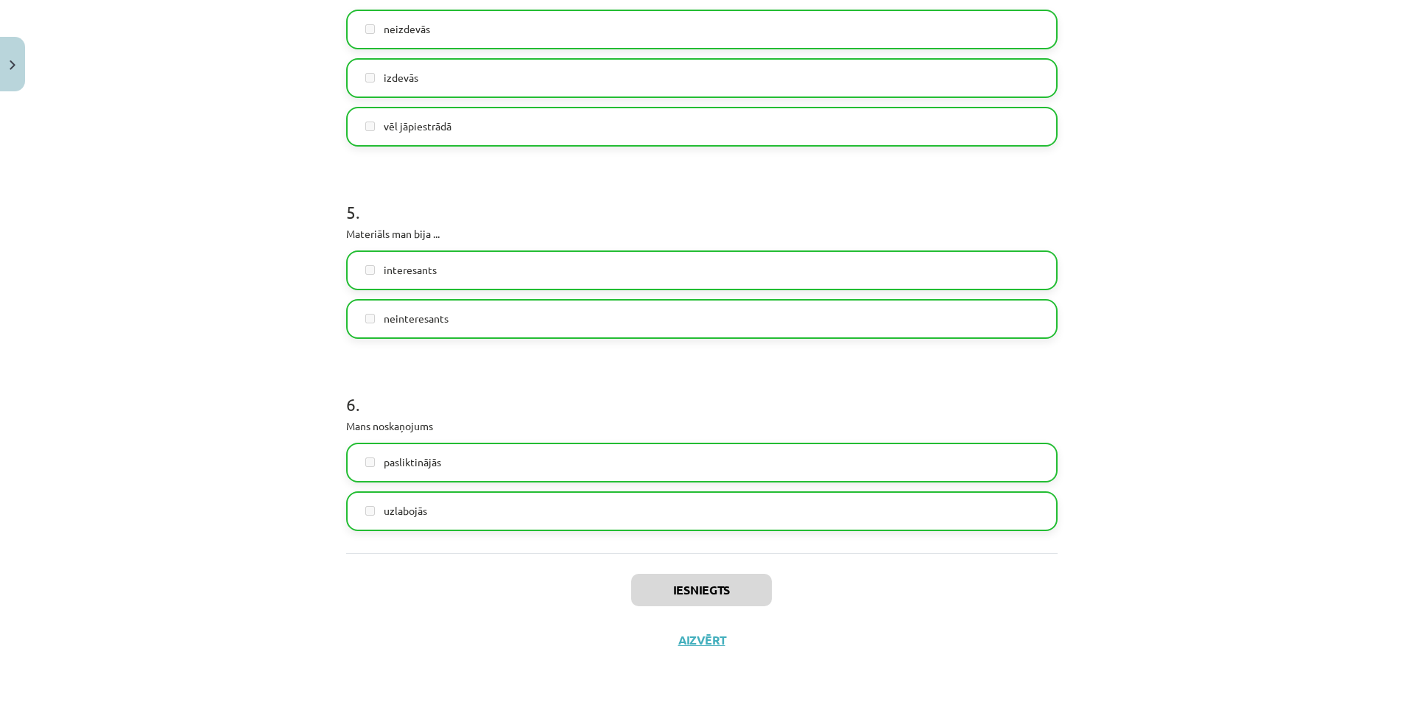
drag, startPoint x: 759, startPoint y: 482, endPoint x: 781, endPoint y: 696, distance: 214.7
click at [681, 644] on button "Aizvērt" at bounding box center [702, 640] width 56 height 15
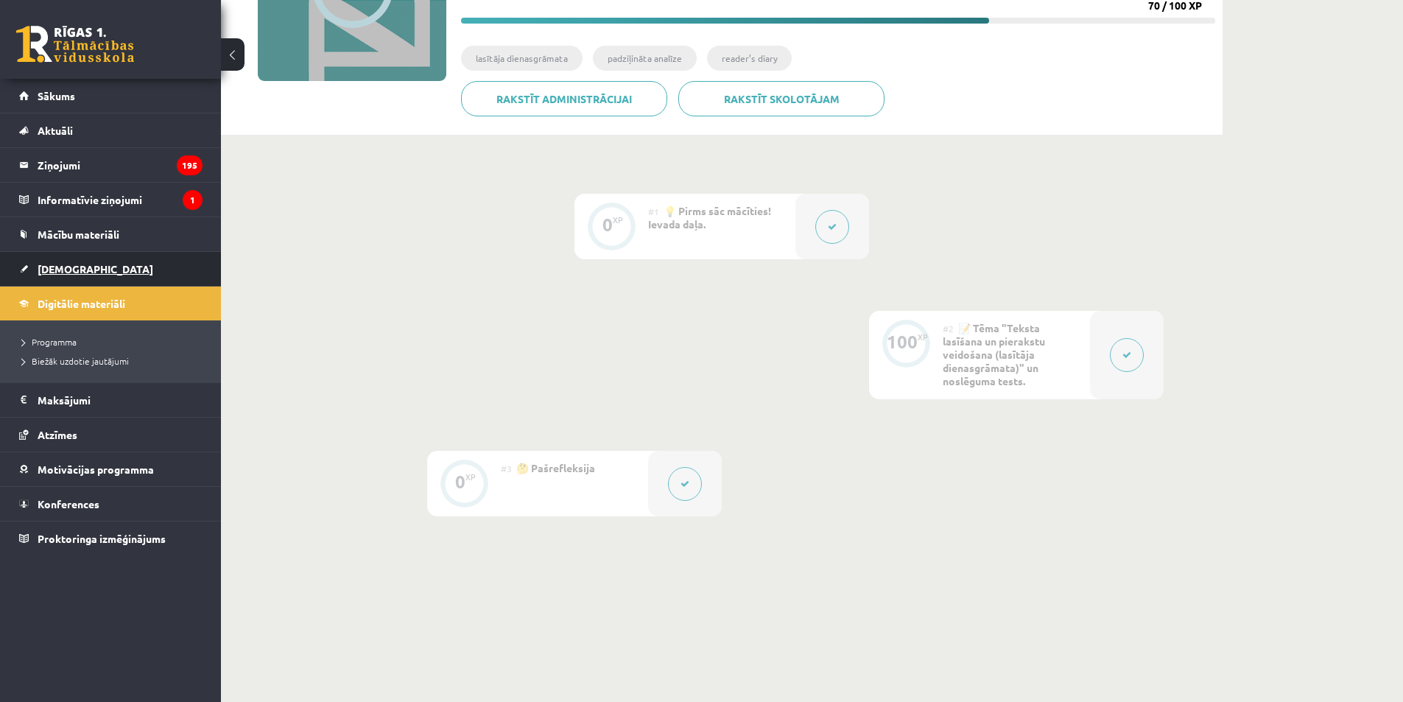
click at [80, 264] on span "[DEMOGRAPHIC_DATA]" at bounding box center [96, 268] width 116 height 13
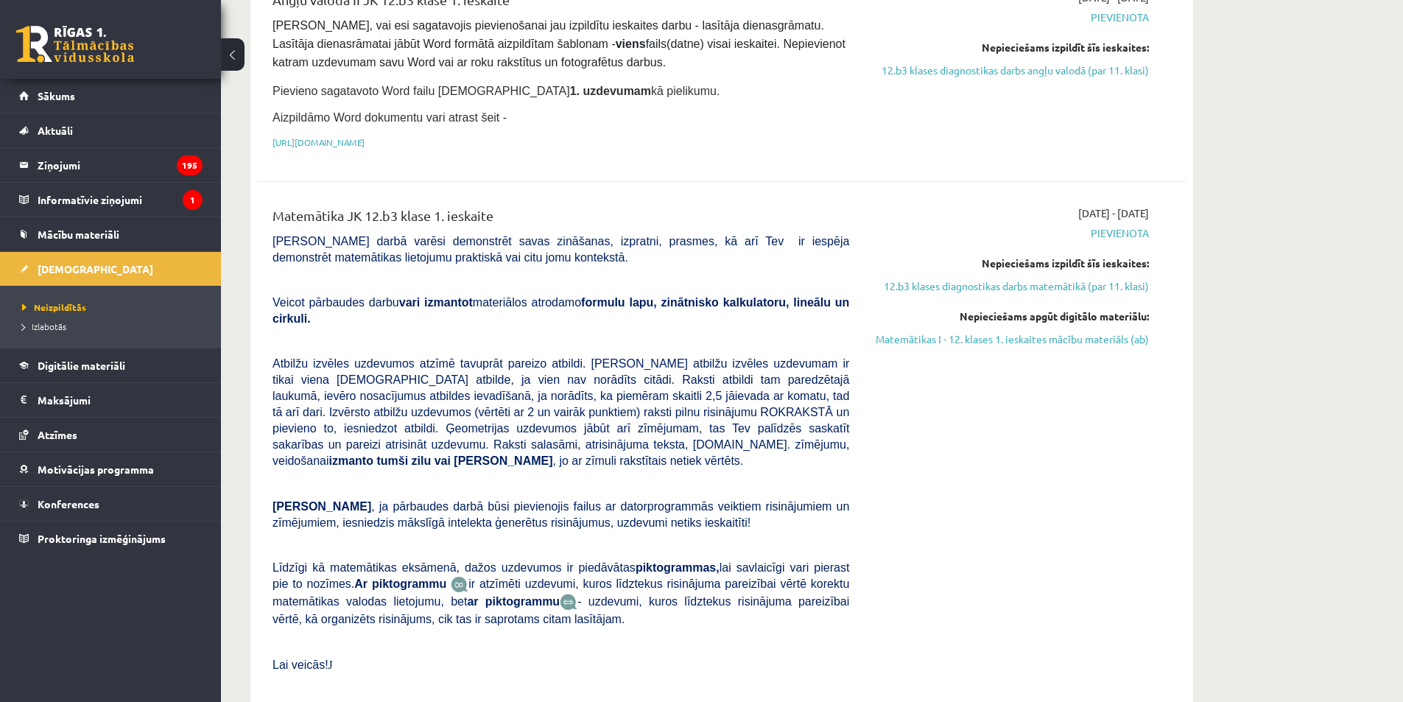
scroll to position [368, 0]
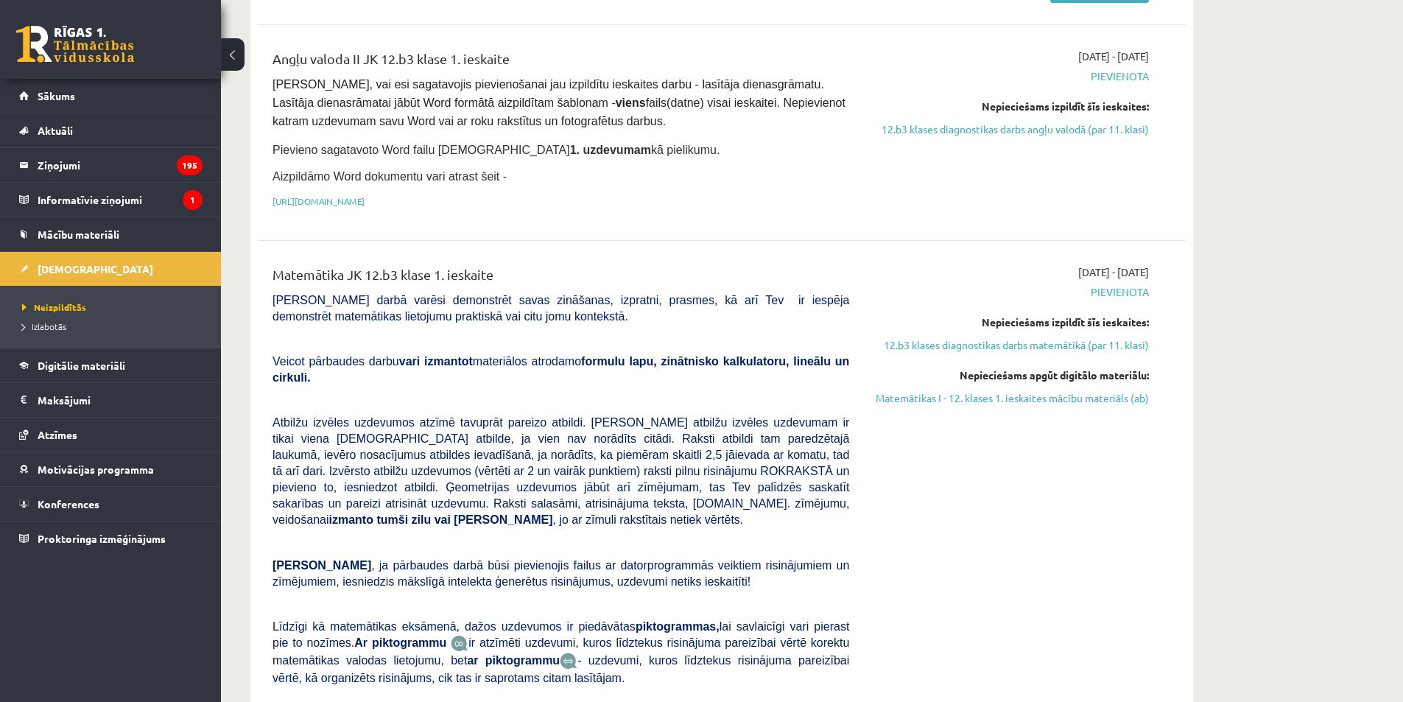
click at [1029, 391] on link "Matemātikas I - 12. klases 1. ieskaites mācību materiāls (ab)" at bounding box center [1010, 397] width 278 height 15
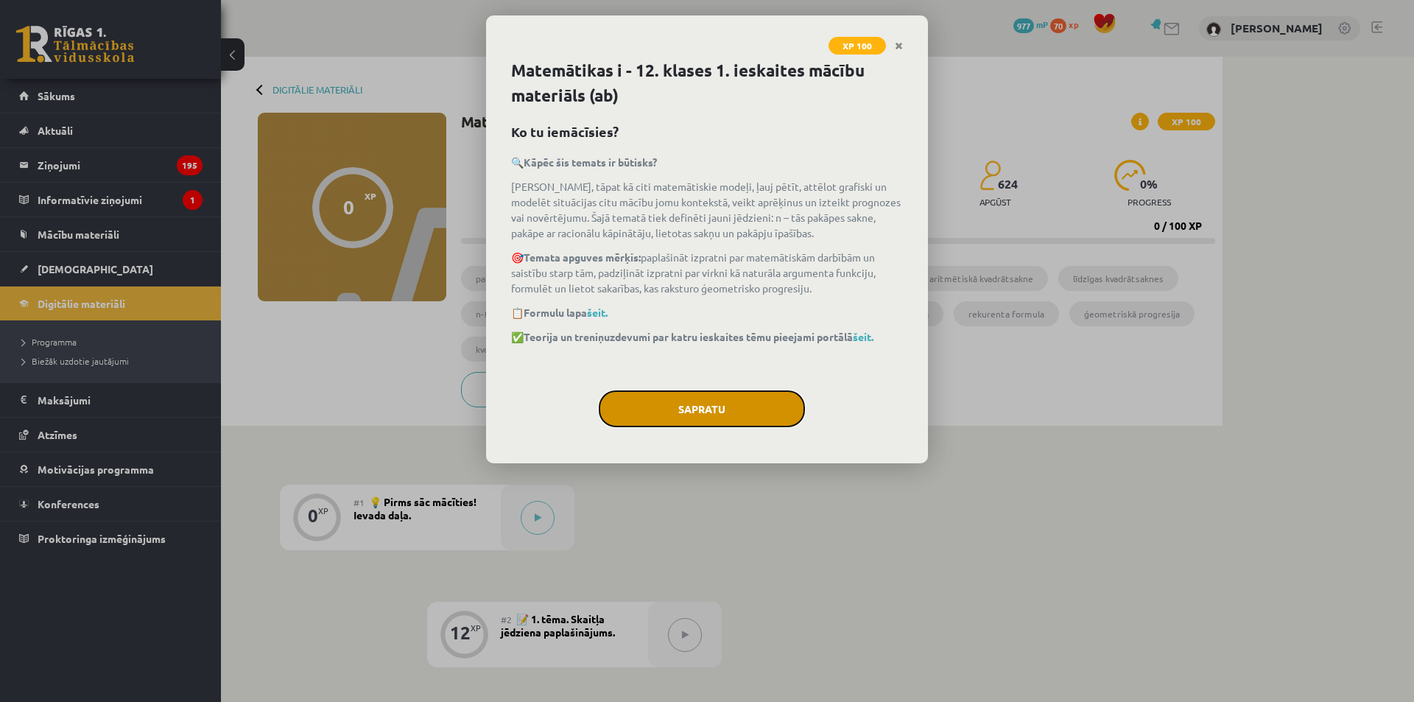
click at [665, 402] on button "Sapratu" at bounding box center [702, 408] width 206 height 37
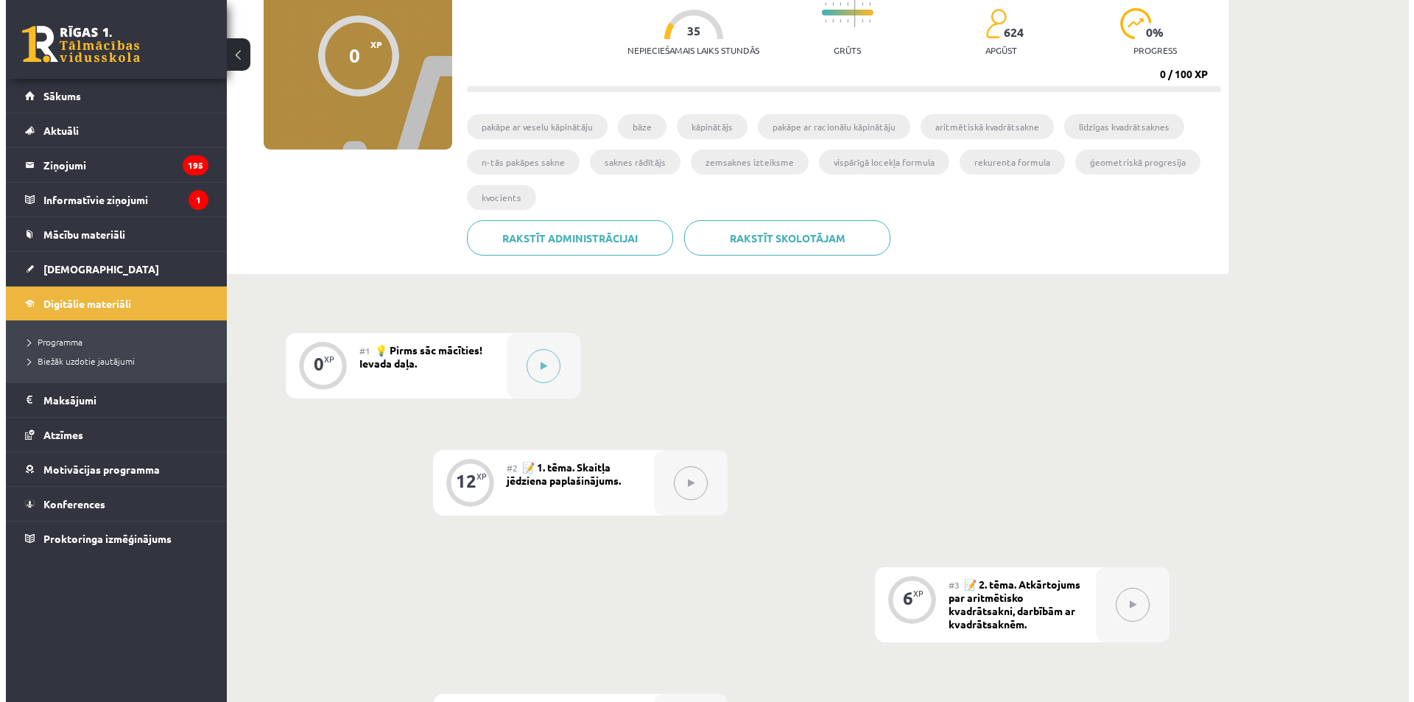
scroll to position [91, 0]
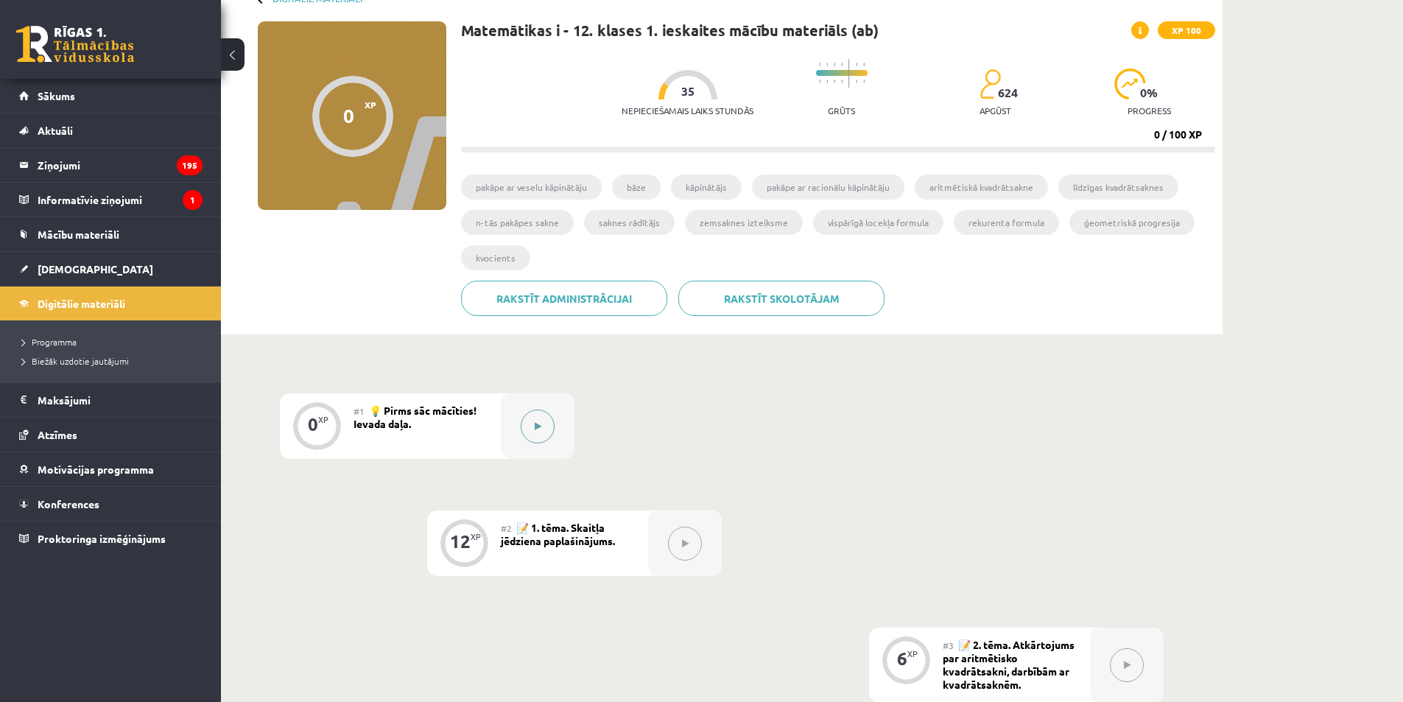
click at [530, 421] on button at bounding box center [538, 427] width 34 height 34
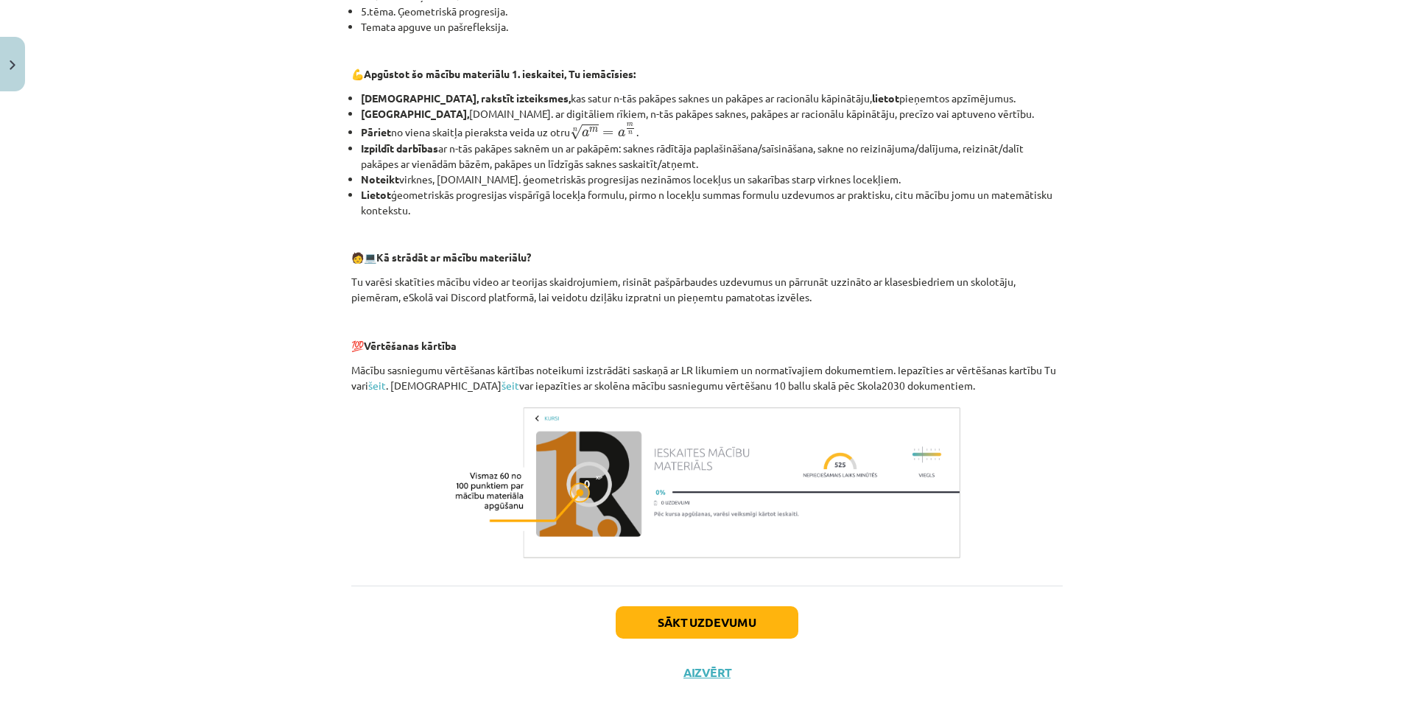
scroll to position [482, 0]
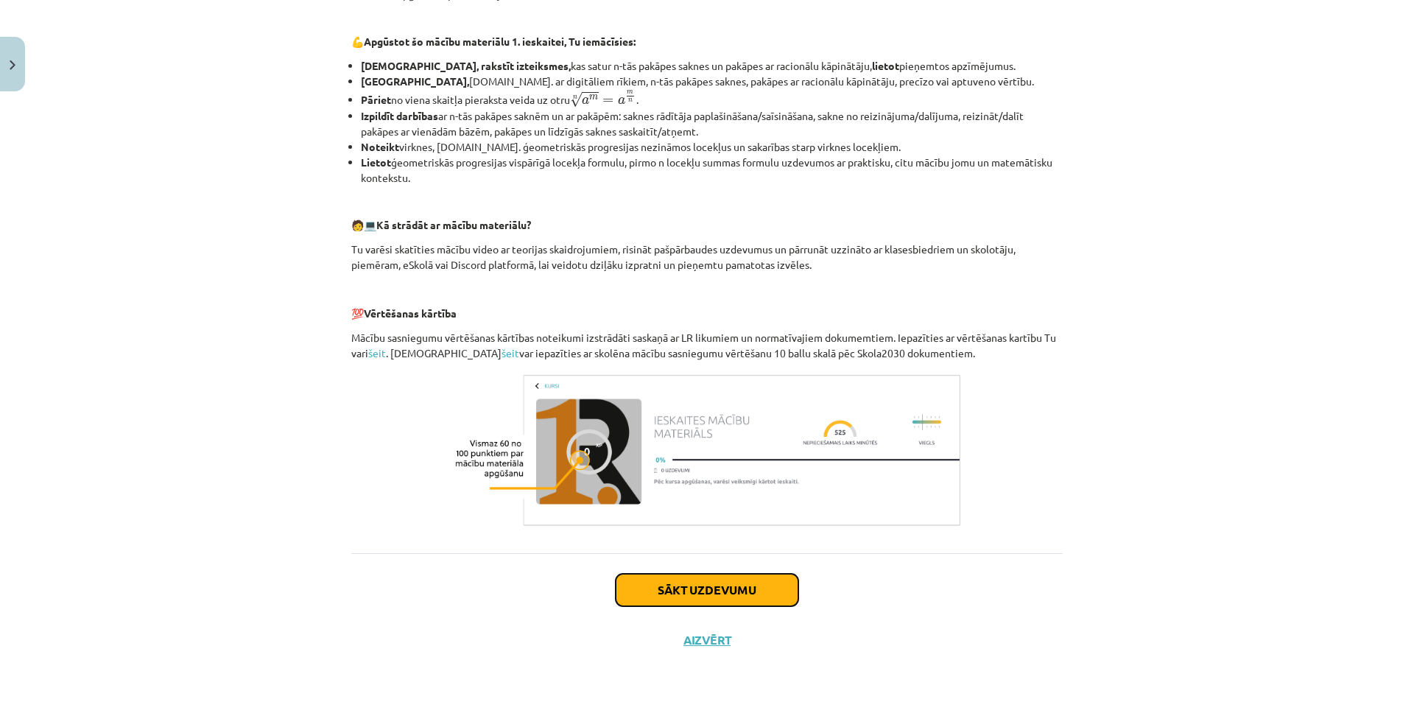
click at [653, 592] on button "Sākt uzdevumu" at bounding box center [707, 590] width 183 height 32
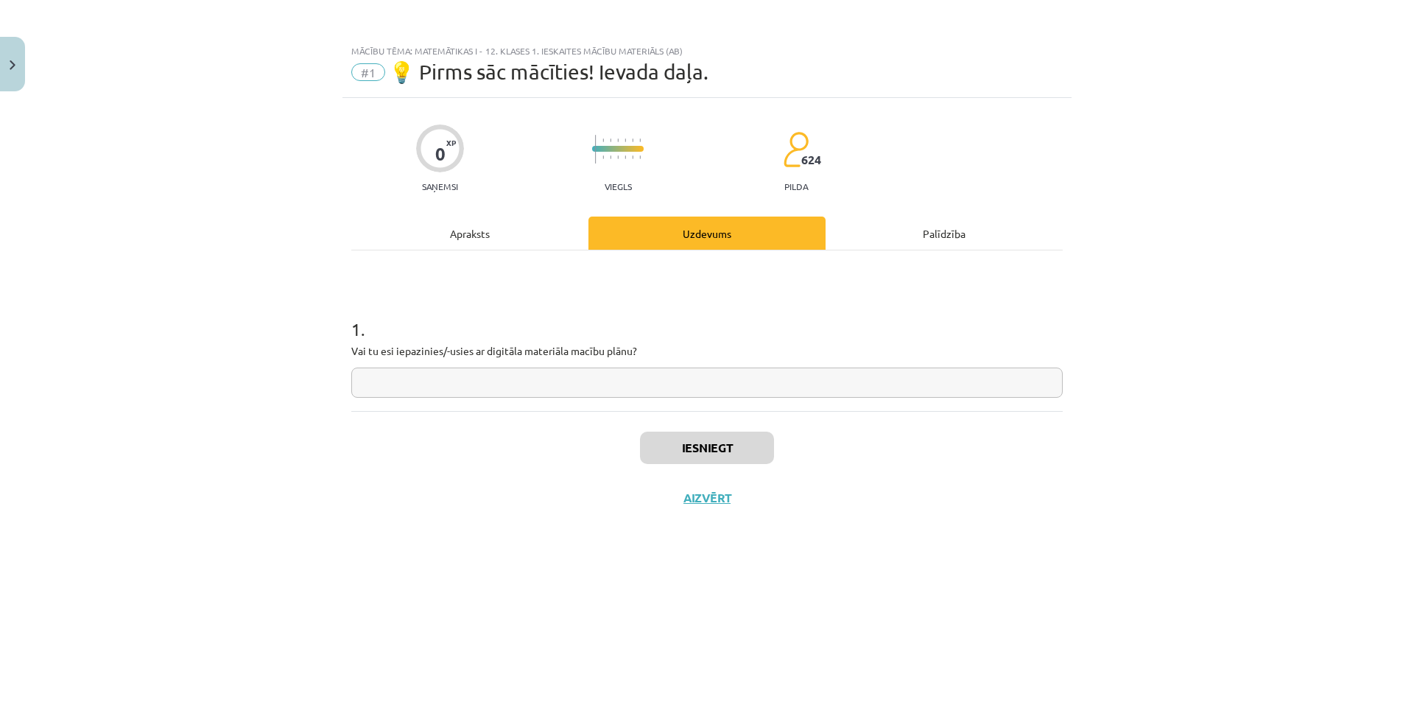
click at [489, 379] on input "text" at bounding box center [707, 383] width 712 height 30
type input "**"
click at [762, 438] on button "Iesniegt" at bounding box center [707, 448] width 134 height 32
click at [692, 514] on button "Nākamā nodarbība" at bounding box center [707, 508] width 144 height 34
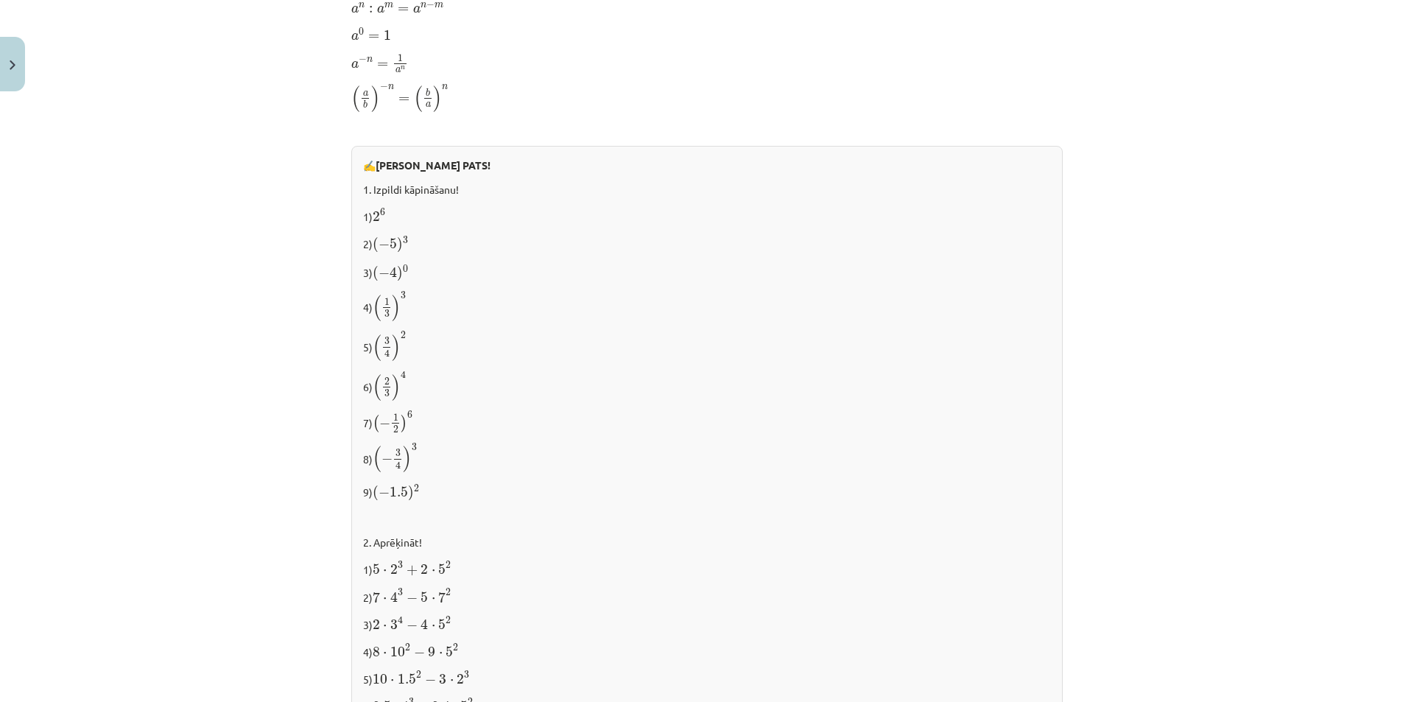
scroll to position [1391, 0]
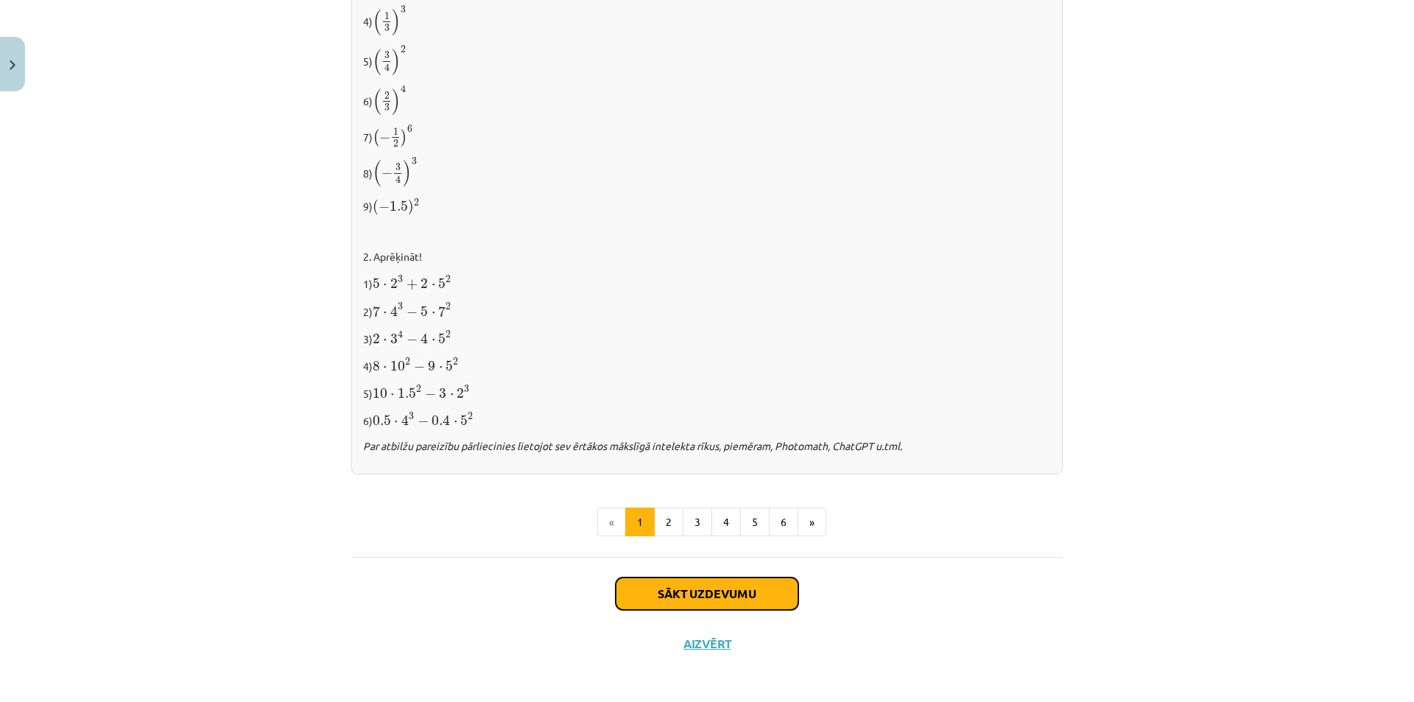
click at [646, 600] on button "Sākt uzdevumu" at bounding box center [707, 593] width 183 height 32
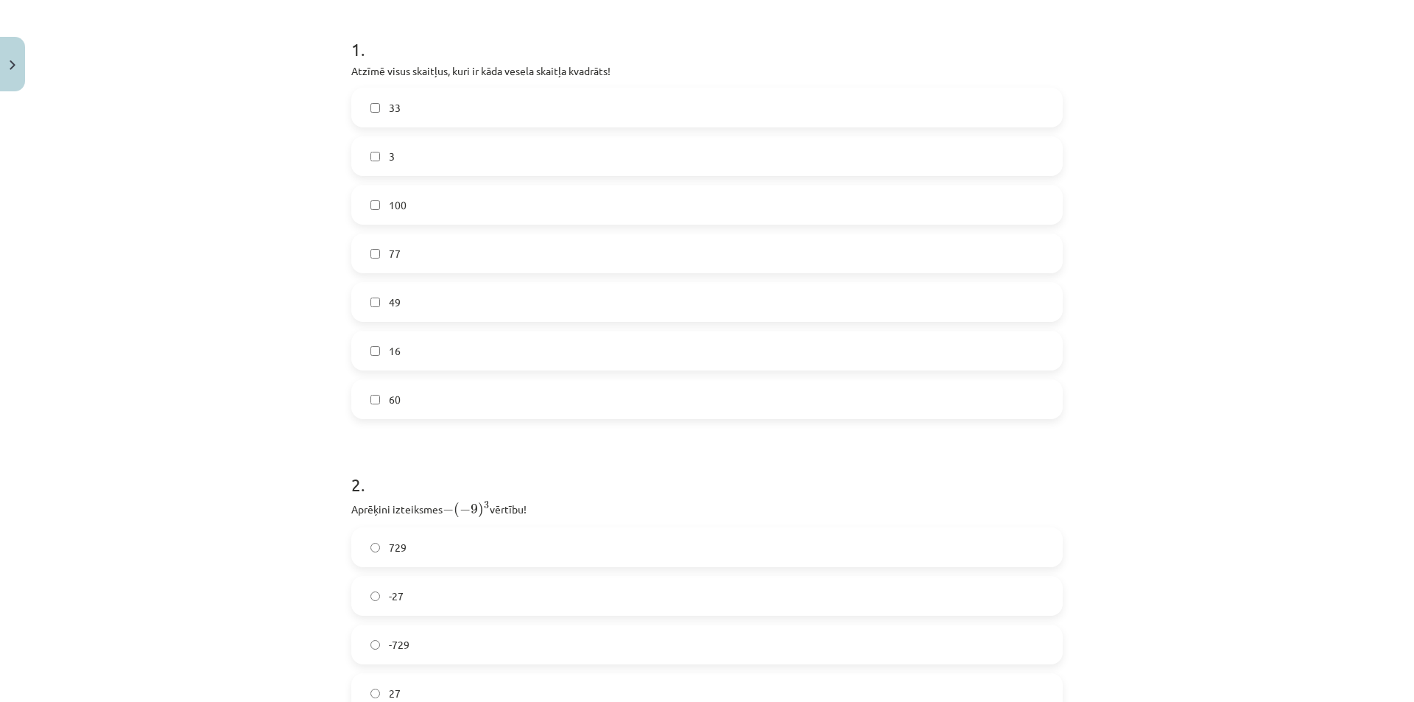
scroll to position [331, 0]
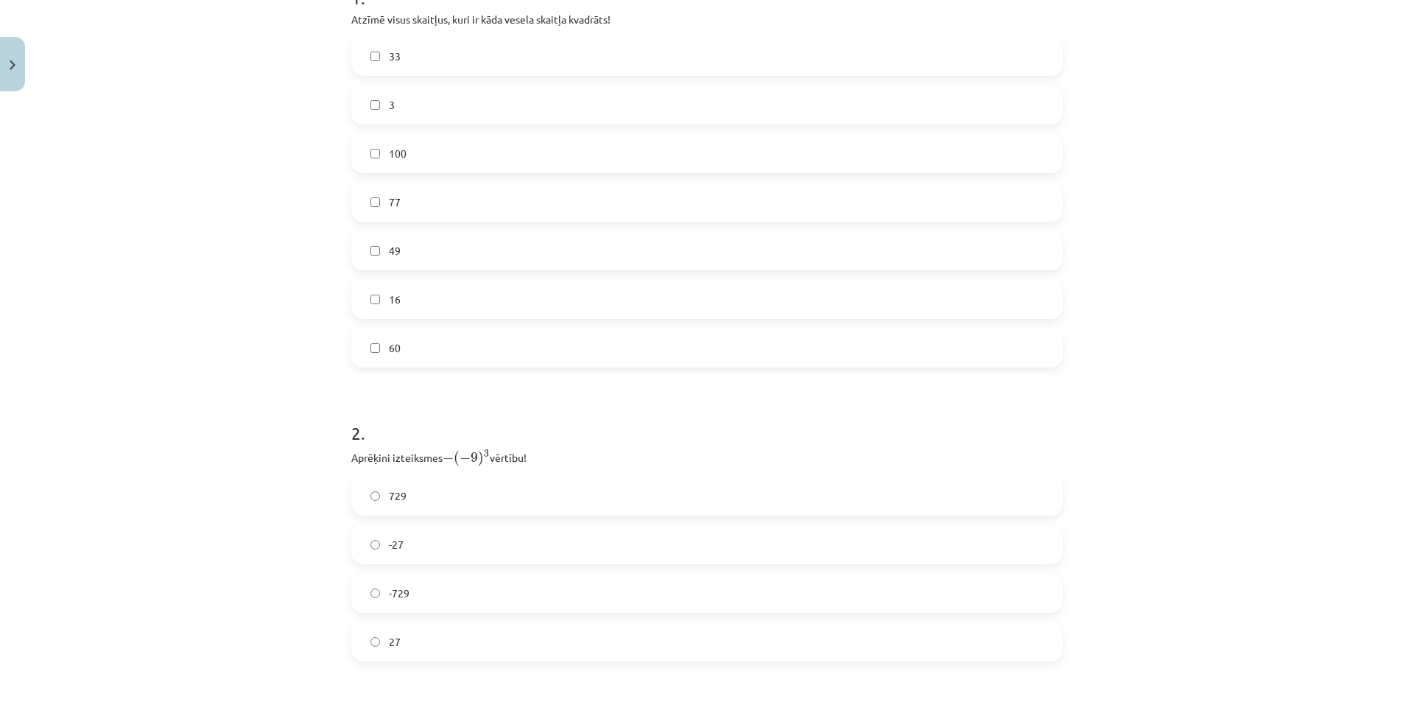
click at [381, 157] on label "100" at bounding box center [707, 153] width 709 height 37
click at [380, 253] on label "49" at bounding box center [707, 250] width 709 height 37
click at [375, 289] on label "16" at bounding box center [707, 299] width 709 height 37
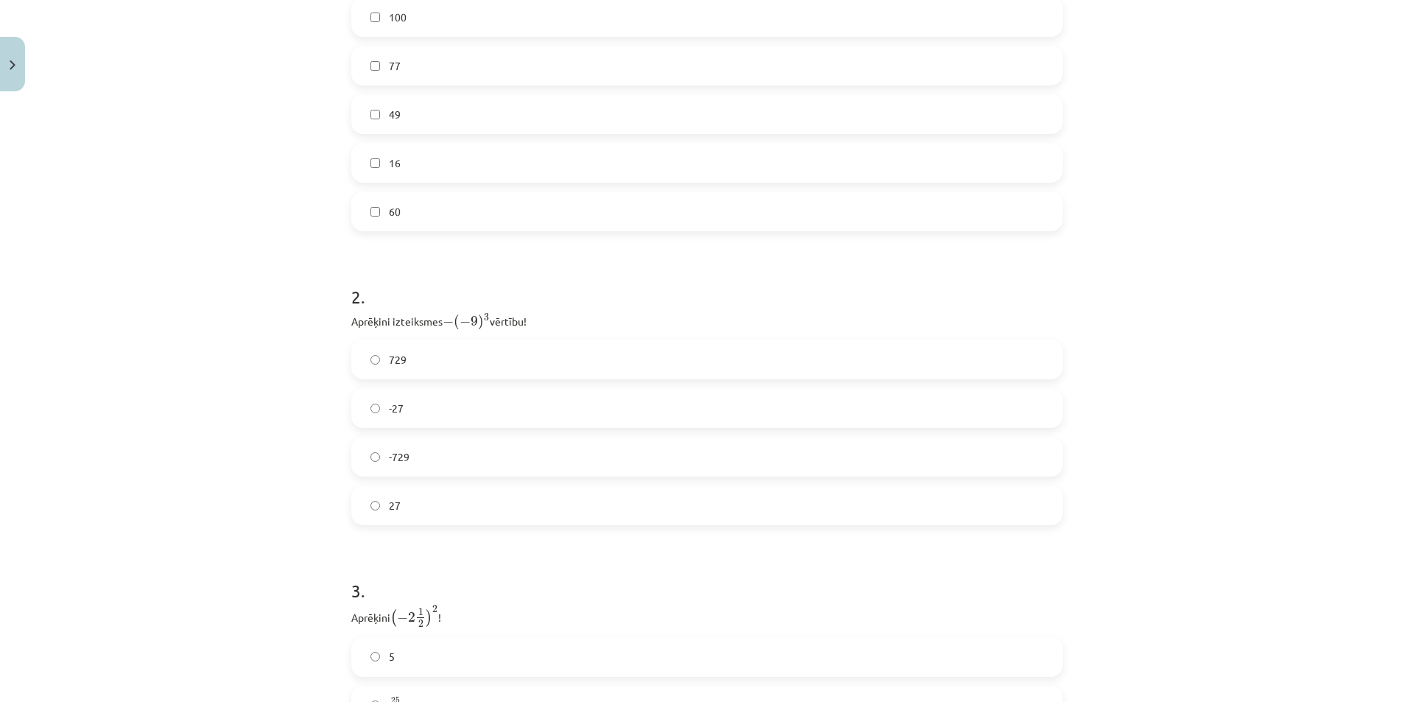
scroll to position [479, 0]
click at [408, 431] on label "-729" at bounding box center [707, 445] width 709 height 37
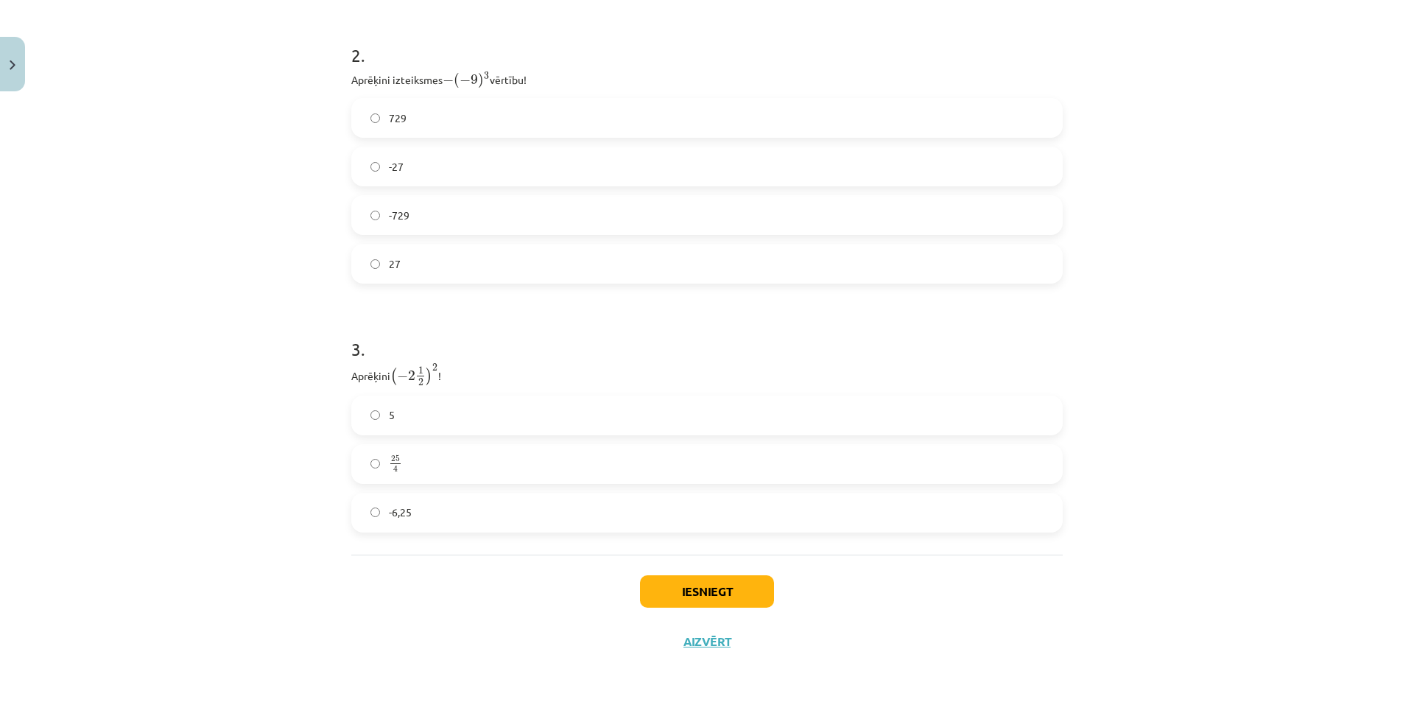
scroll to position [710, 0]
click at [380, 426] on label "5" at bounding box center [707, 414] width 709 height 37
click at [693, 596] on button "Iesniegt" at bounding box center [707, 591] width 134 height 32
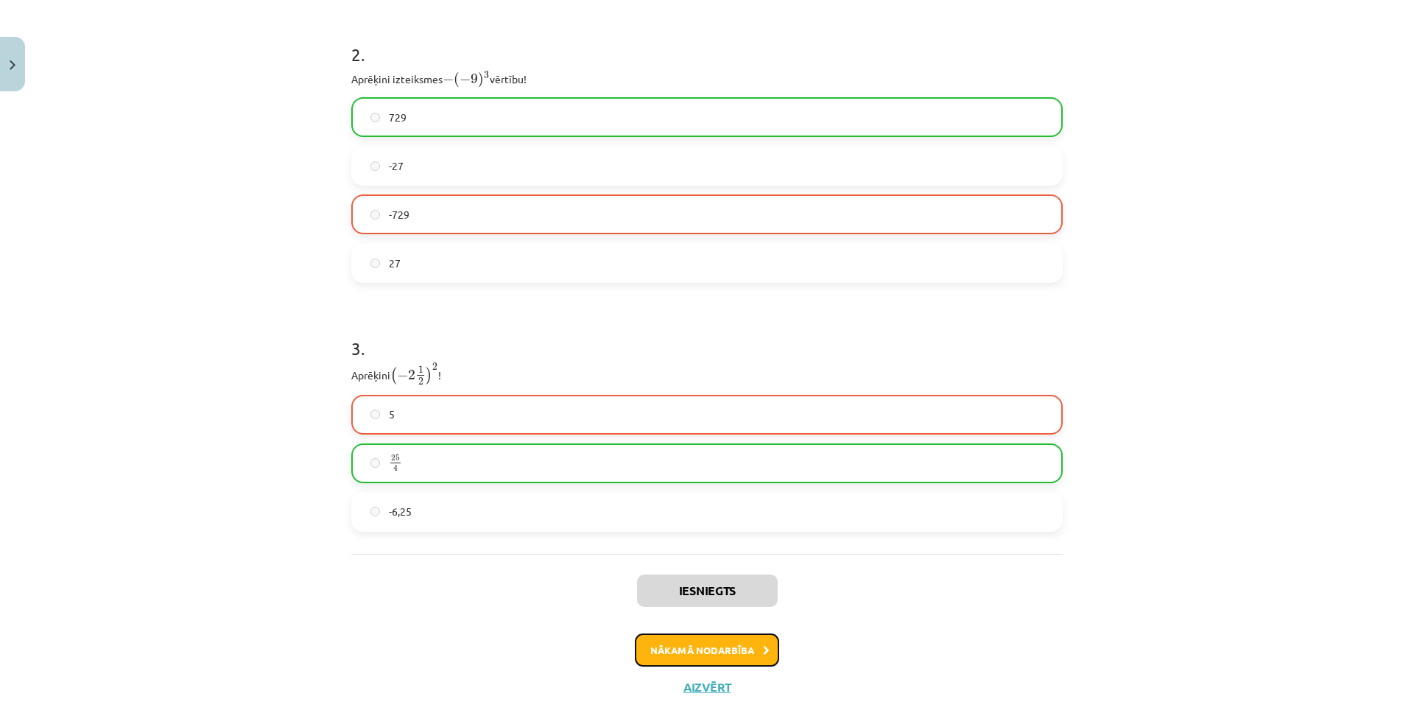
click at [695, 639] on button "Nākamā nodarbība" at bounding box center [707, 650] width 144 height 34
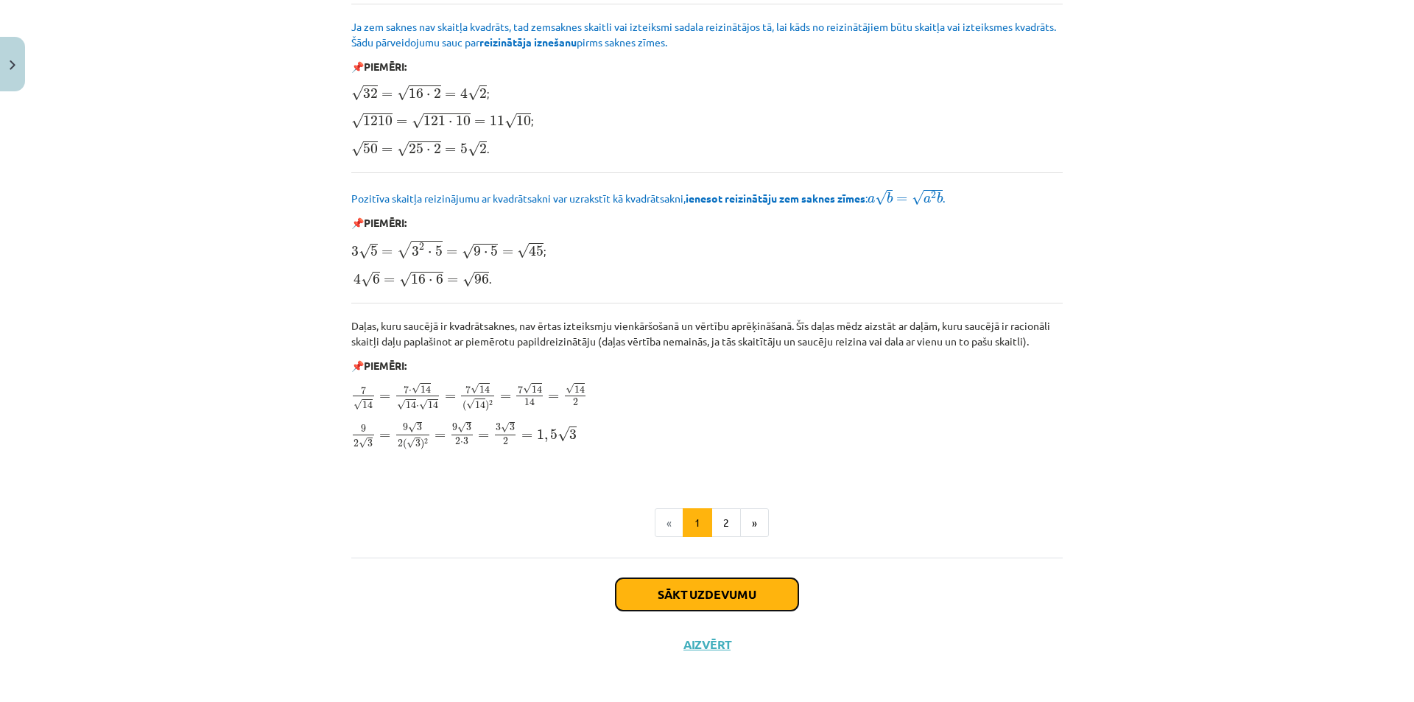
click at [693, 594] on button "Sākt uzdevumu" at bounding box center [707, 594] width 183 height 32
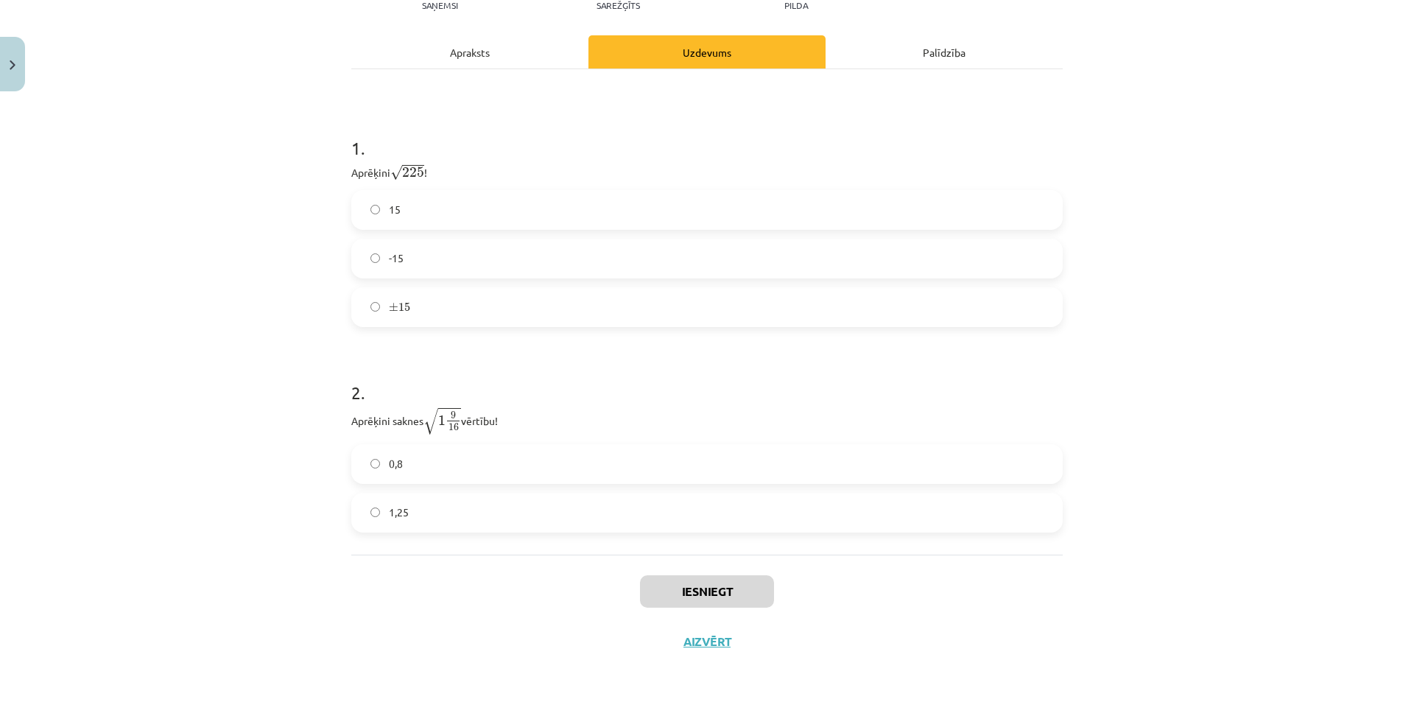
scroll to position [206, 0]
click at [393, 203] on span "15" at bounding box center [395, 208] width 12 height 15
drag, startPoint x: 364, startPoint y: 521, endPoint x: 429, endPoint y: 512, distance: 65.4
click at [365, 521] on label "1,25" at bounding box center [707, 512] width 709 height 37
click at [704, 594] on button "Iesniegt" at bounding box center [707, 591] width 134 height 32
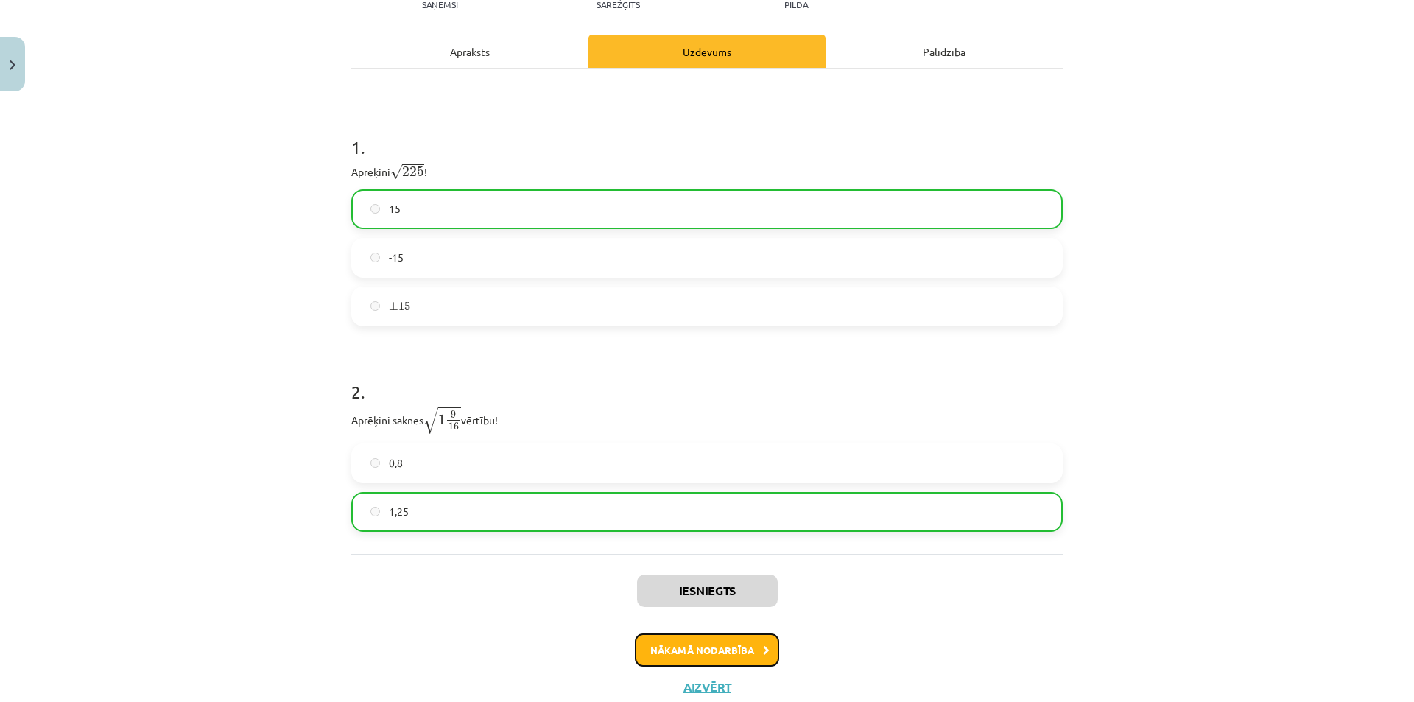
click at [664, 635] on button "Nākamā nodarbība" at bounding box center [707, 650] width 144 height 34
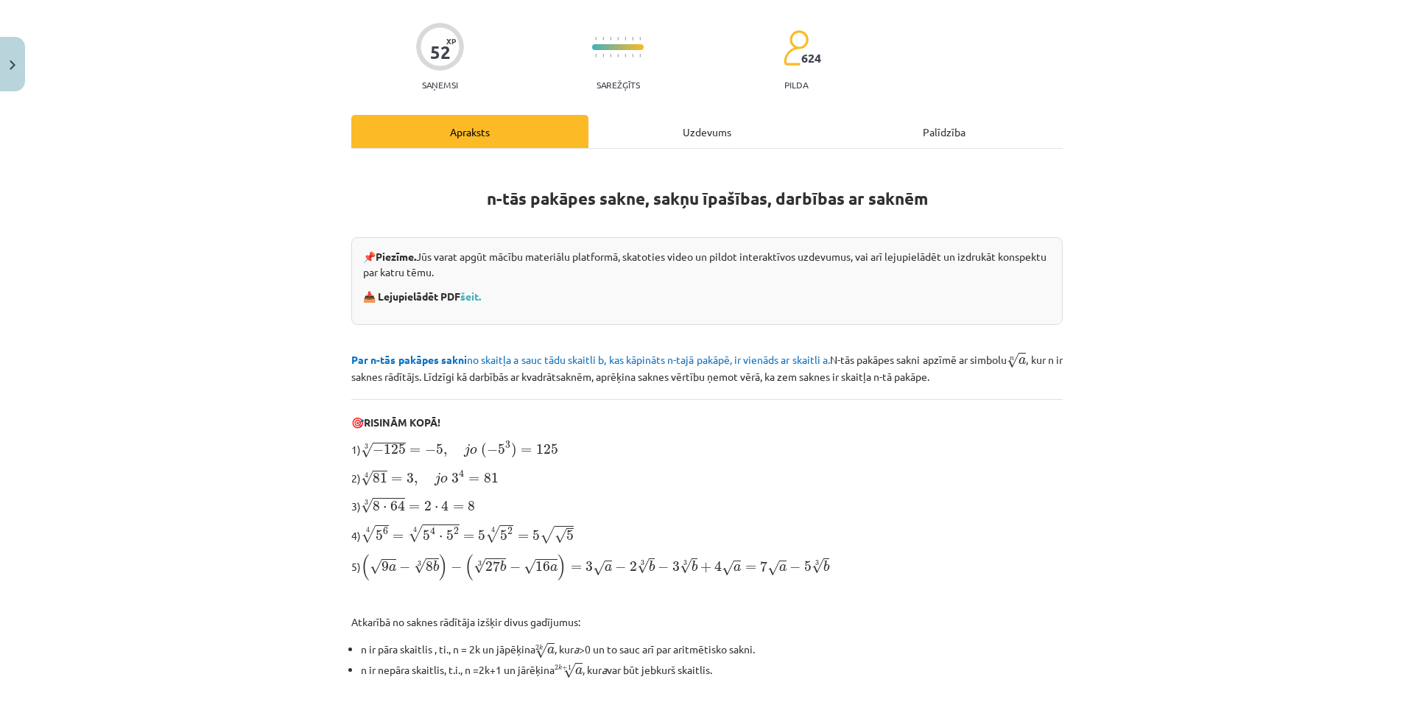
scroll to position [306, 0]
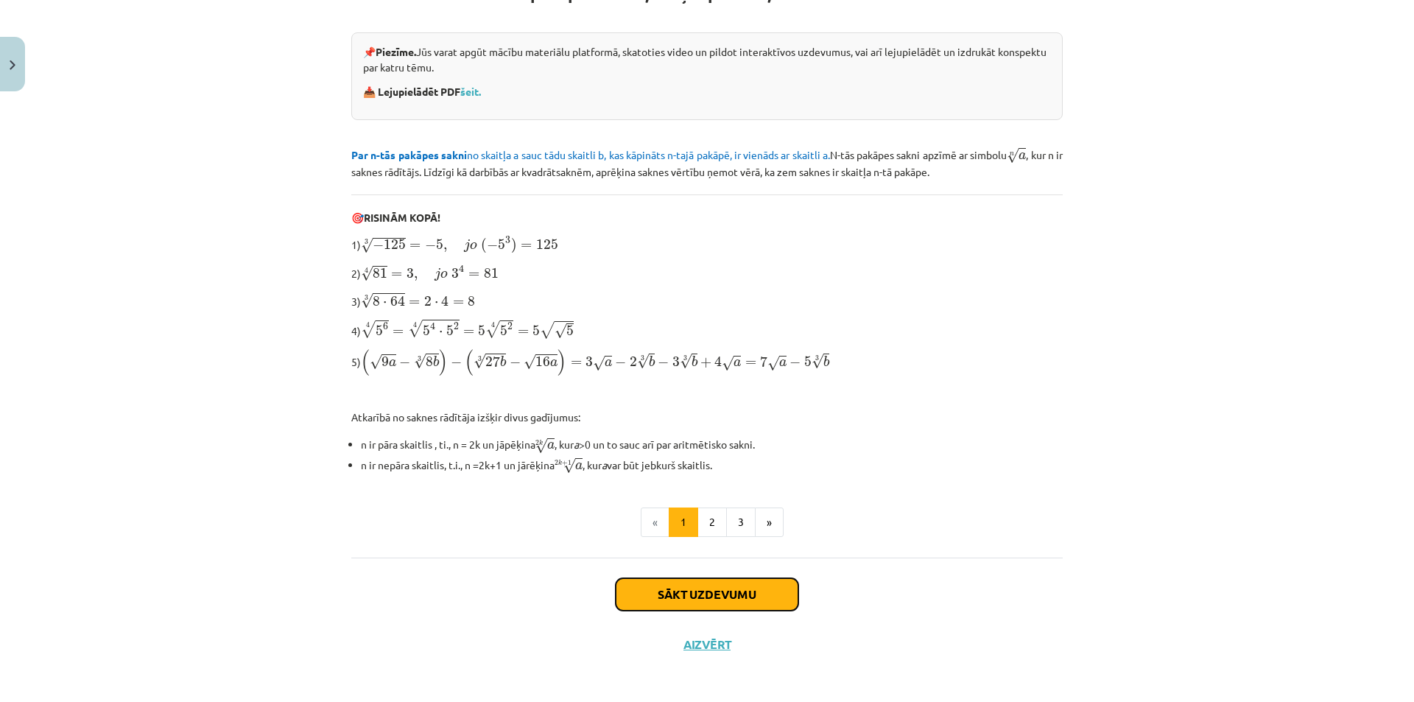
click at [669, 599] on button "Sākt uzdevumu" at bounding box center [707, 594] width 183 height 32
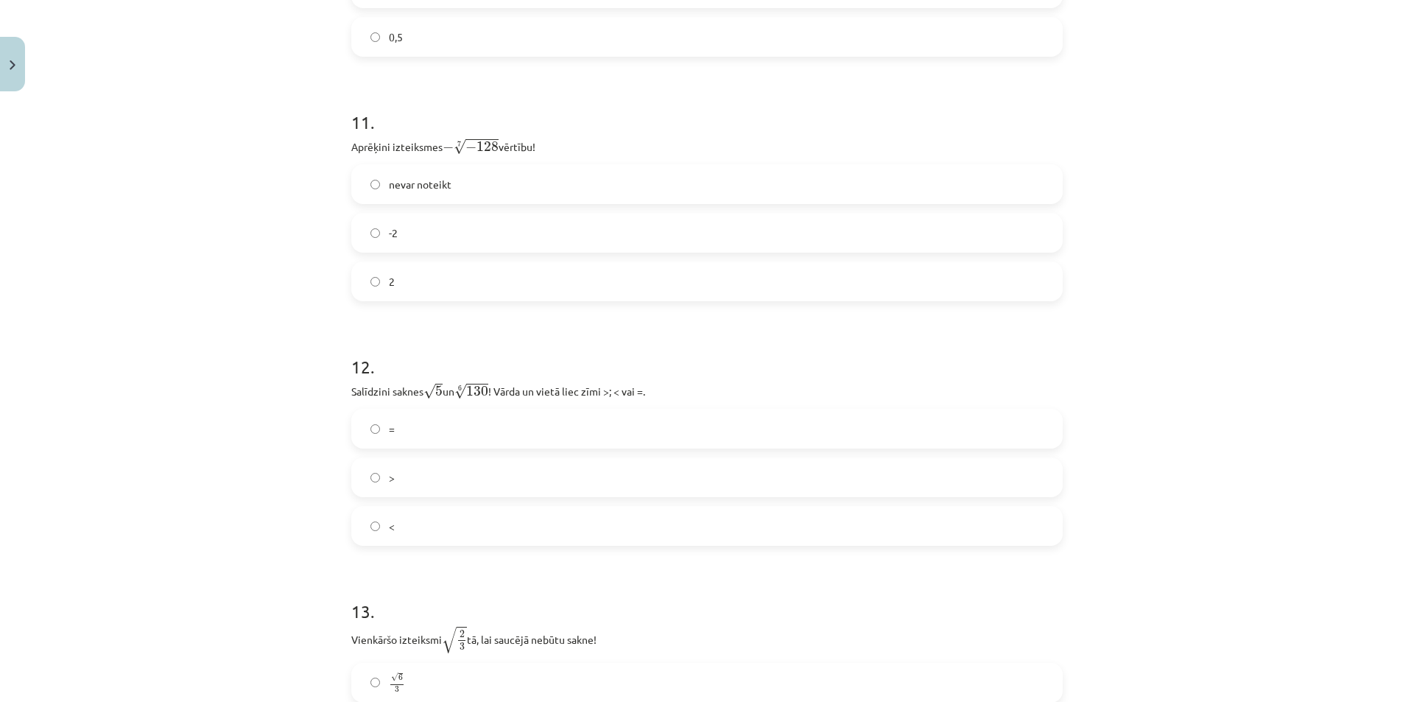
scroll to position [3130, 0]
